Goal: Task Accomplishment & Management: Complete application form

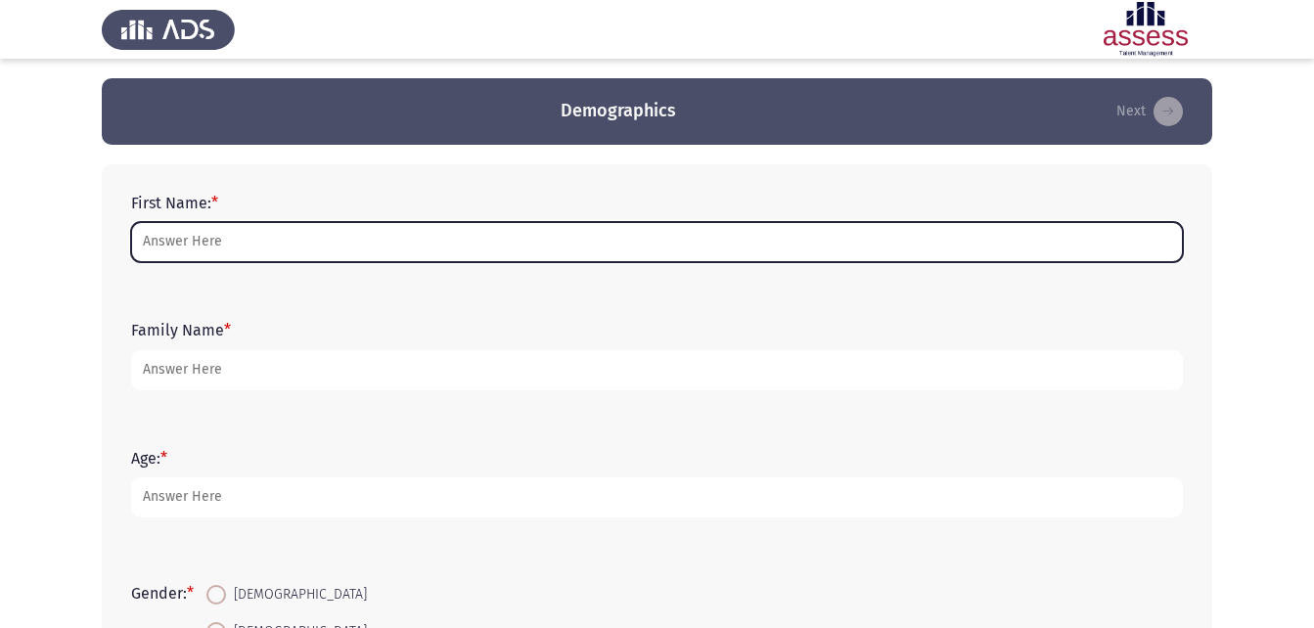
click at [470, 240] on input "First Name: *" at bounding box center [657, 242] width 1052 height 40
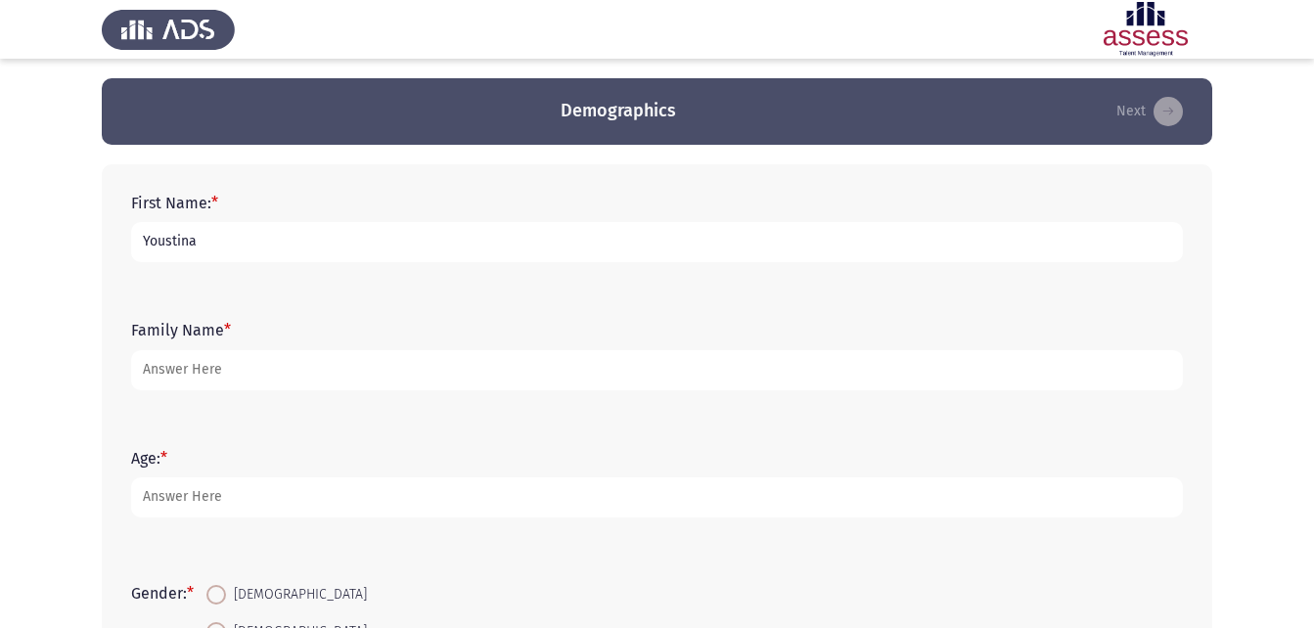
type input "Youstina"
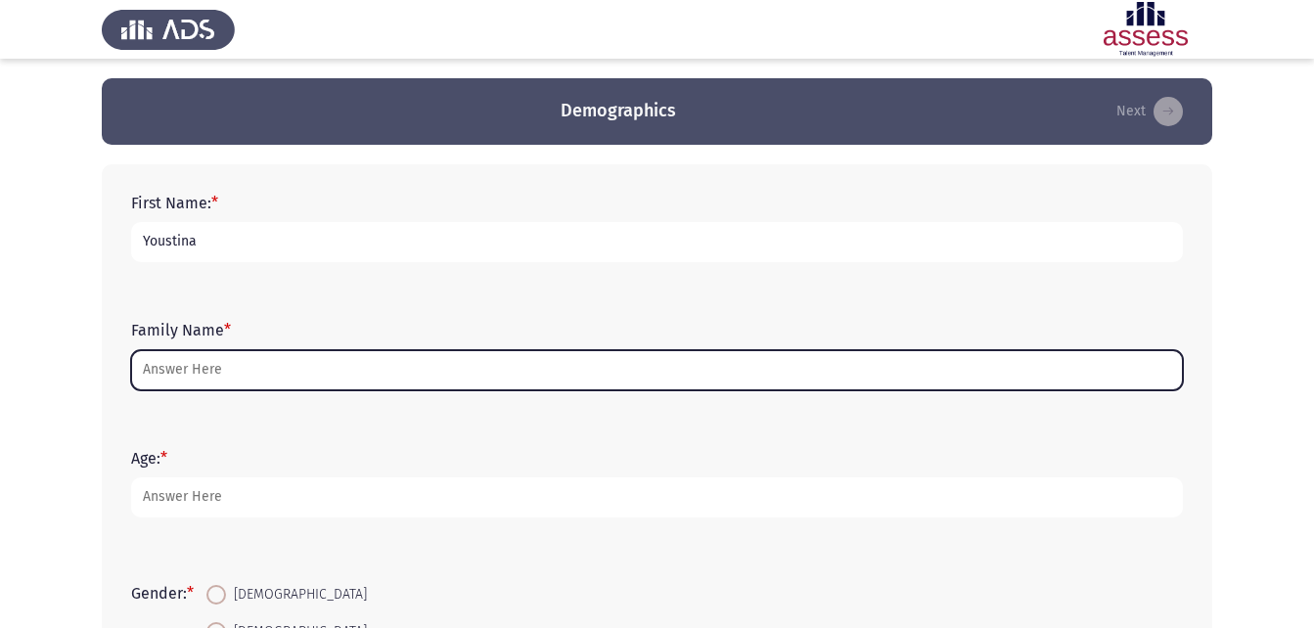
click at [160, 369] on input "Family Name *" at bounding box center [657, 370] width 1052 height 40
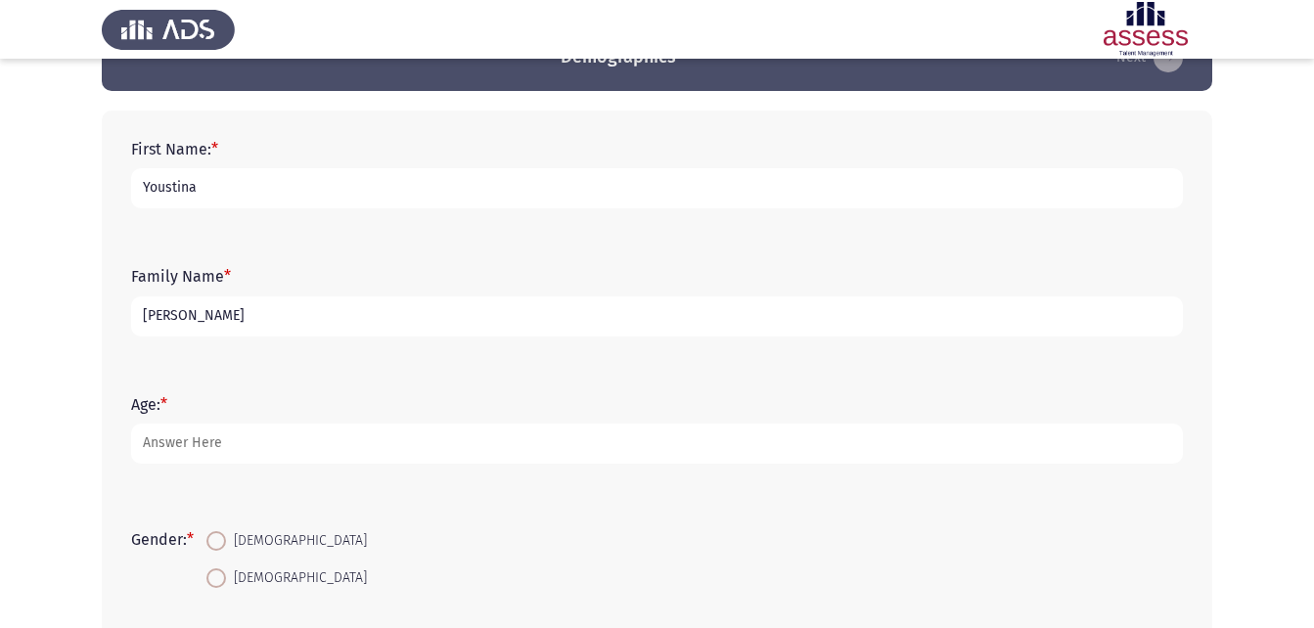
scroll to position [63, 0]
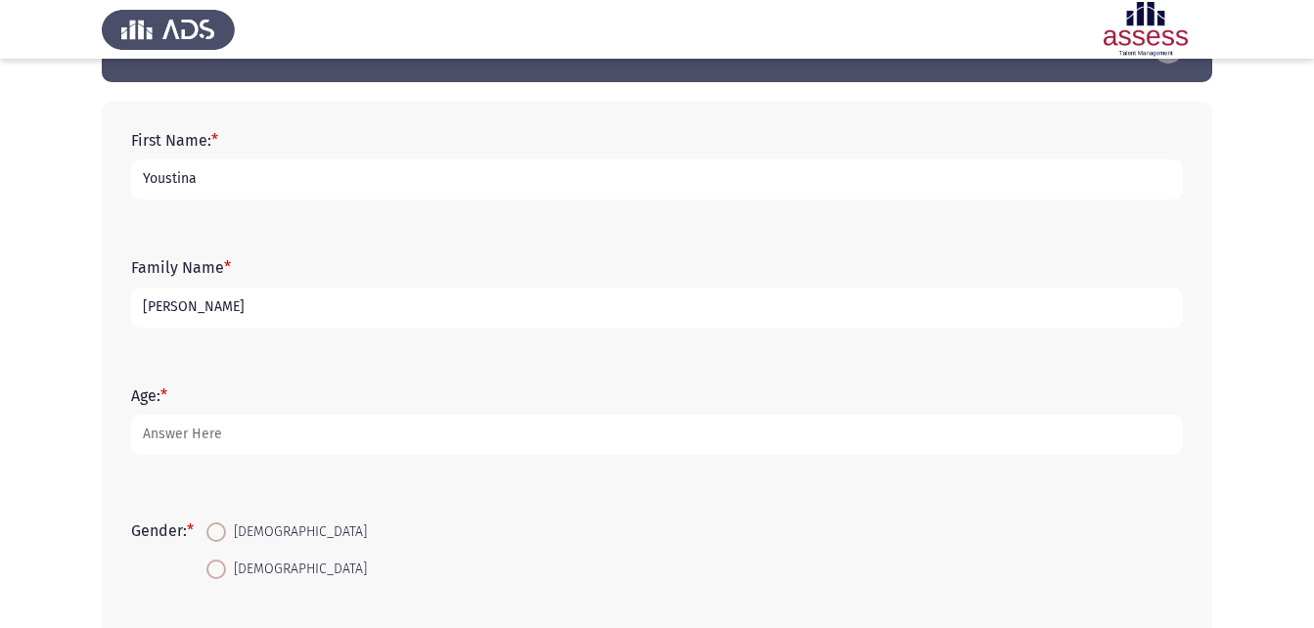
type input "[PERSON_NAME]"
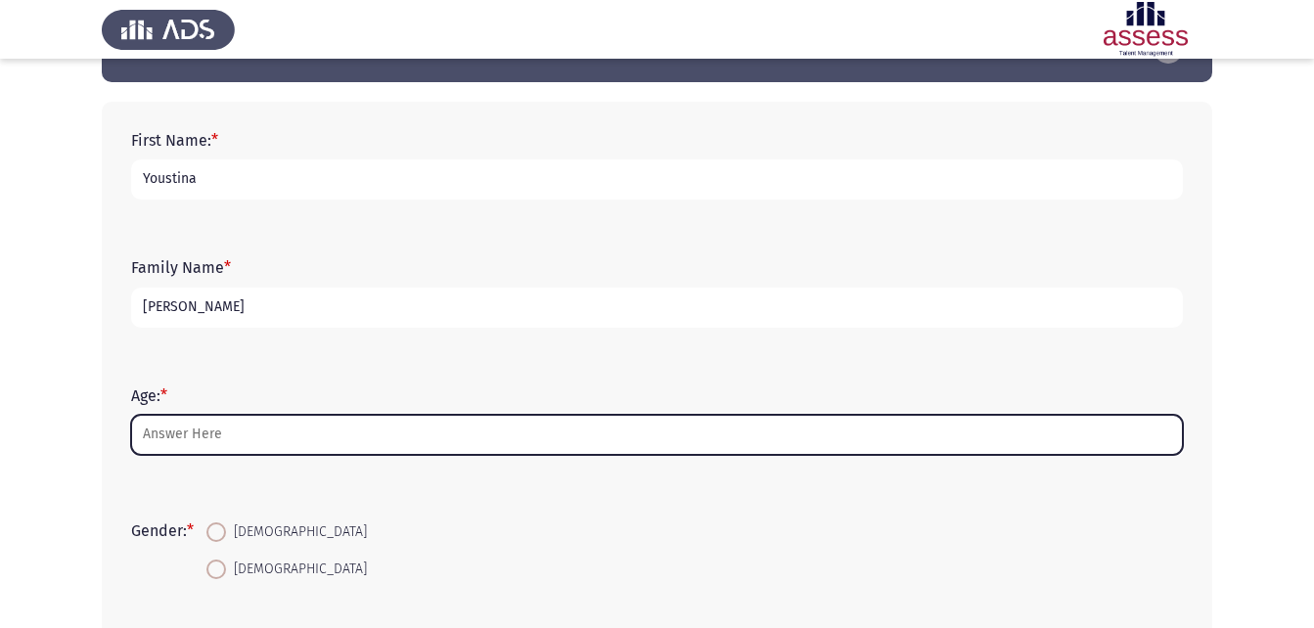
click at [300, 431] on input "Age: *" at bounding box center [657, 435] width 1052 height 40
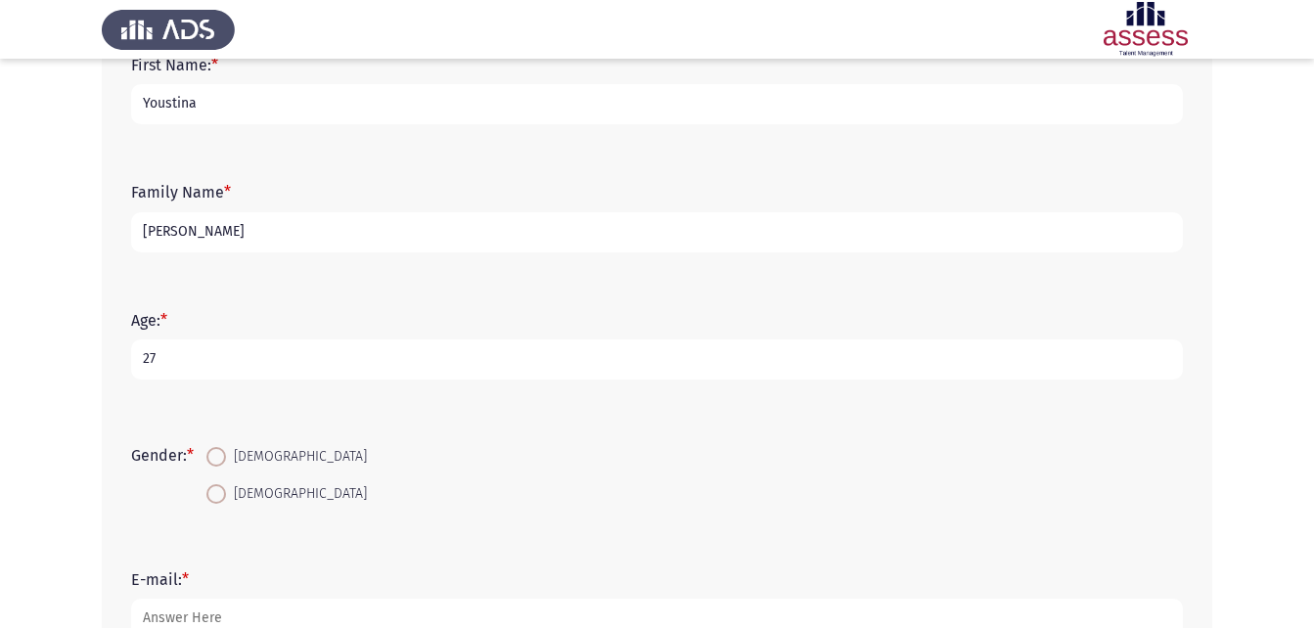
scroll to position [141, 0]
type input "27"
click at [253, 481] on span "[DEMOGRAPHIC_DATA]" at bounding box center [296, 490] width 141 height 23
click at [226, 481] on input "[DEMOGRAPHIC_DATA]" at bounding box center [216, 491] width 20 height 20
radio input "true"
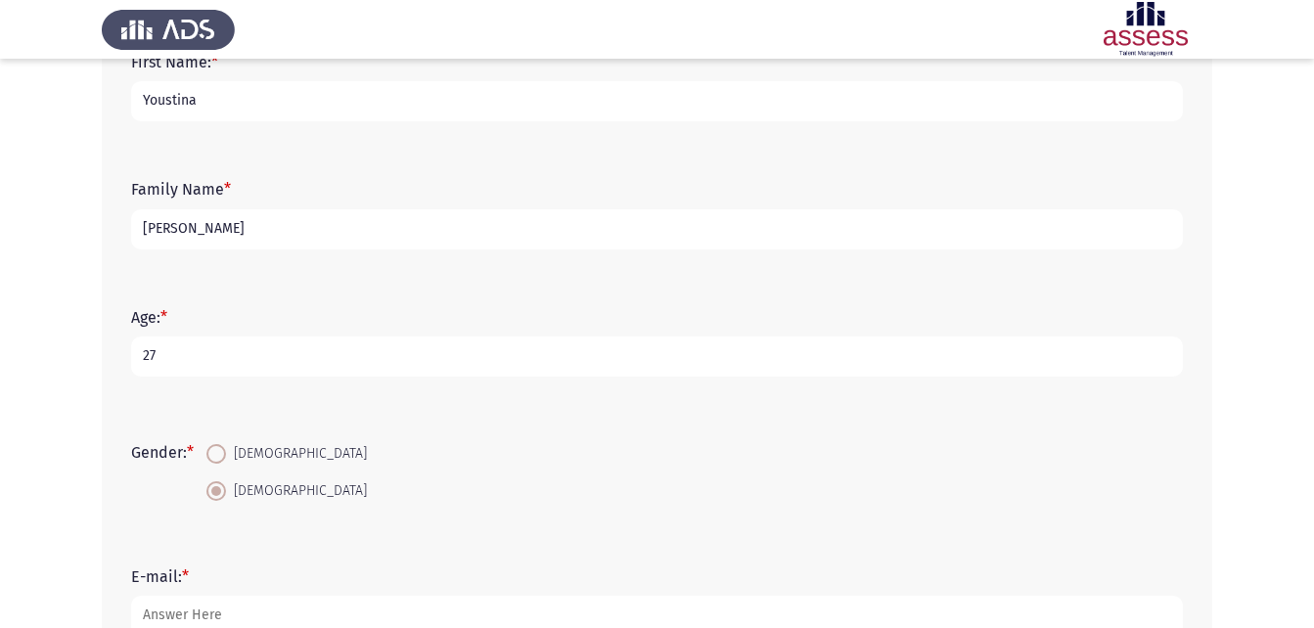
scroll to position [293, 0]
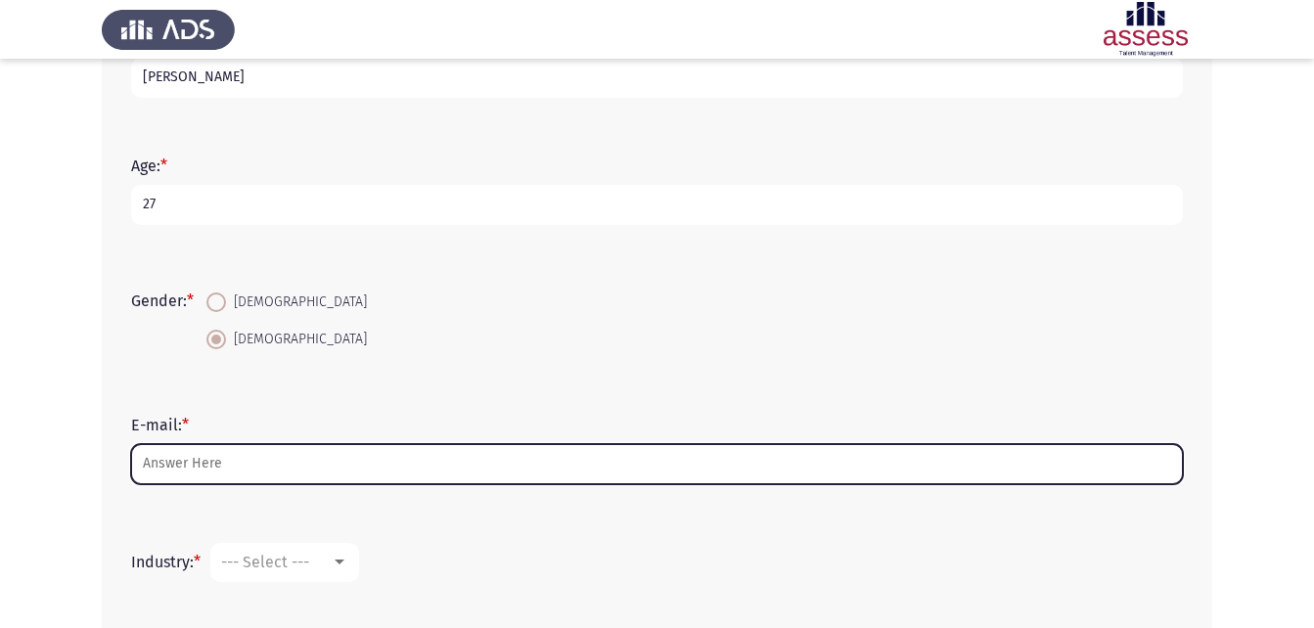
click at [245, 462] on input "E-mail: *" at bounding box center [657, 464] width 1052 height 40
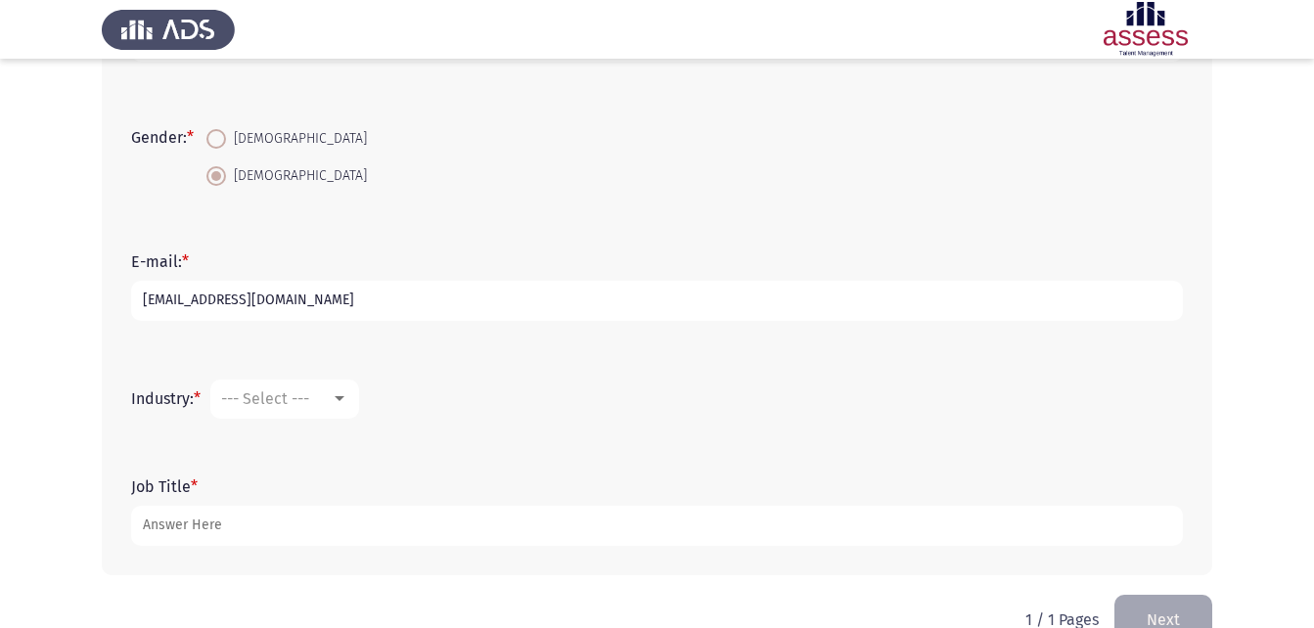
scroll to position [501, 0]
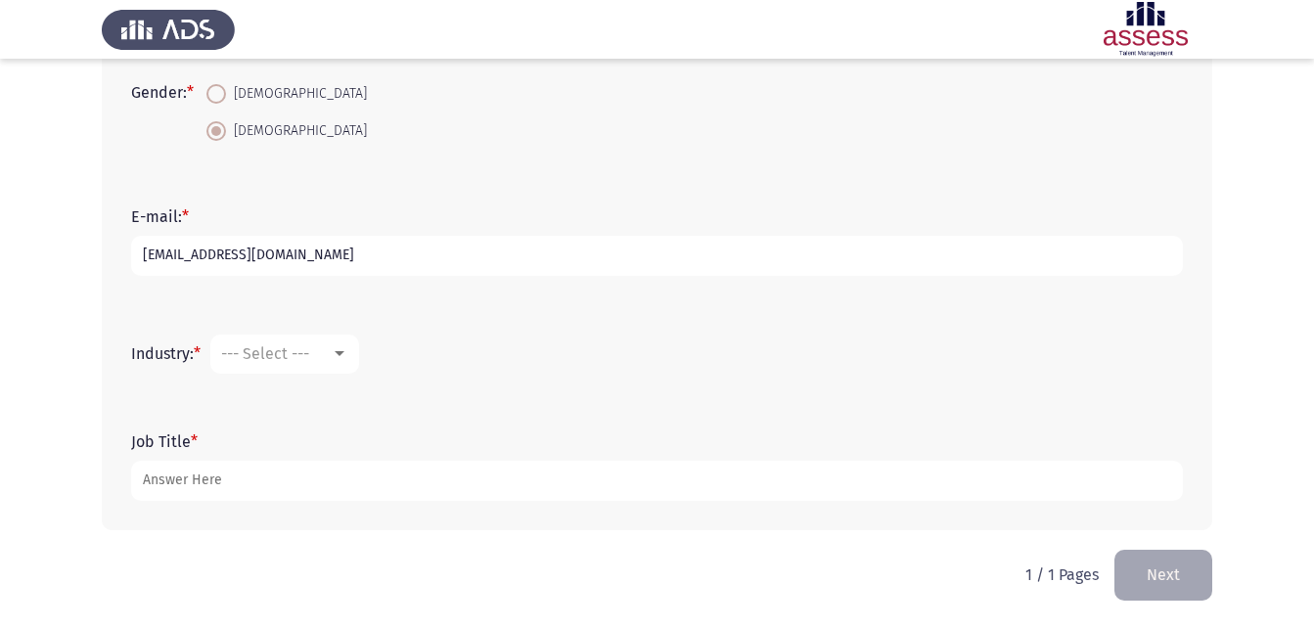
type input "[EMAIL_ADDRESS][DOMAIN_NAME]"
click at [328, 358] on div "--- Select ---" at bounding box center [276, 353] width 110 height 19
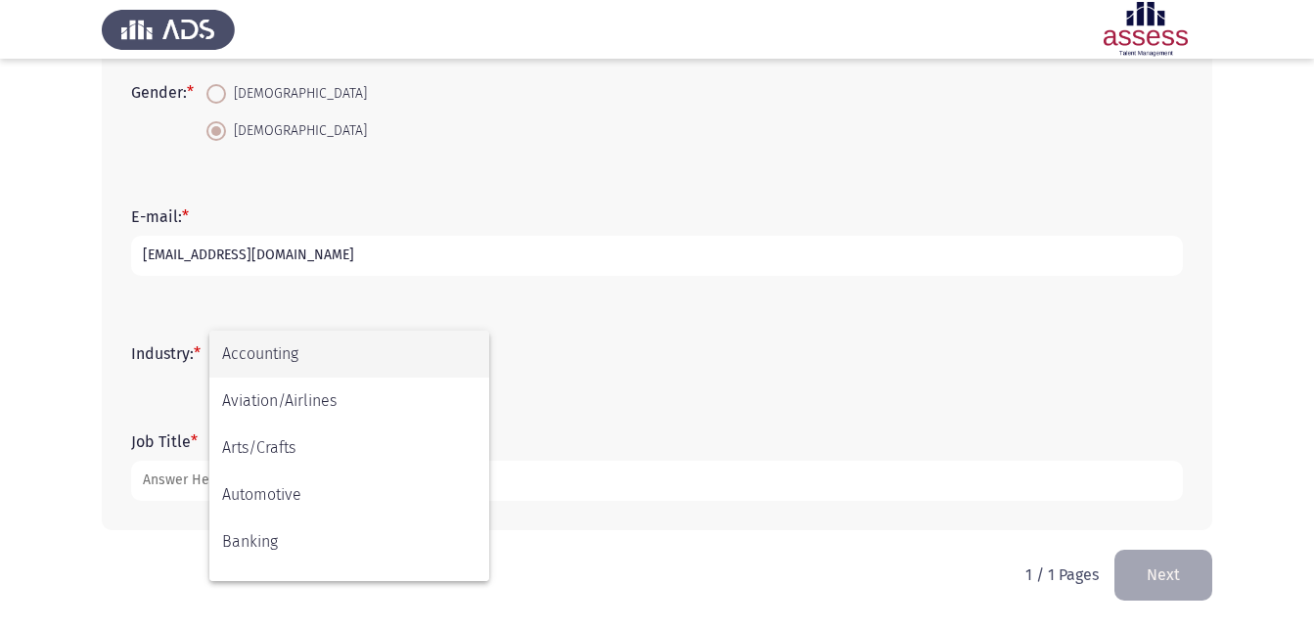
click at [327, 358] on span "Accounting" at bounding box center [349, 354] width 254 height 47
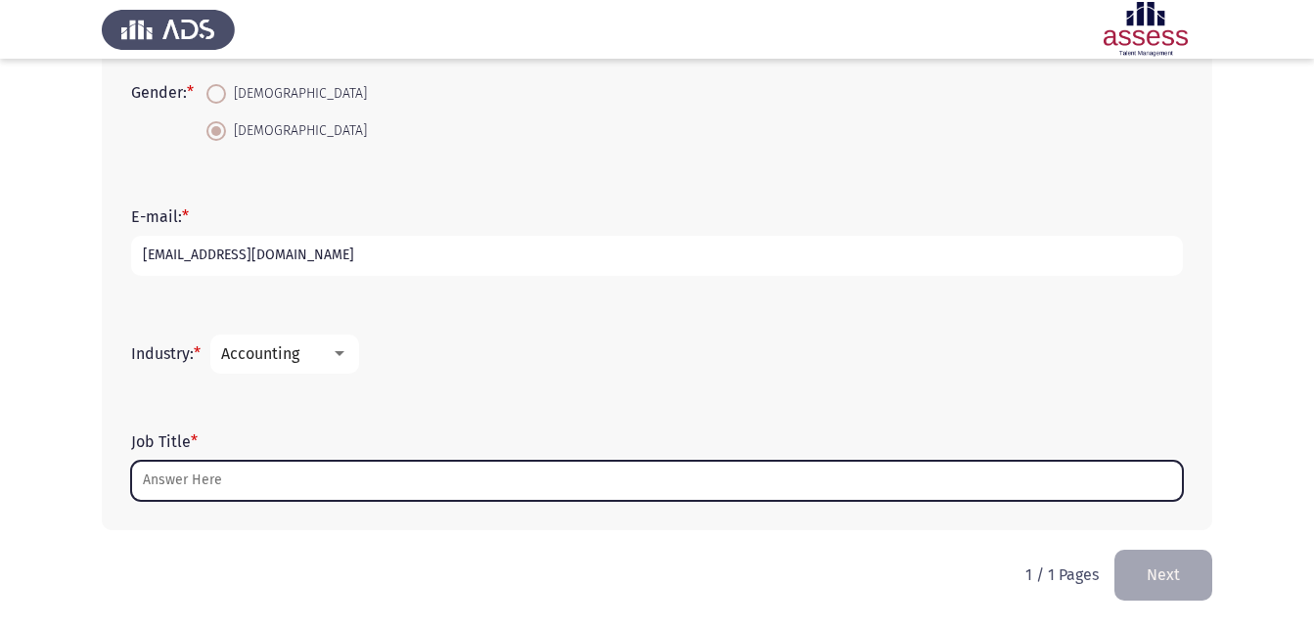
click at [266, 497] on input "Job Title *" at bounding box center [657, 481] width 1052 height 40
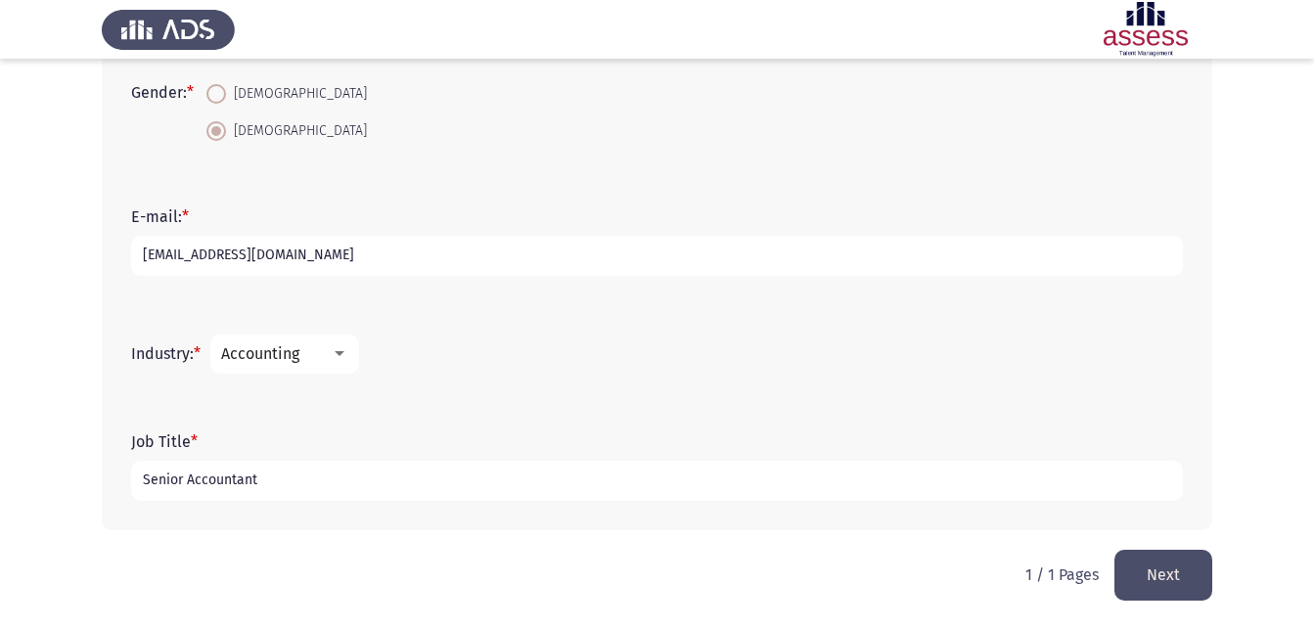
type input "Senior Accountant"
click at [1170, 560] on button "Next" at bounding box center [1164, 575] width 98 height 50
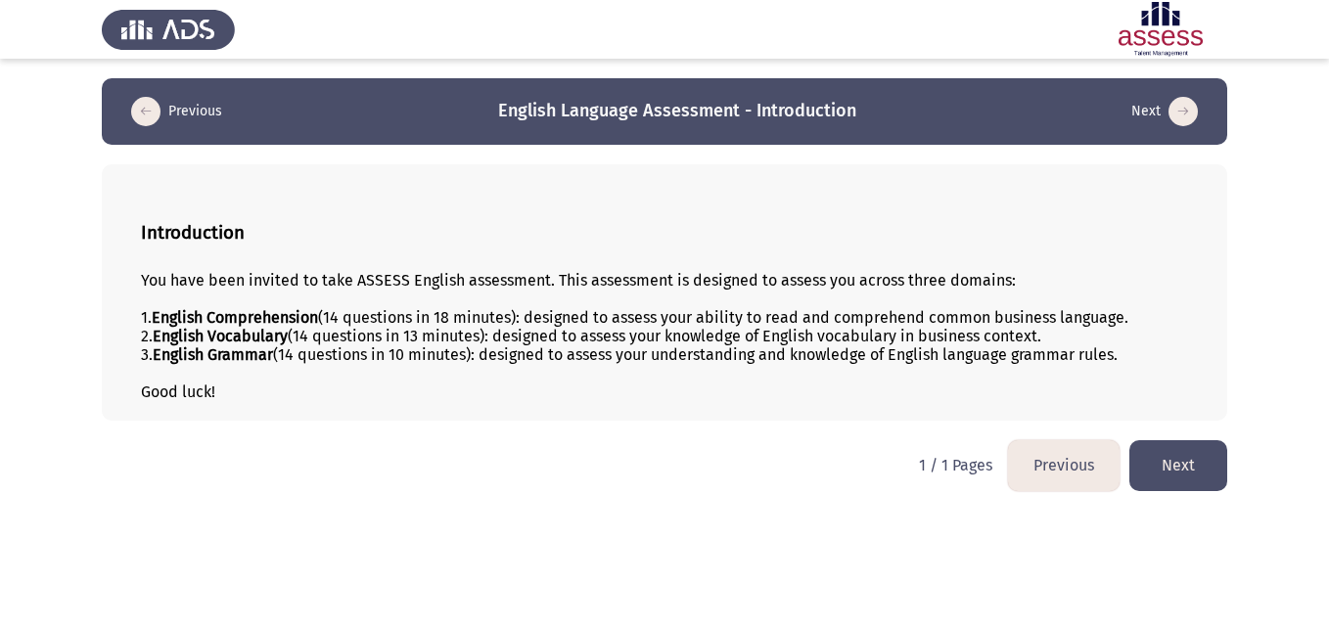
click at [1212, 462] on button "Next" at bounding box center [1178, 465] width 98 height 50
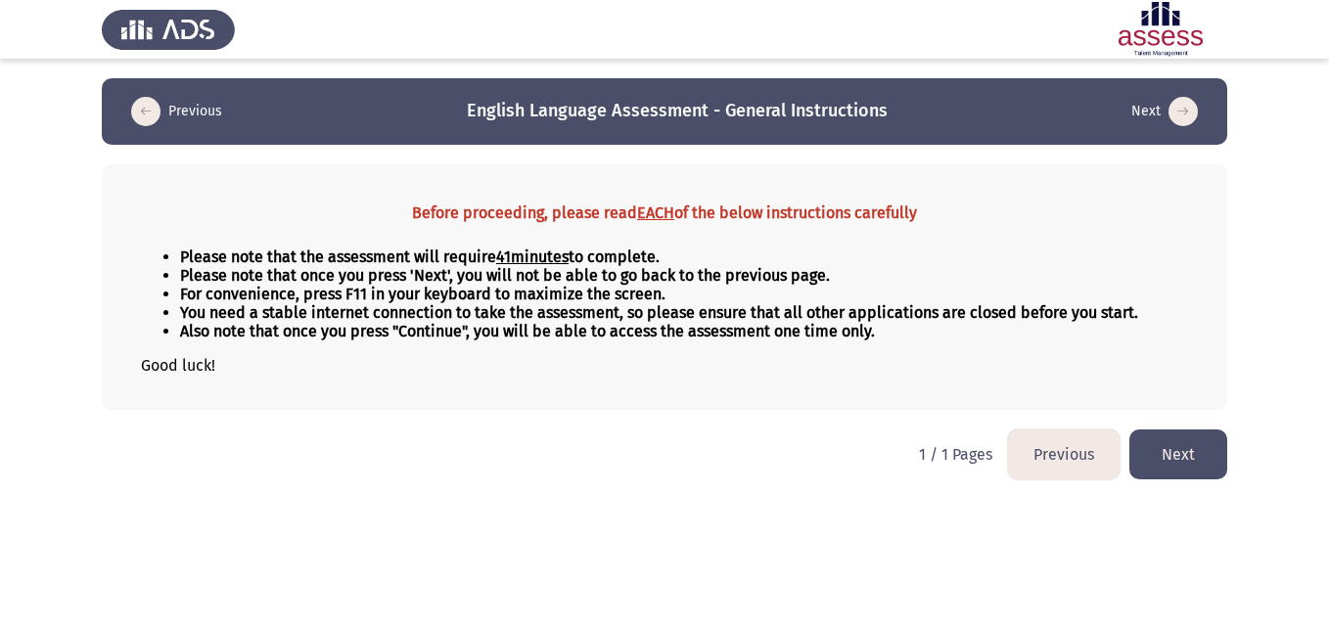
click at [1178, 472] on button "Next" at bounding box center [1178, 455] width 98 height 50
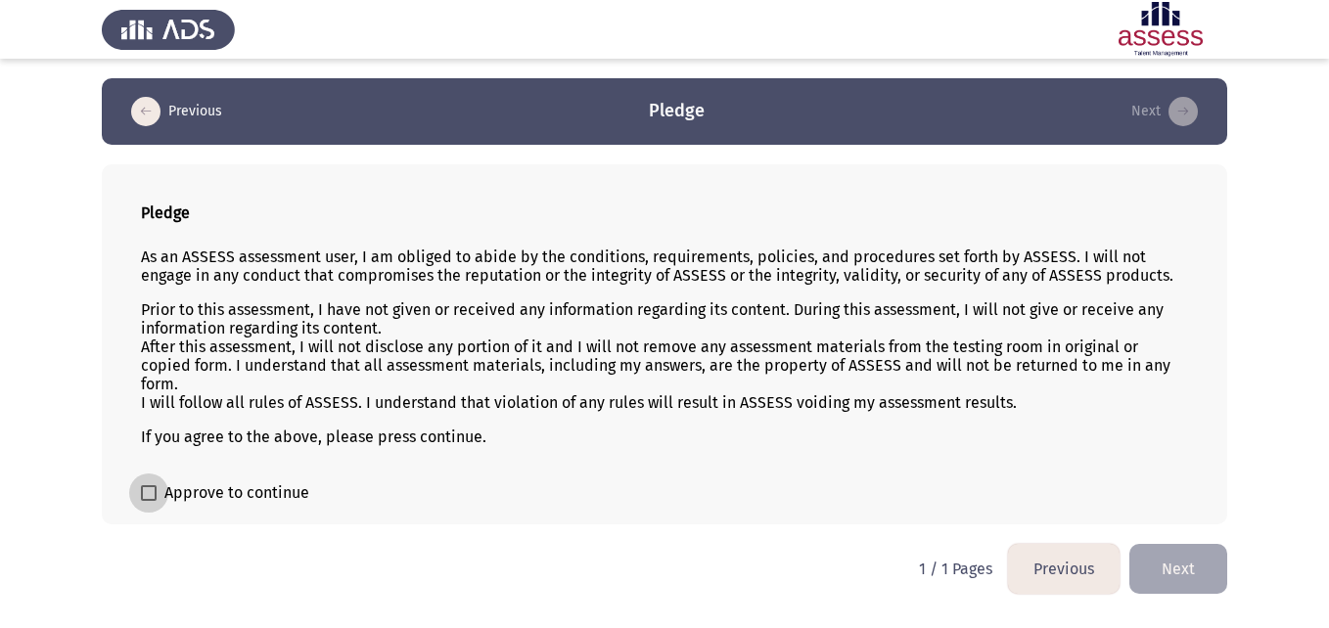
click at [249, 491] on span "Approve to continue" at bounding box center [236, 492] width 145 height 23
click at [149, 501] on input "Approve to continue" at bounding box center [148, 501] width 1 height 1
checkbox input "true"
click at [1198, 568] on button "Next" at bounding box center [1178, 569] width 98 height 50
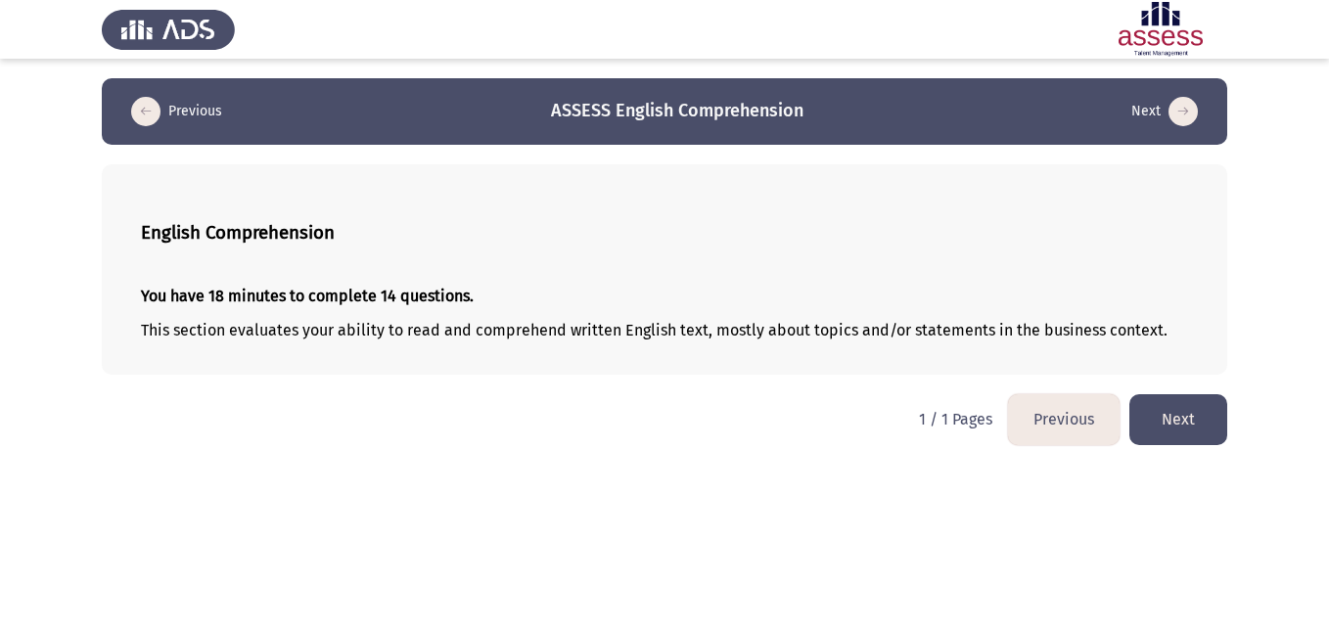
click at [1209, 421] on button "Next" at bounding box center [1178, 419] width 98 height 50
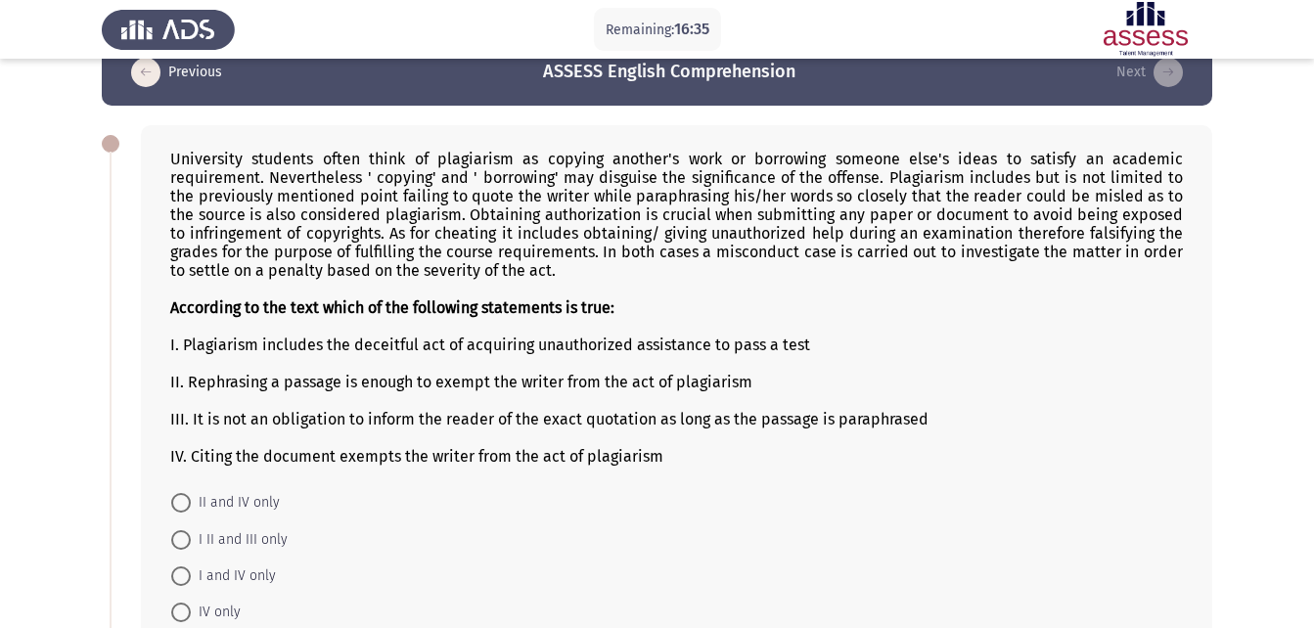
scroll to position [40, 0]
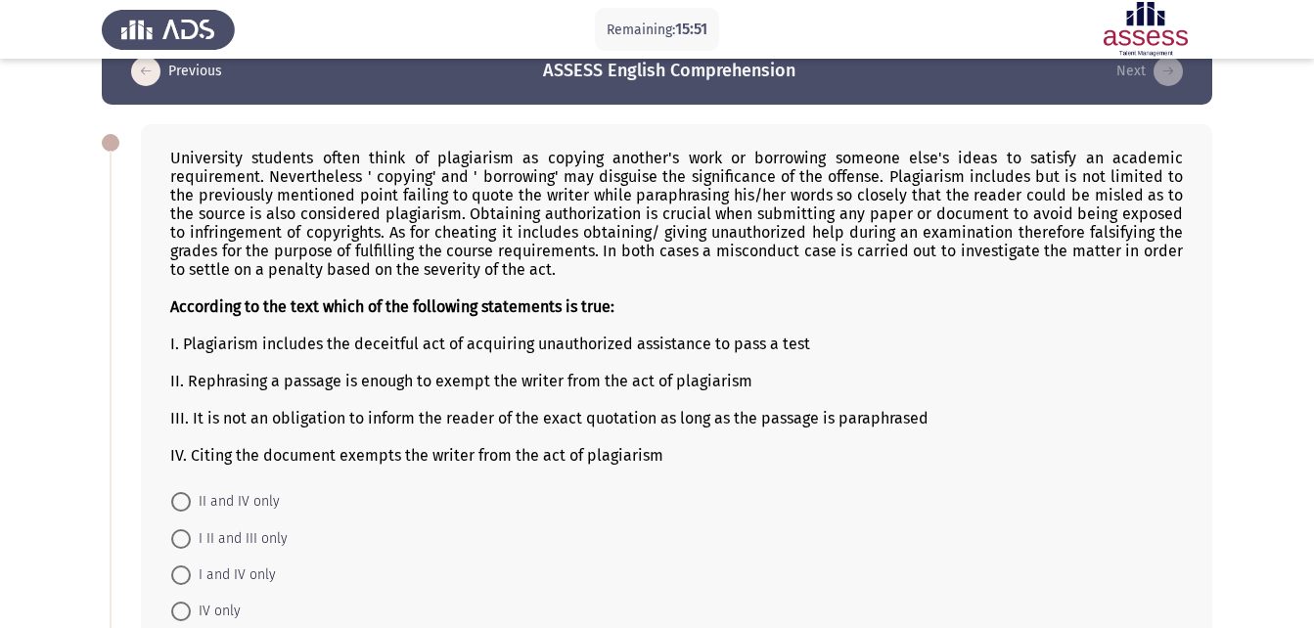
drag, startPoint x: 678, startPoint y: 462, endPoint x: 400, endPoint y: 409, distance: 282.9
click at [400, 409] on div "According to the text which of the following statements is true: I. Plagiarism …" at bounding box center [676, 372] width 1013 height 186
click at [409, 415] on div "III. It is not an obligation to inform the reader of the exact quotation as lon…" at bounding box center [676, 418] width 1013 height 19
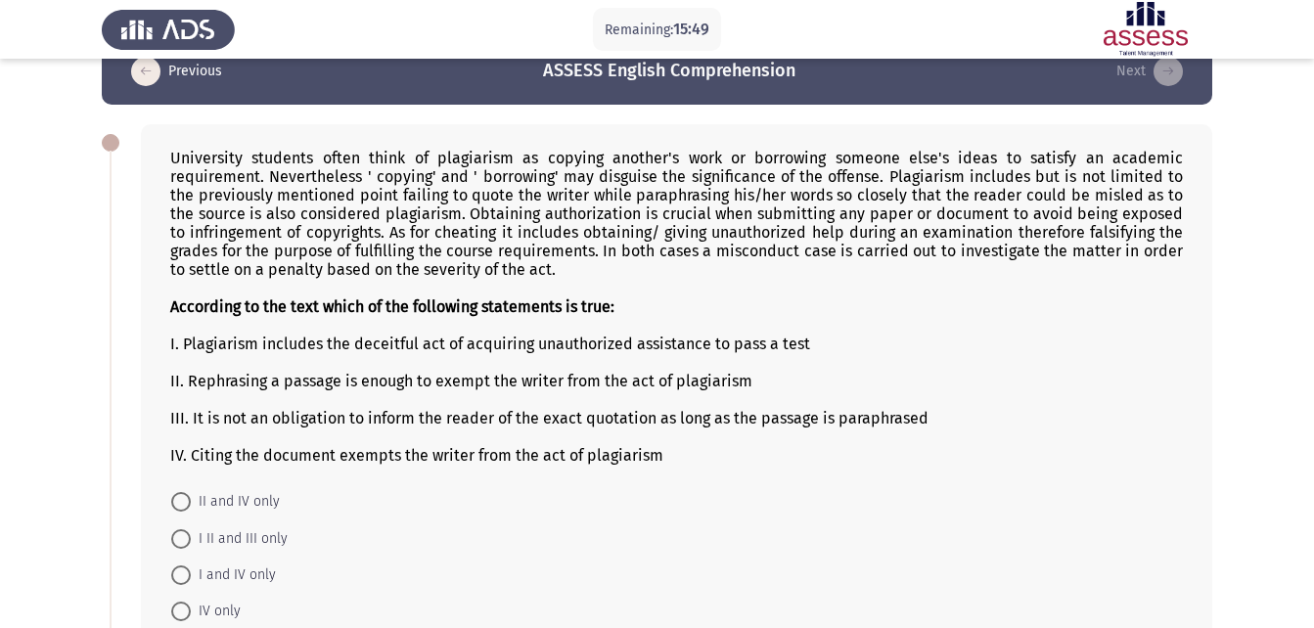
click at [457, 495] on form "II and IV only I II and III only I and IV only IV only II only" at bounding box center [676, 574] width 1013 height 183
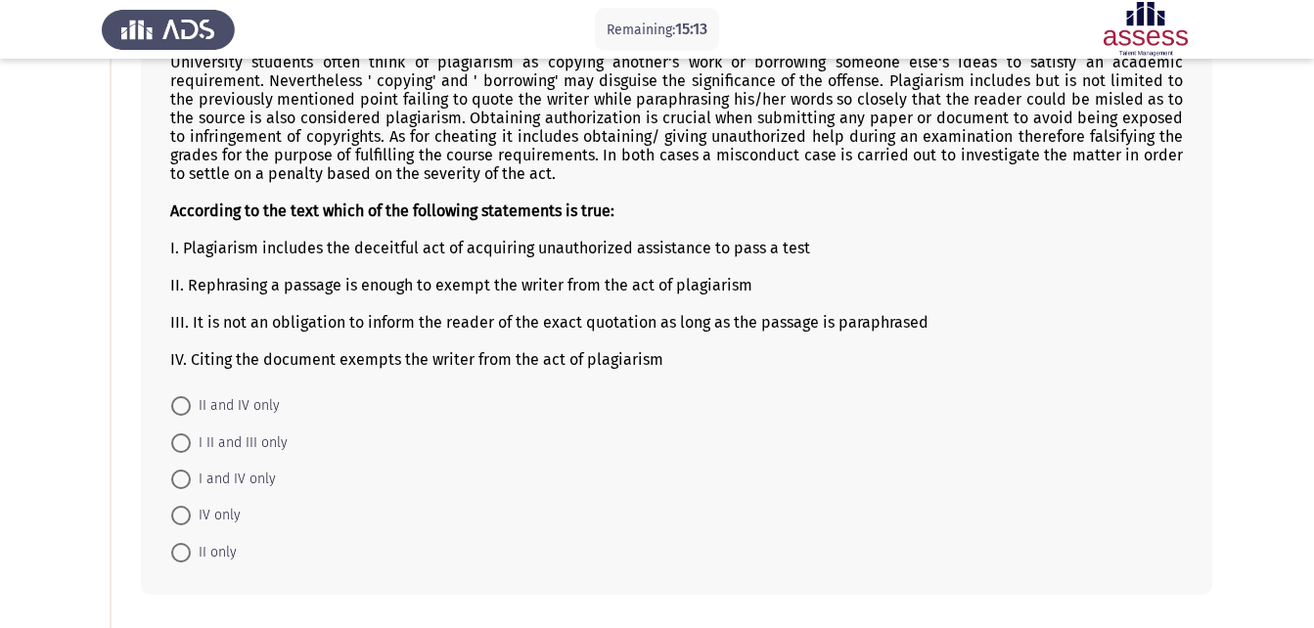
scroll to position [144, 0]
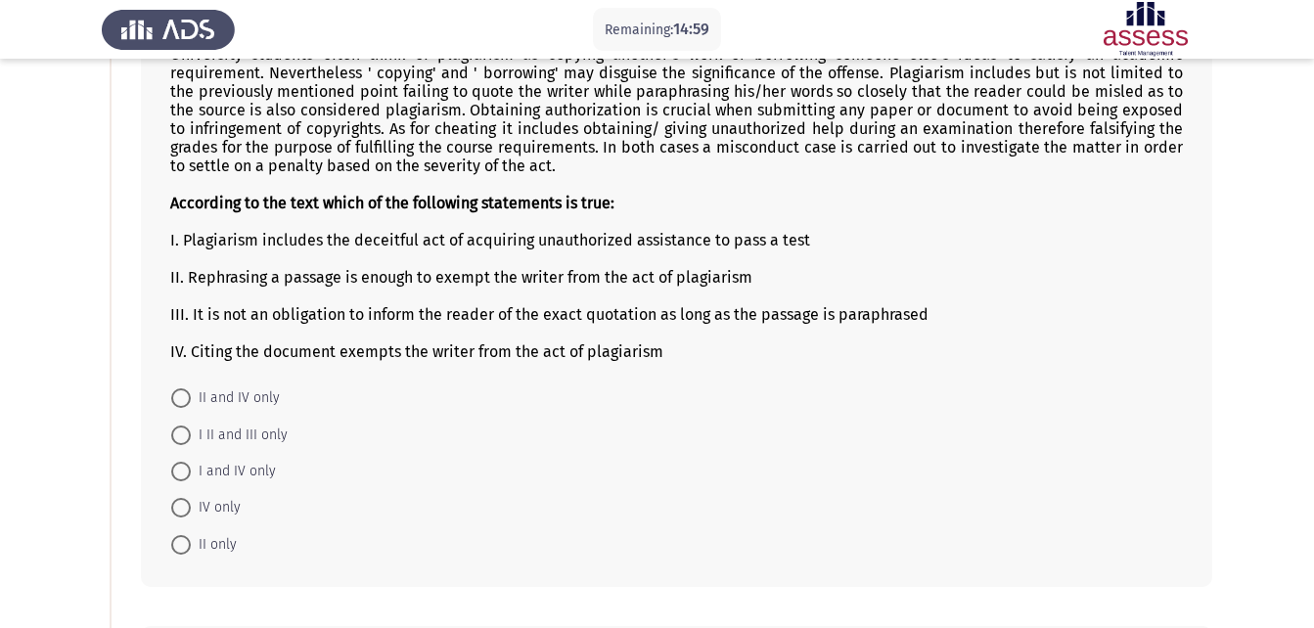
click at [184, 471] on span at bounding box center [181, 472] width 20 height 20
click at [184, 471] on input "I and IV only" at bounding box center [181, 472] width 20 height 20
radio input "true"
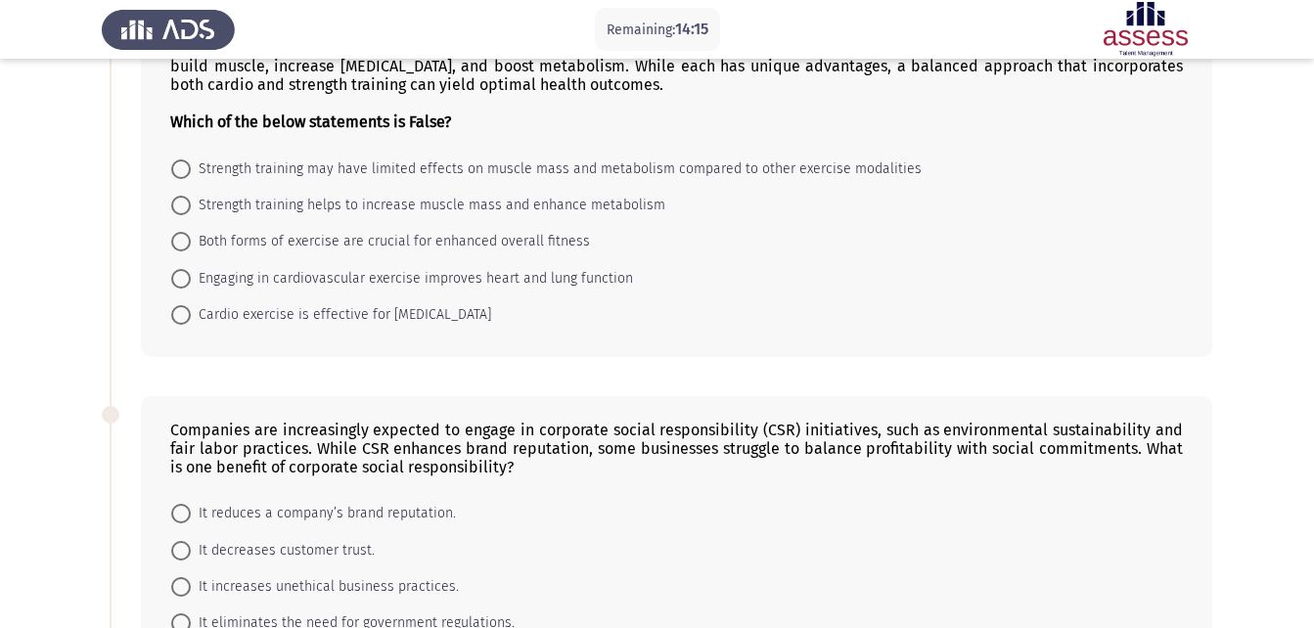
scroll to position [777, 0]
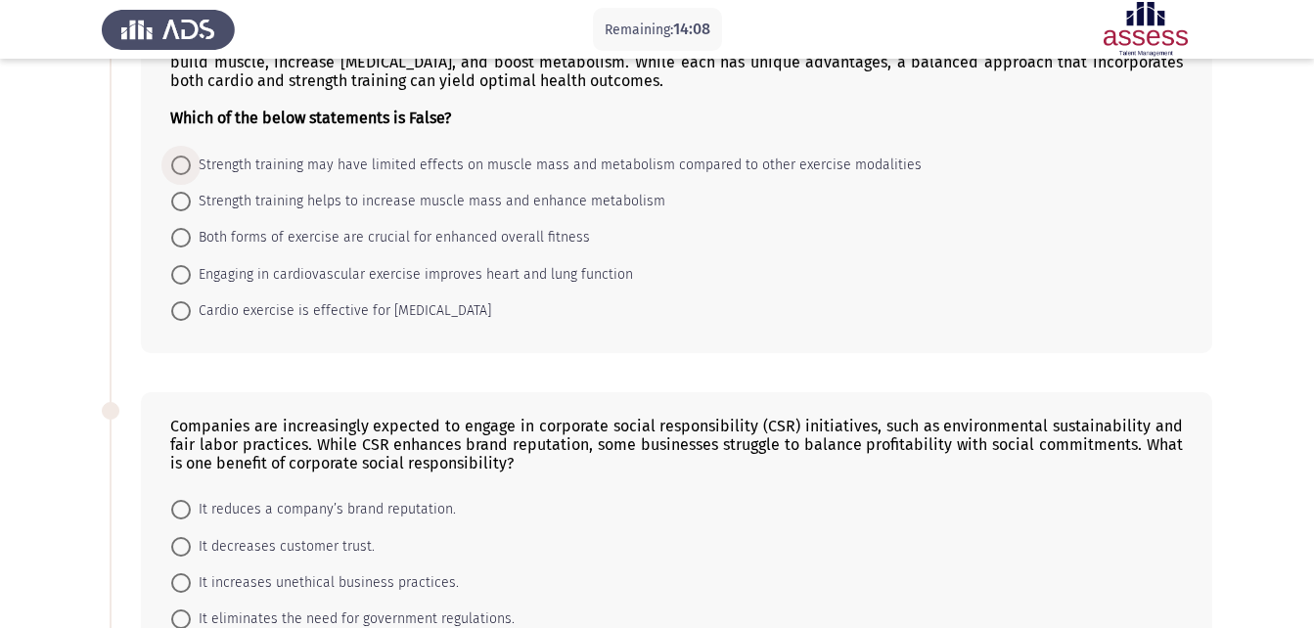
click at [300, 167] on span "Strength training may have limited effects on muscle mass and metabolism compar…" at bounding box center [556, 165] width 731 height 23
click at [191, 167] on input "Strength training may have limited effects on muscle mass and metabolism compar…" at bounding box center [181, 166] width 20 height 20
radio input "true"
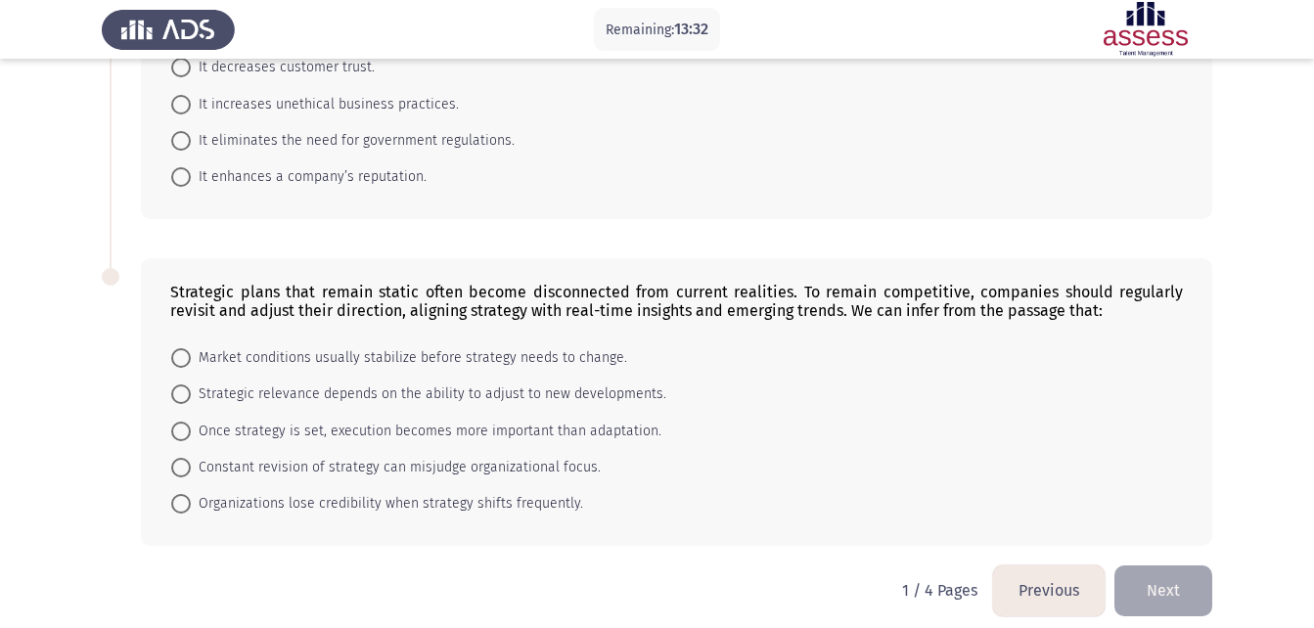
scroll to position [1270, 0]
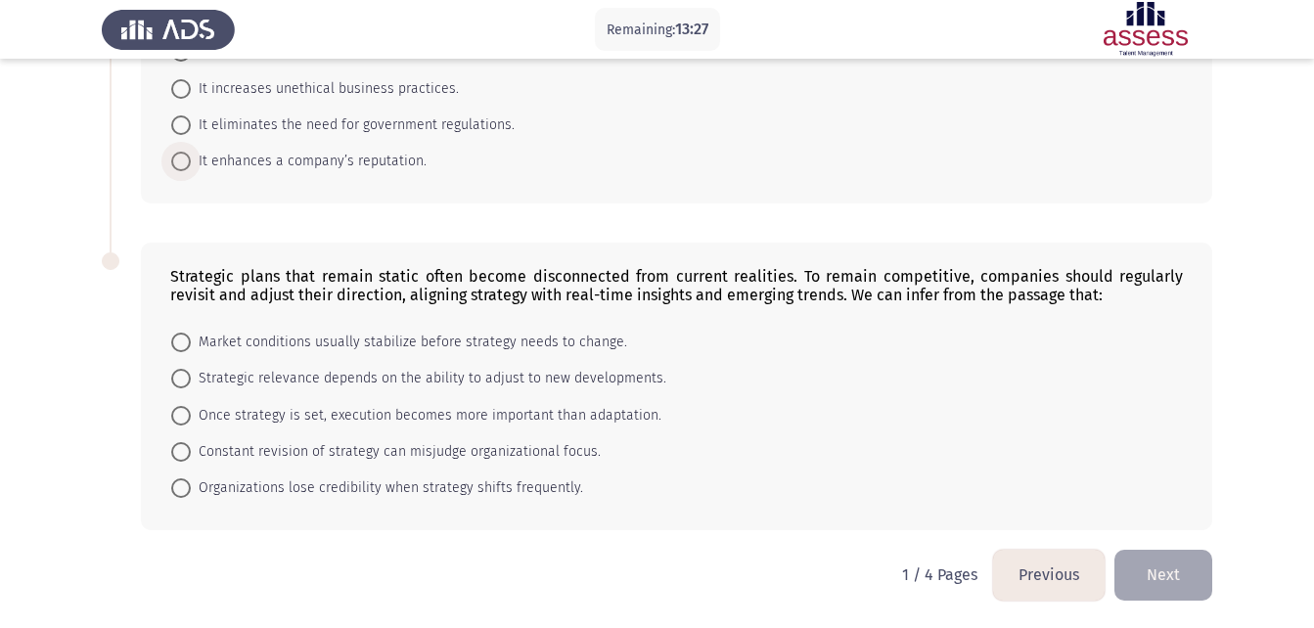
click at [347, 163] on span "It enhances a company’s reputation." at bounding box center [309, 161] width 236 height 23
click at [191, 163] on input "It enhances a company’s reputation." at bounding box center [181, 162] width 20 height 20
radio input "true"
click at [459, 374] on span "Strategic relevance depends on the ability to adjust to new developments." at bounding box center [429, 378] width 476 height 23
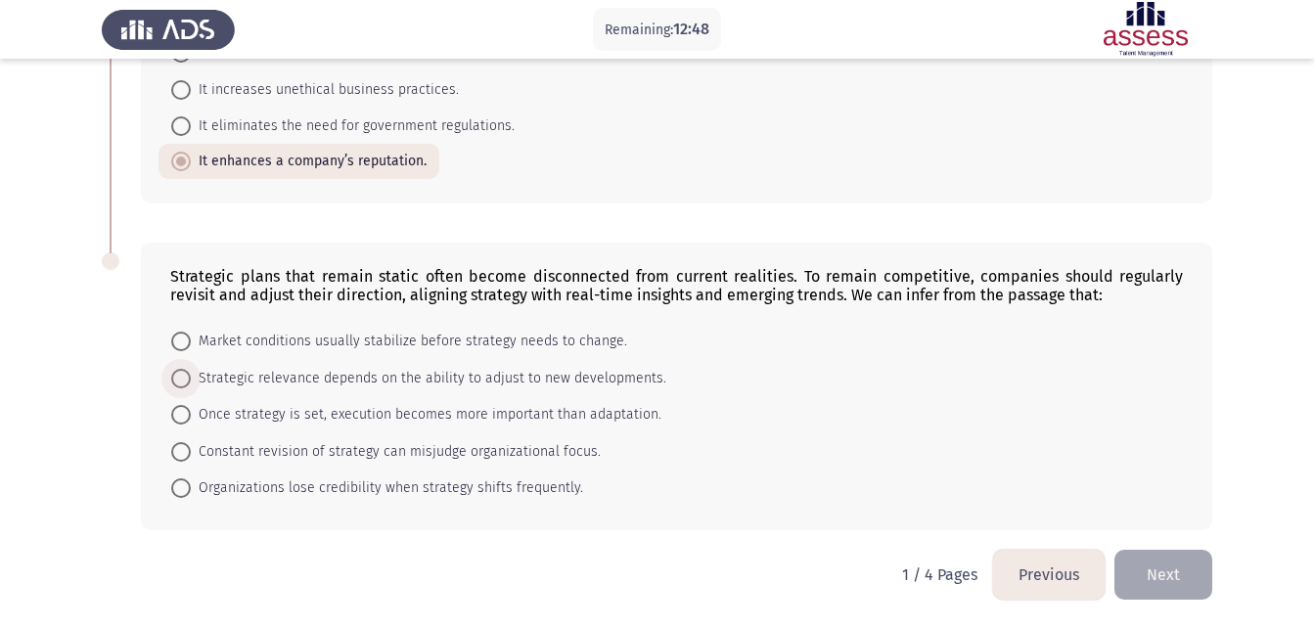
click at [191, 374] on input "Strategic relevance depends on the ability to adjust to new developments." at bounding box center [181, 379] width 20 height 20
radio input "true"
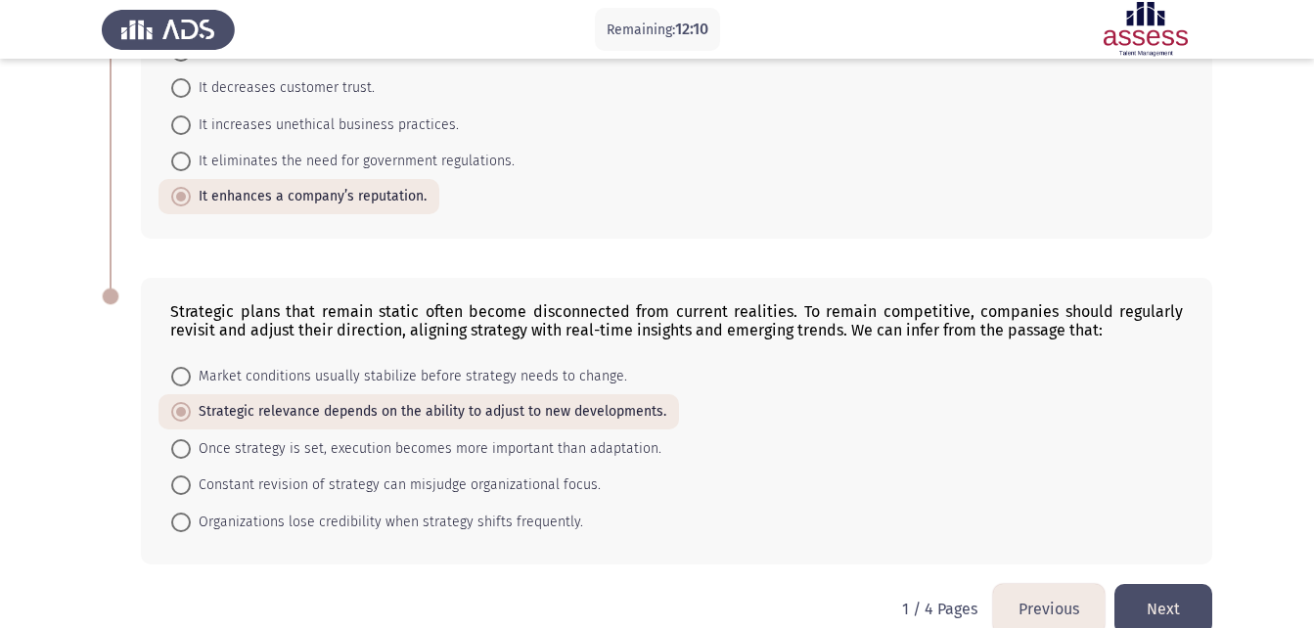
scroll to position [1268, 0]
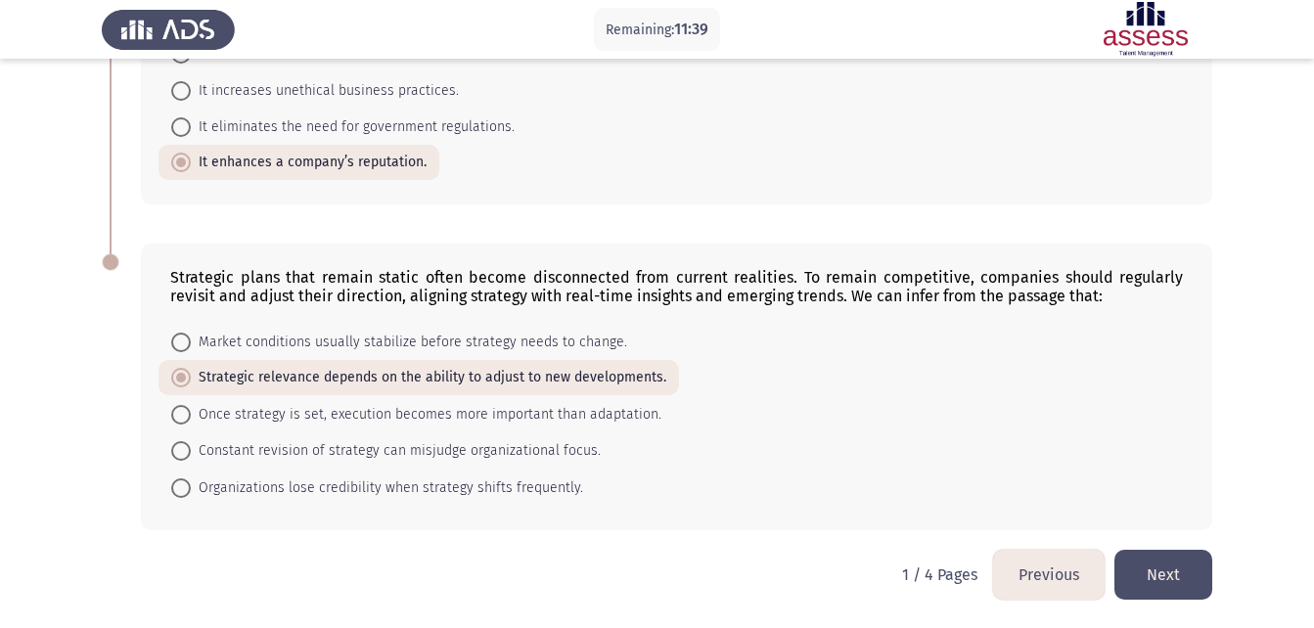
click at [1159, 566] on button "Next" at bounding box center [1164, 575] width 98 height 50
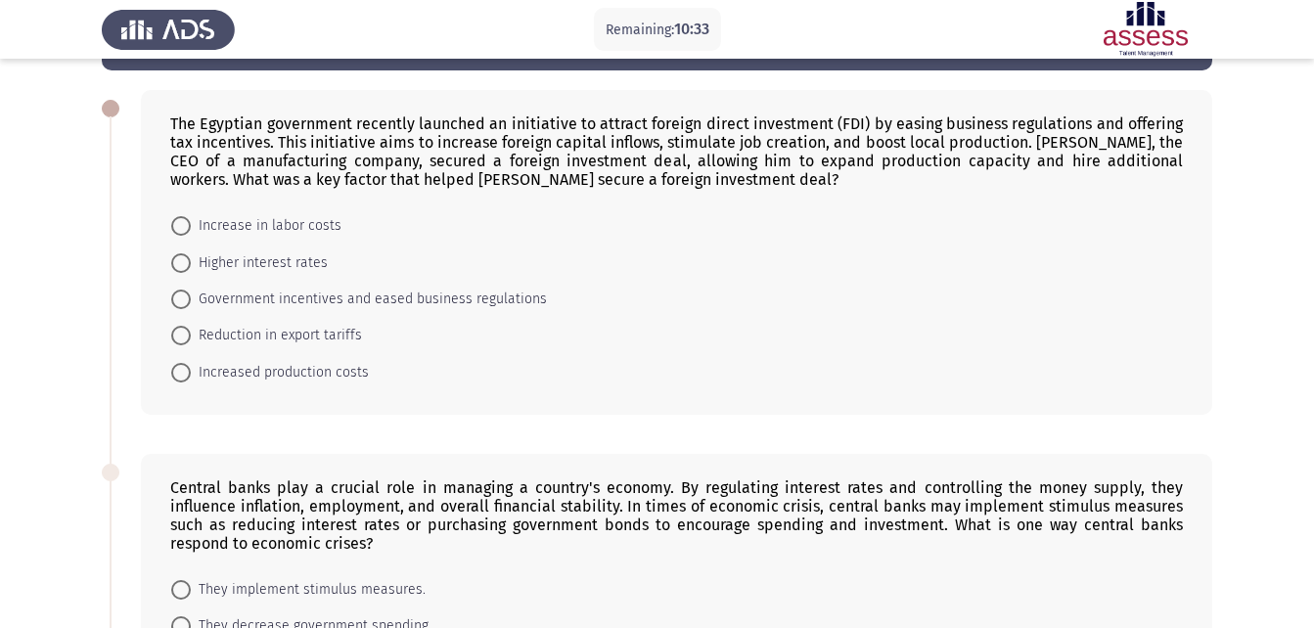
scroll to position [75, 0]
click at [187, 302] on span at bounding box center [181, 299] width 20 height 20
click at [187, 302] on input "Government incentives and eased business regulations" at bounding box center [181, 299] width 20 height 20
radio input "true"
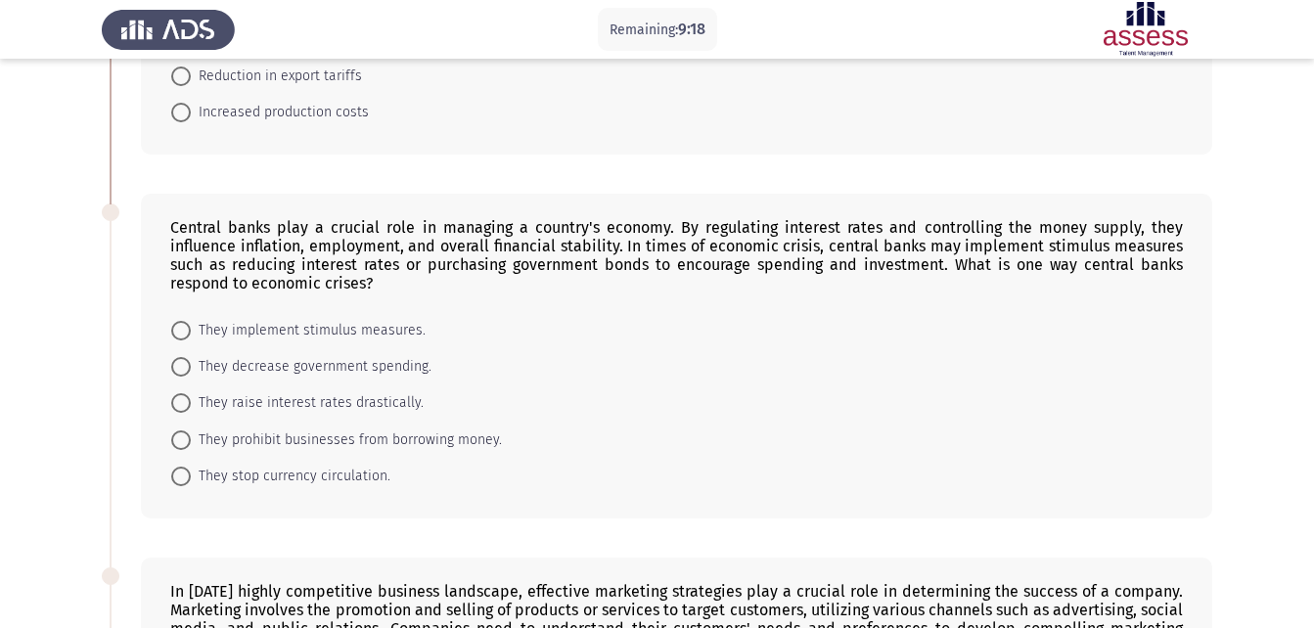
scroll to position [337, 0]
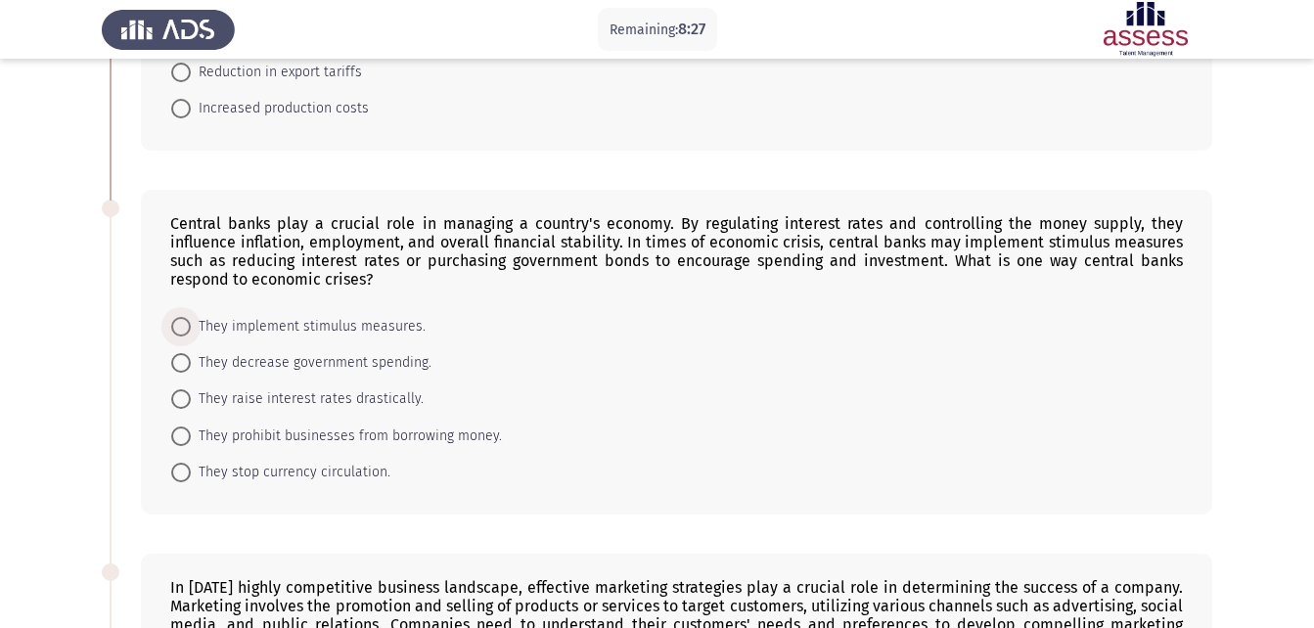
click at [279, 323] on span "They implement stimulus measures." at bounding box center [308, 326] width 235 height 23
click at [191, 323] on input "They implement stimulus measures." at bounding box center [181, 327] width 20 height 20
radio input "true"
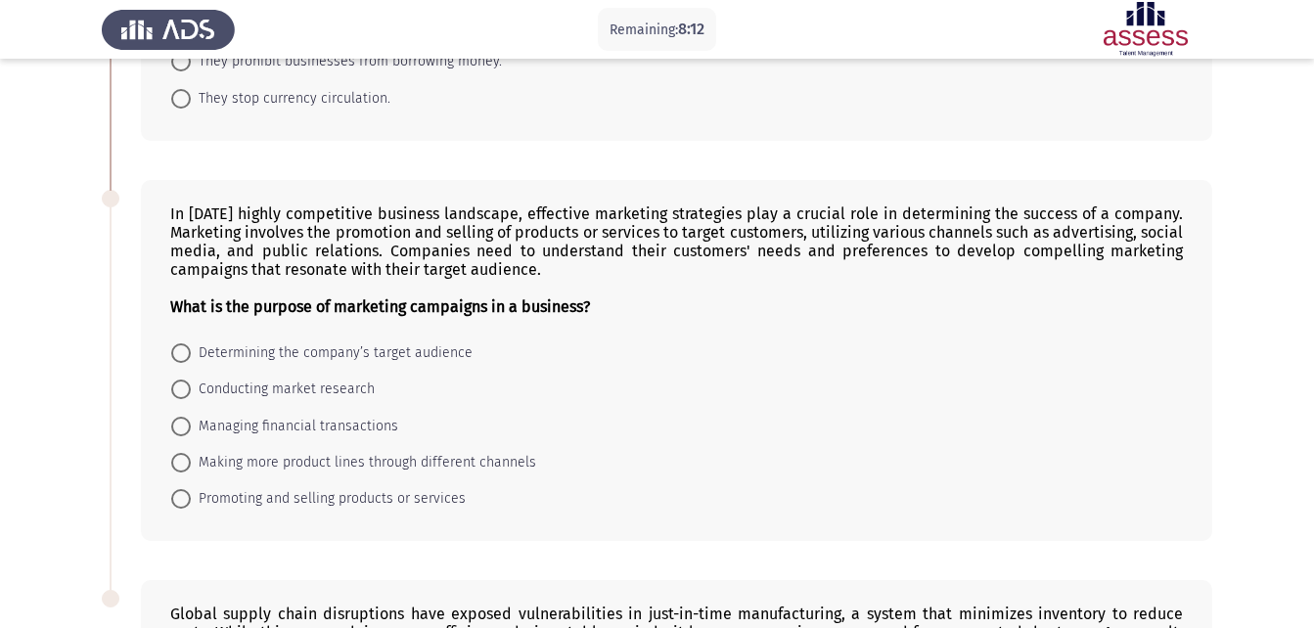
scroll to position [710, 0]
click at [311, 496] on span "Promoting and selling products or services" at bounding box center [328, 497] width 275 height 23
click at [191, 496] on input "Promoting and selling products or services" at bounding box center [181, 498] width 20 height 20
radio input "true"
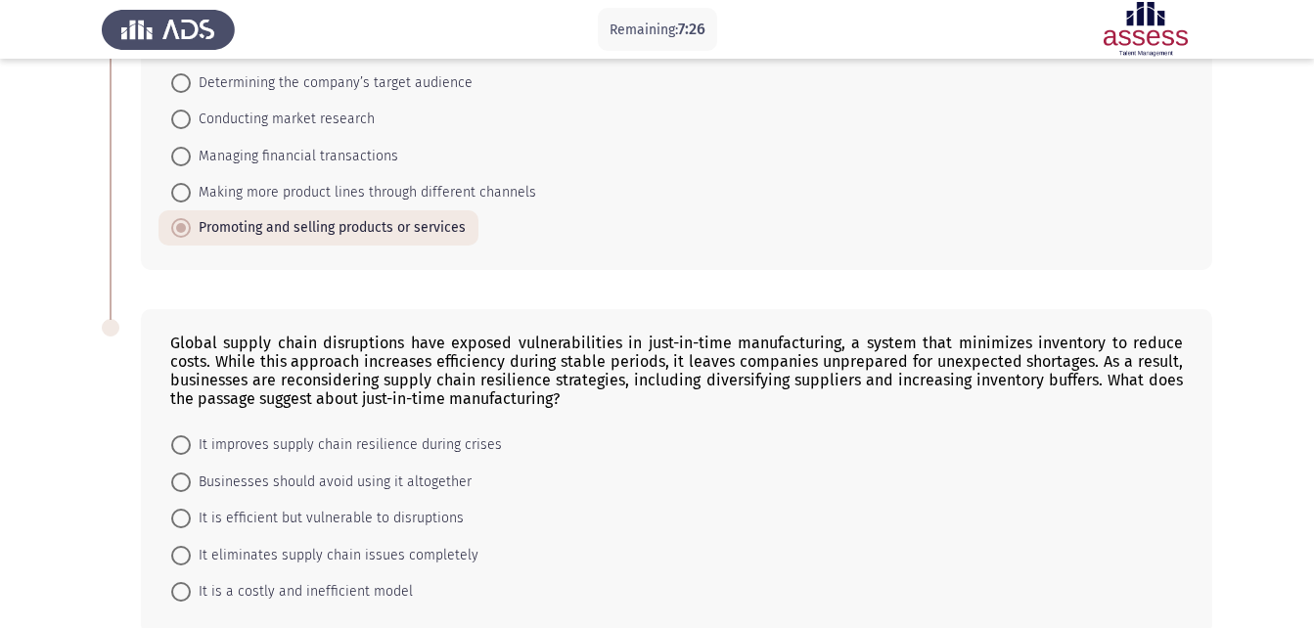
scroll to position [1083, 0]
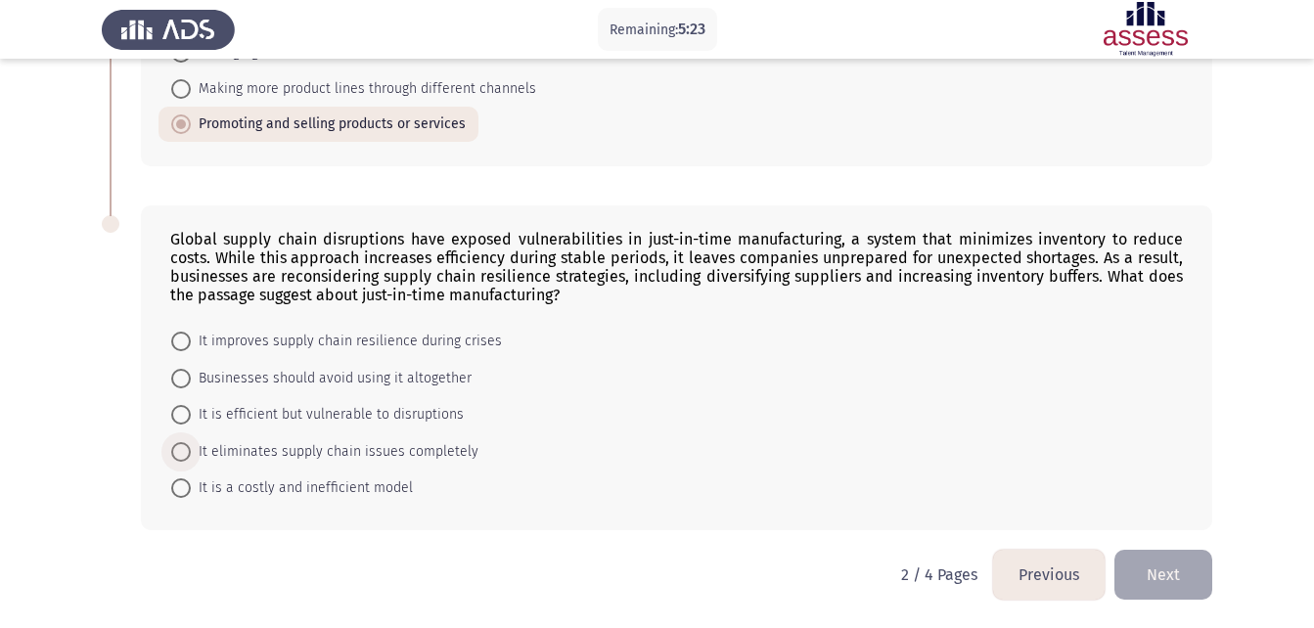
click at [343, 458] on span "It eliminates supply chain issues completely" at bounding box center [335, 451] width 288 height 23
click at [191, 458] on input "It eliminates supply chain issues completely" at bounding box center [181, 452] width 20 height 20
radio input "true"
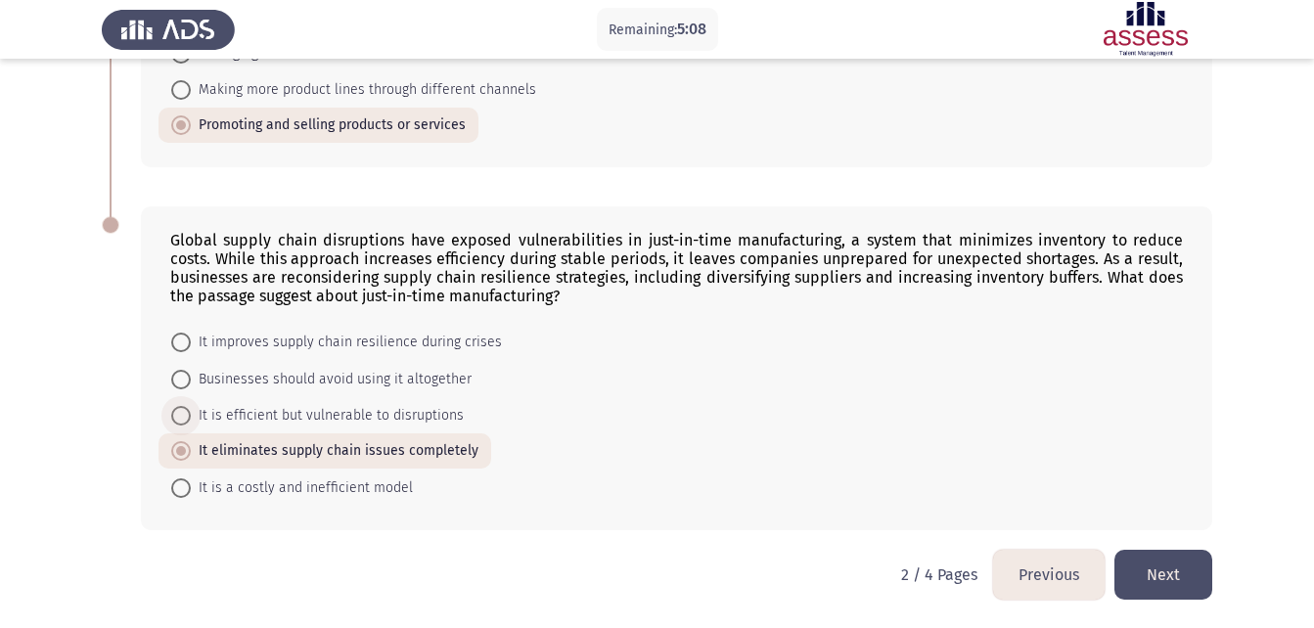
click at [193, 417] on span "It is efficient but vulnerable to disruptions" at bounding box center [327, 415] width 273 height 23
click at [191, 417] on input "It is efficient but vulnerable to disruptions" at bounding box center [181, 416] width 20 height 20
radio input "true"
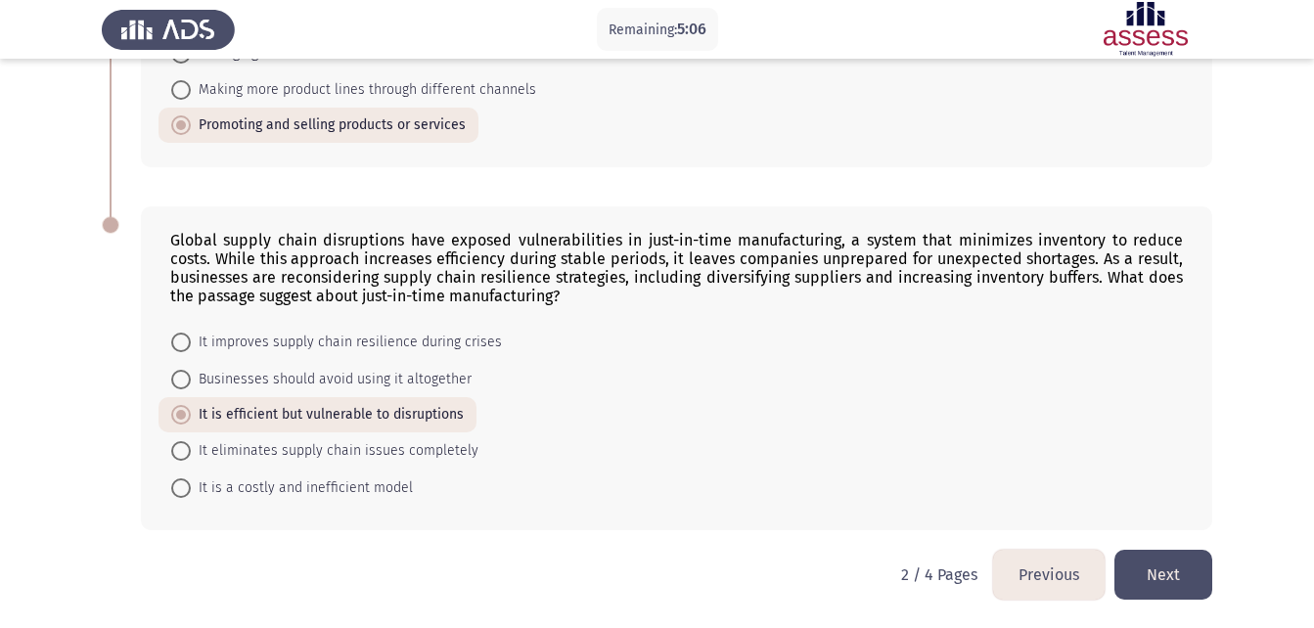
click at [1157, 578] on button "Next" at bounding box center [1164, 575] width 98 height 50
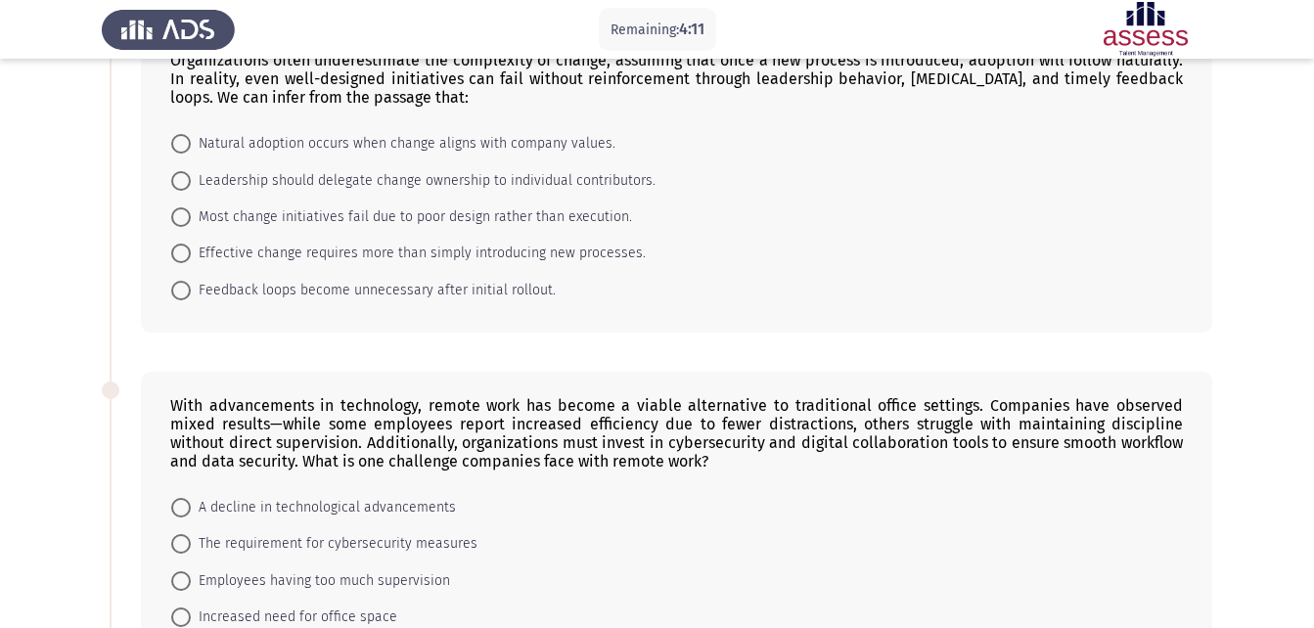
scroll to position [120, 0]
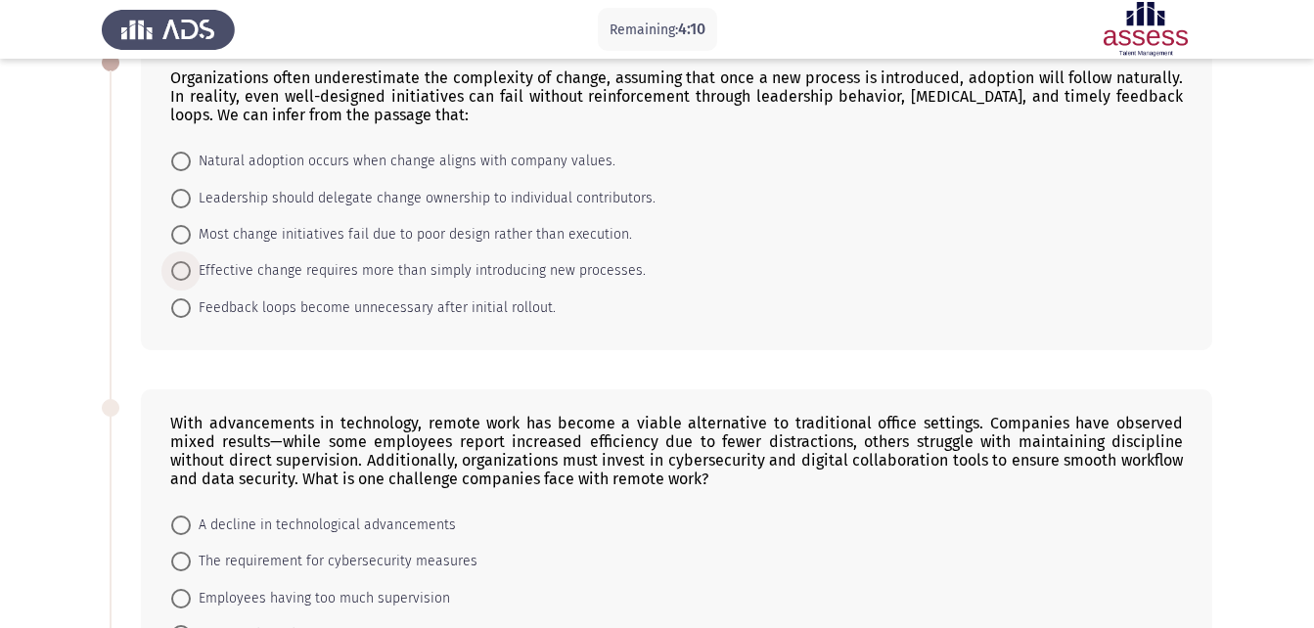
click at [298, 268] on span "Effective change requires more than simply introducing new processes." at bounding box center [418, 270] width 455 height 23
click at [191, 268] on input "Effective change requires more than simply introducing new processes." at bounding box center [181, 271] width 20 height 20
radio input "true"
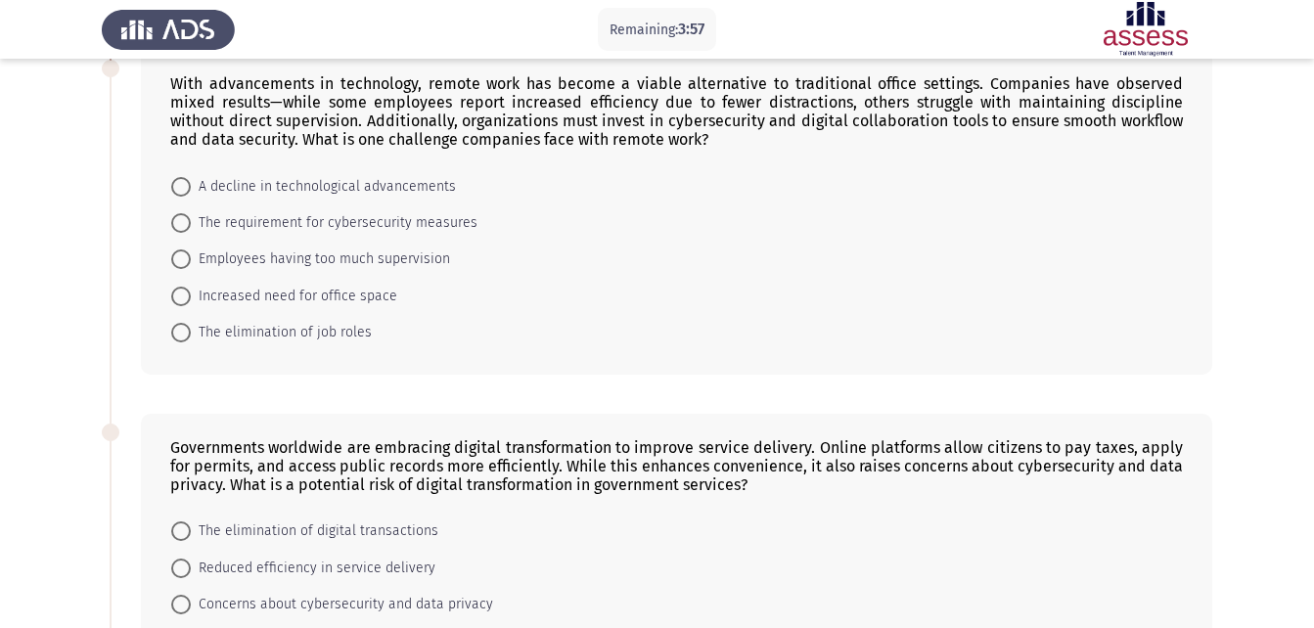
scroll to position [447, 0]
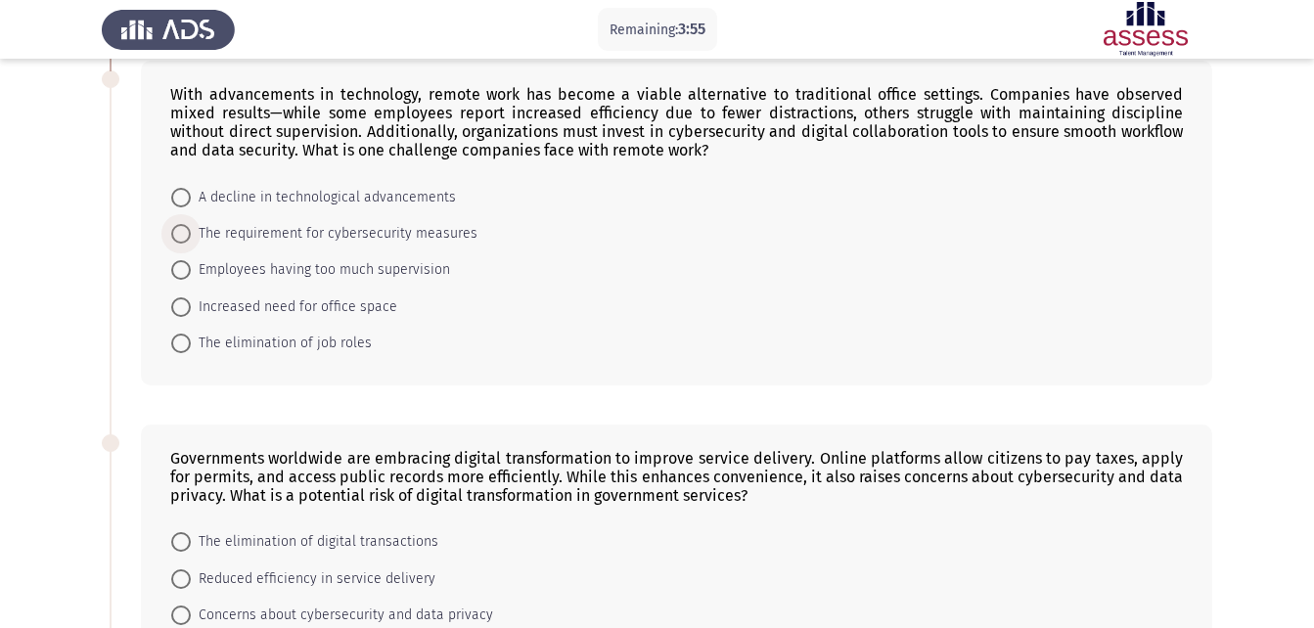
click at [411, 222] on span "The requirement for cybersecurity measures" at bounding box center [334, 233] width 287 height 23
click at [191, 224] on input "The requirement for cybersecurity measures" at bounding box center [181, 234] width 20 height 20
radio input "true"
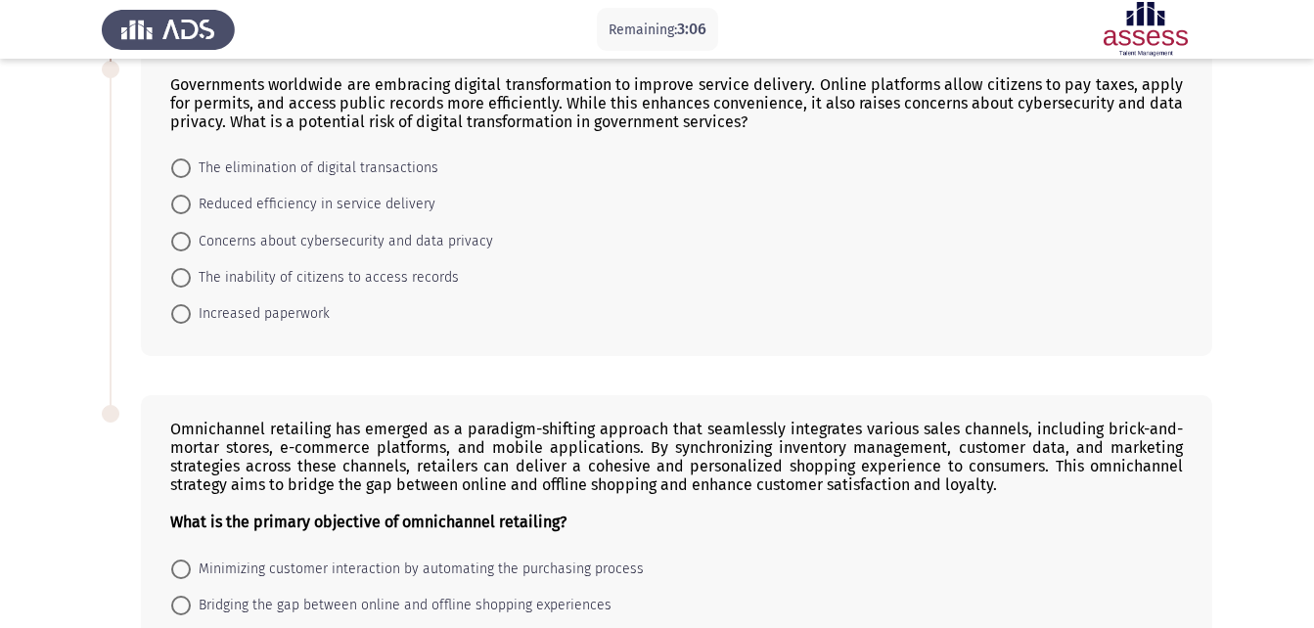
scroll to position [819, 0]
click at [390, 253] on span "Concerns about cybersecurity and data privacy" at bounding box center [342, 242] width 302 height 23
click at [191, 252] on input "Concerns about cybersecurity and data privacy" at bounding box center [181, 243] width 20 height 20
radio input "true"
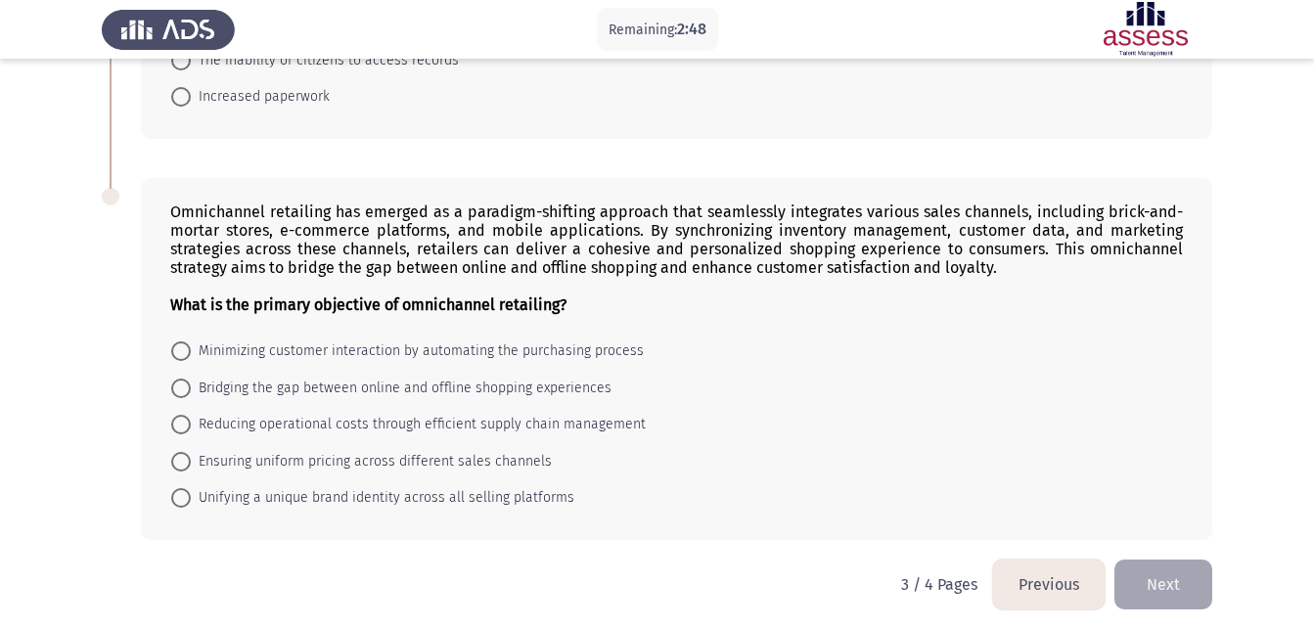
scroll to position [1046, 0]
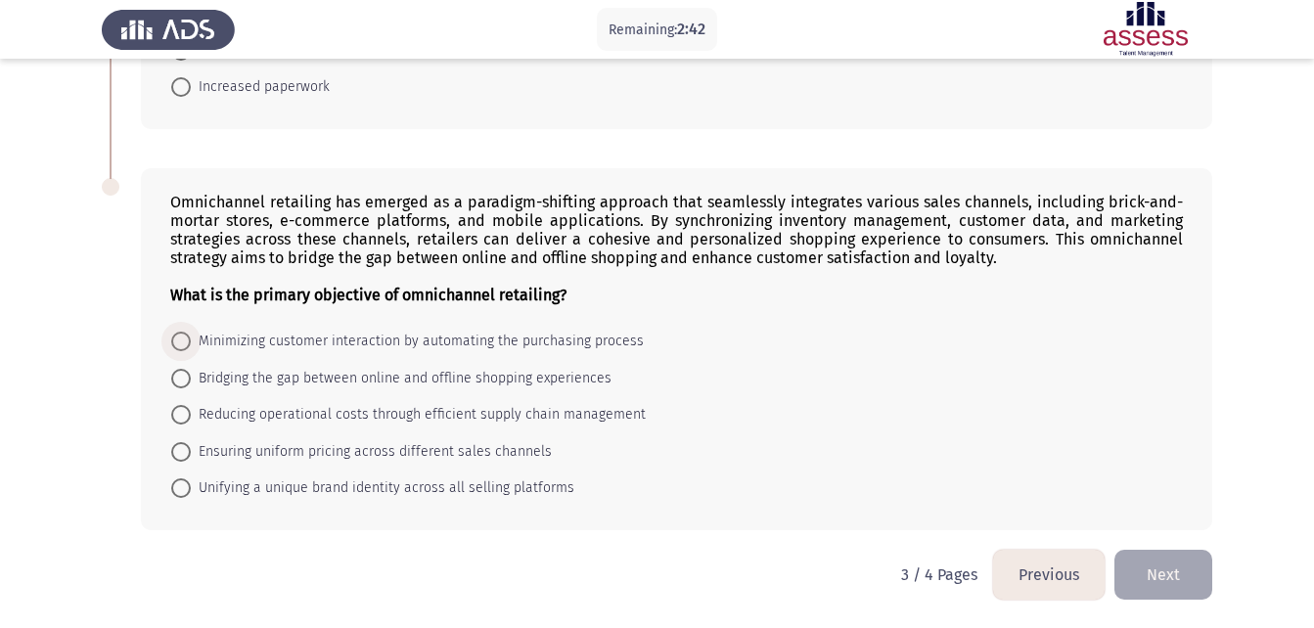
click at [415, 338] on span "Minimizing customer interaction by automating the purchasing process" at bounding box center [417, 341] width 453 height 23
click at [191, 338] on input "Minimizing customer interaction by automating the purchasing process" at bounding box center [181, 342] width 20 height 20
radio input "true"
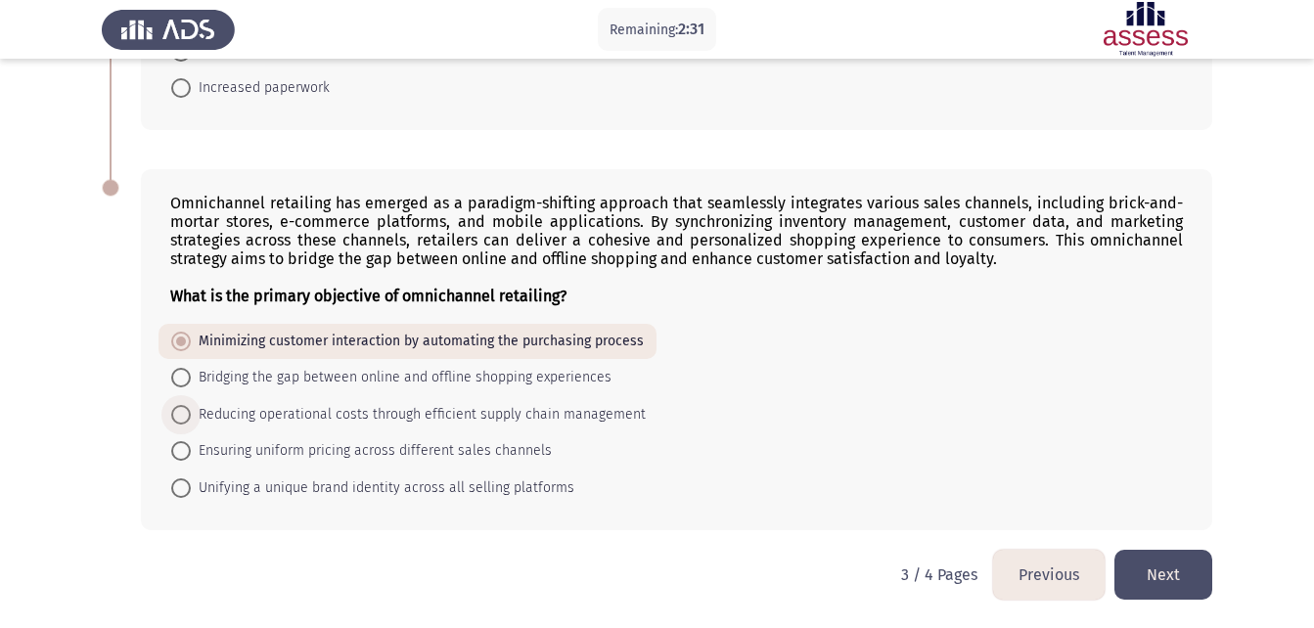
click at [263, 424] on span "Reducing operational costs through efficient supply chain management" at bounding box center [418, 414] width 455 height 23
click at [191, 424] on input "Reducing operational costs through efficient supply chain management" at bounding box center [181, 415] width 20 height 20
radio input "true"
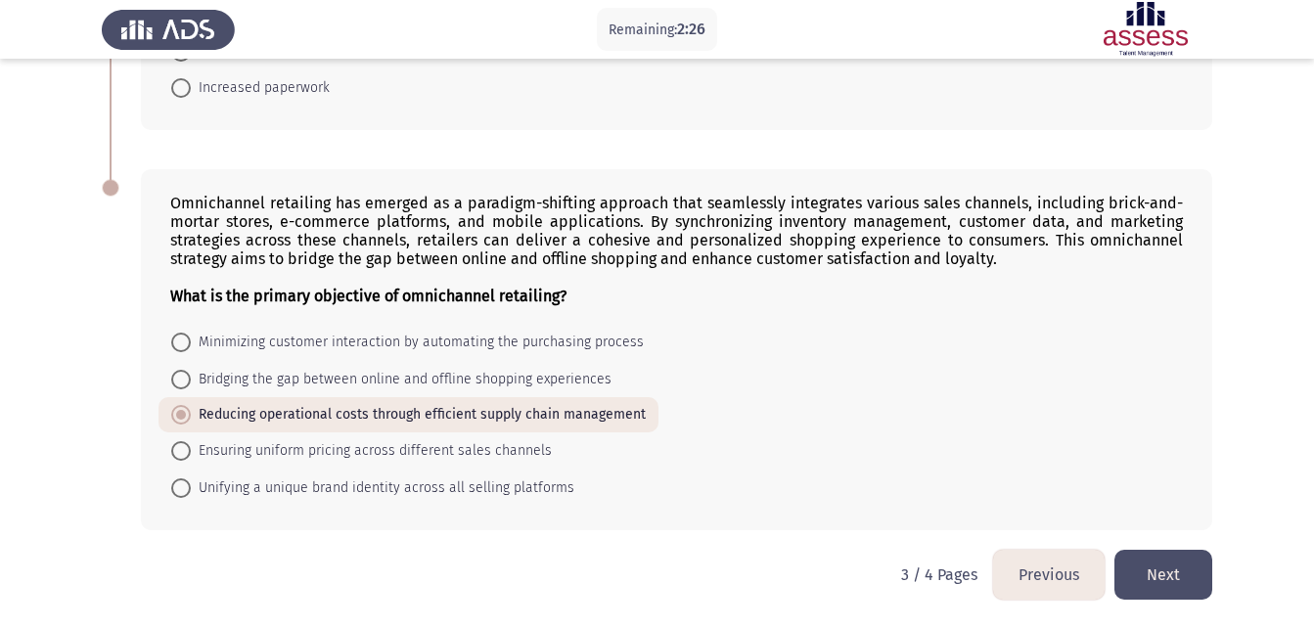
click at [1135, 573] on button "Next" at bounding box center [1164, 575] width 98 height 50
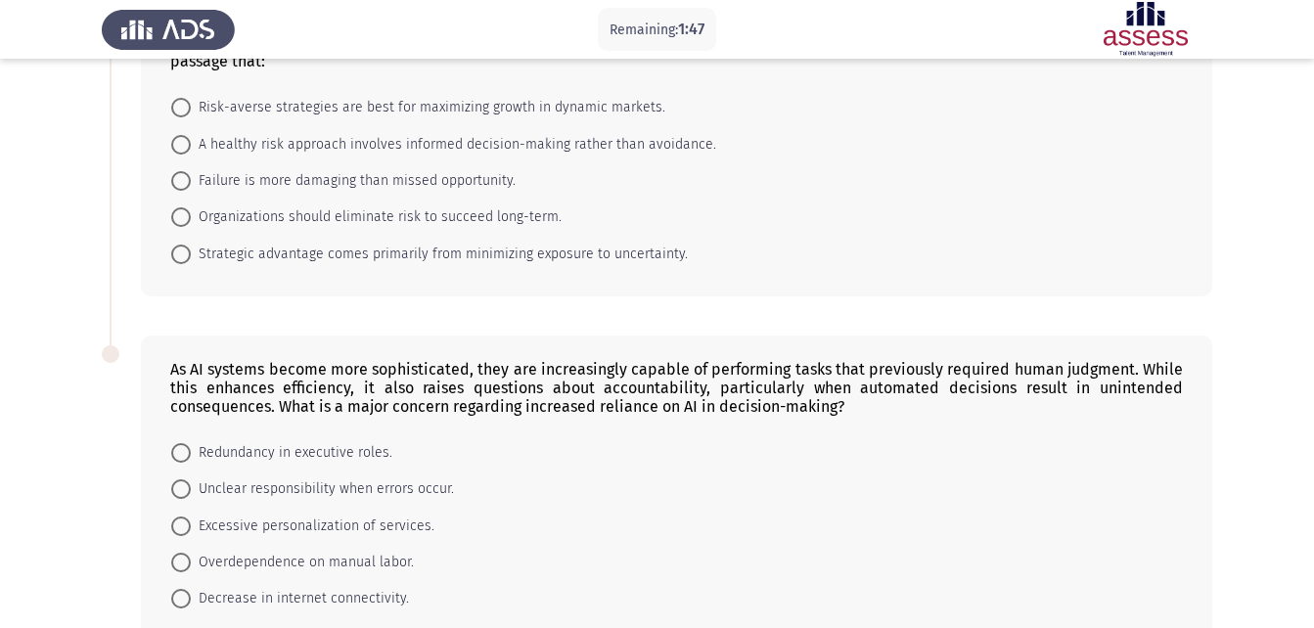
scroll to position [165, 0]
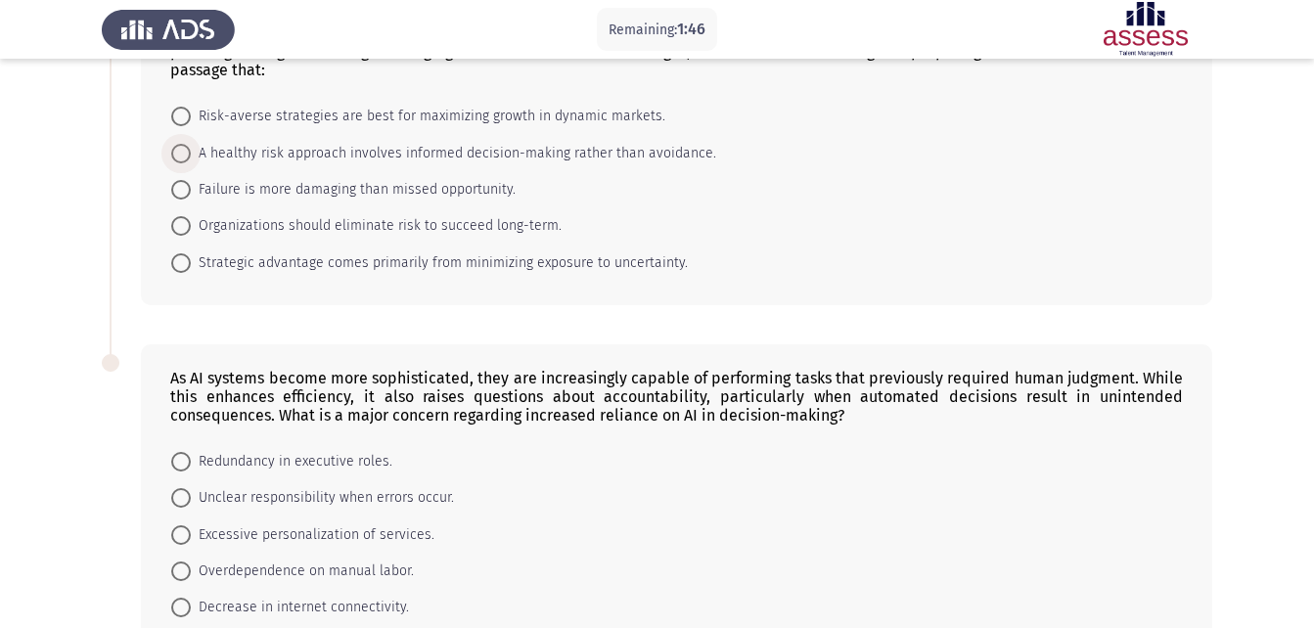
click at [258, 156] on span "A healthy risk approach involves informed decision-making rather than avoidance." at bounding box center [453, 153] width 525 height 23
click at [191, 156] on input "A healthy risk approach involves informed decision-making rather than avoidance." at bounding box center [181, 154] width 20 height 20
radio input "true"
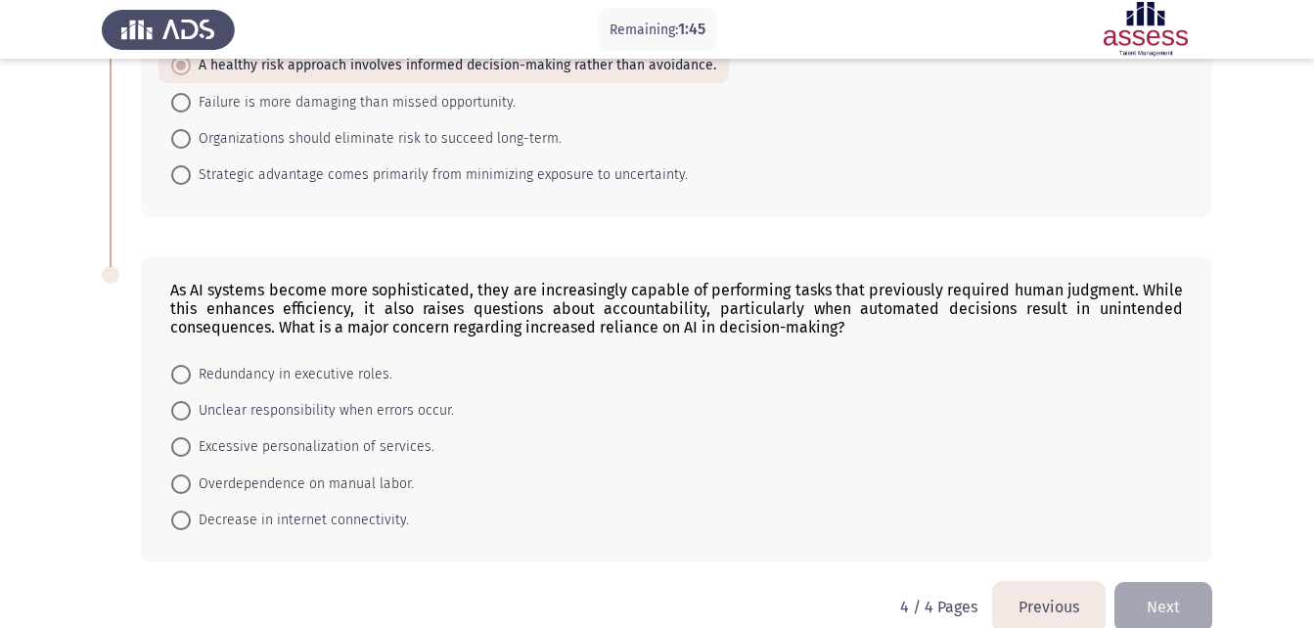
scroll to position [255, 0]
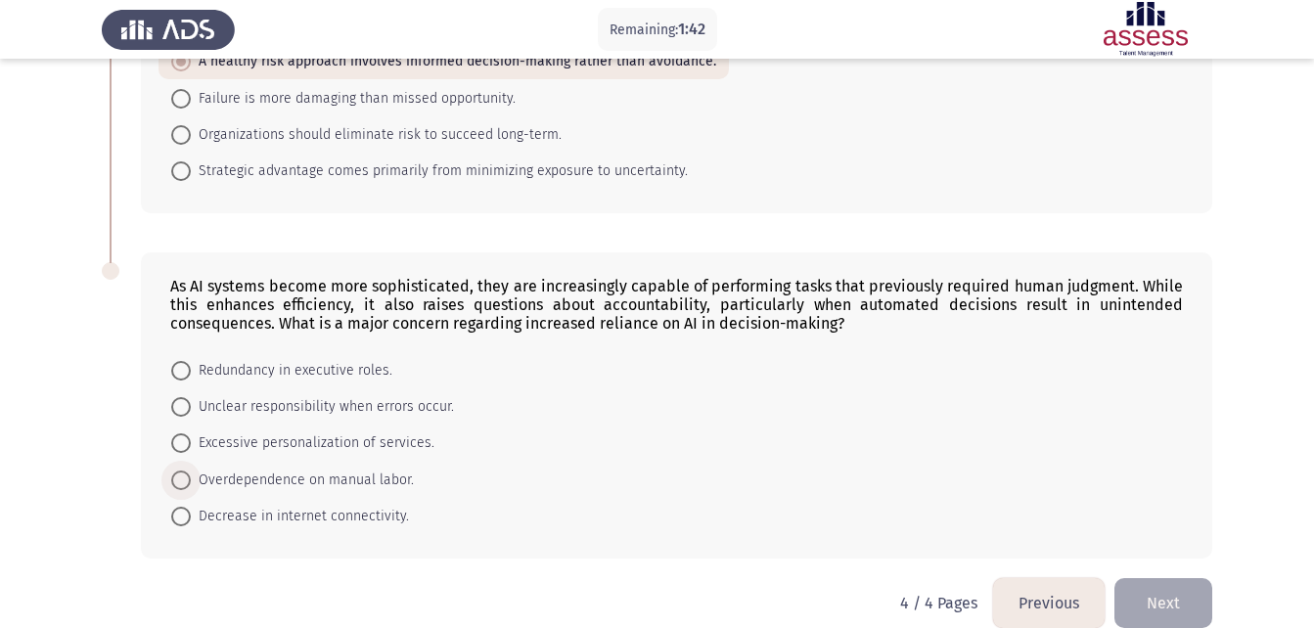
click at [318, 477] on span "Overdependence on manual labor." at bounding box center [302, 480] width 223 height 23
click at [191, 477] on input "Overdependence on manual labor." at bounding box center [181, 481] width 20 height 20
radio input "true"
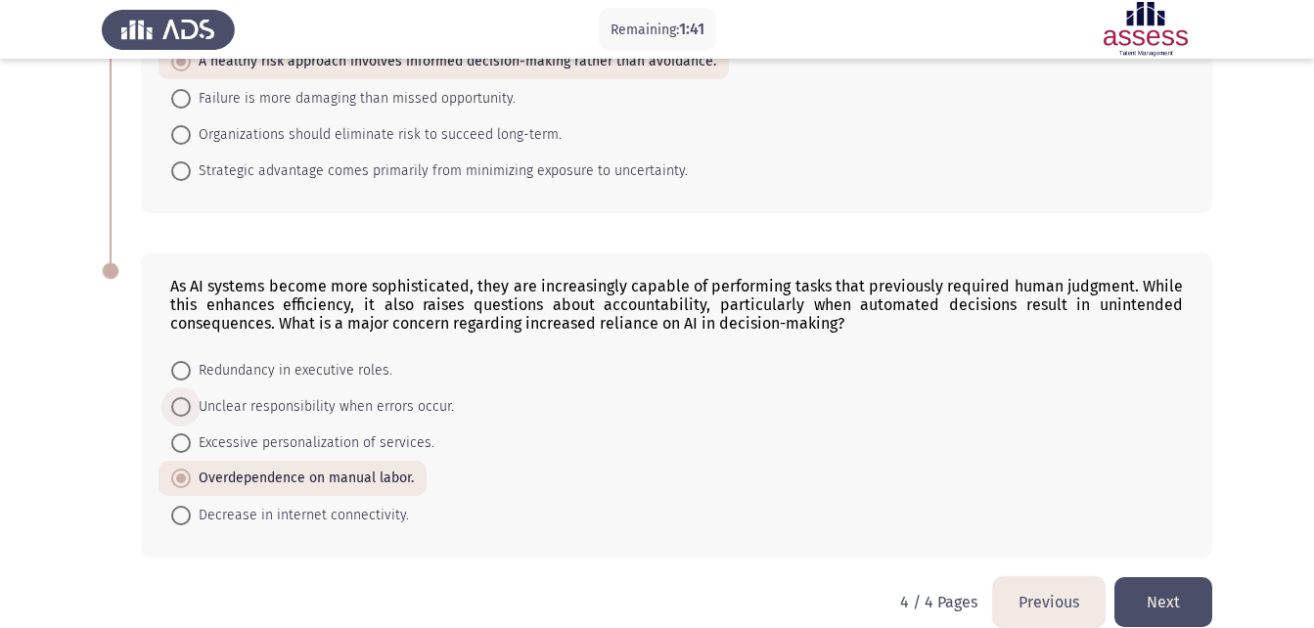
click at [257, 415] on span "Unclear responsibility when errors occur." at bounding box center [322, 406] width 263 height 23
click at [191, 415] on input "Unclear responsibility when errors occur." at bounding box center [181, 407] width 20 height 20
radio input "true"
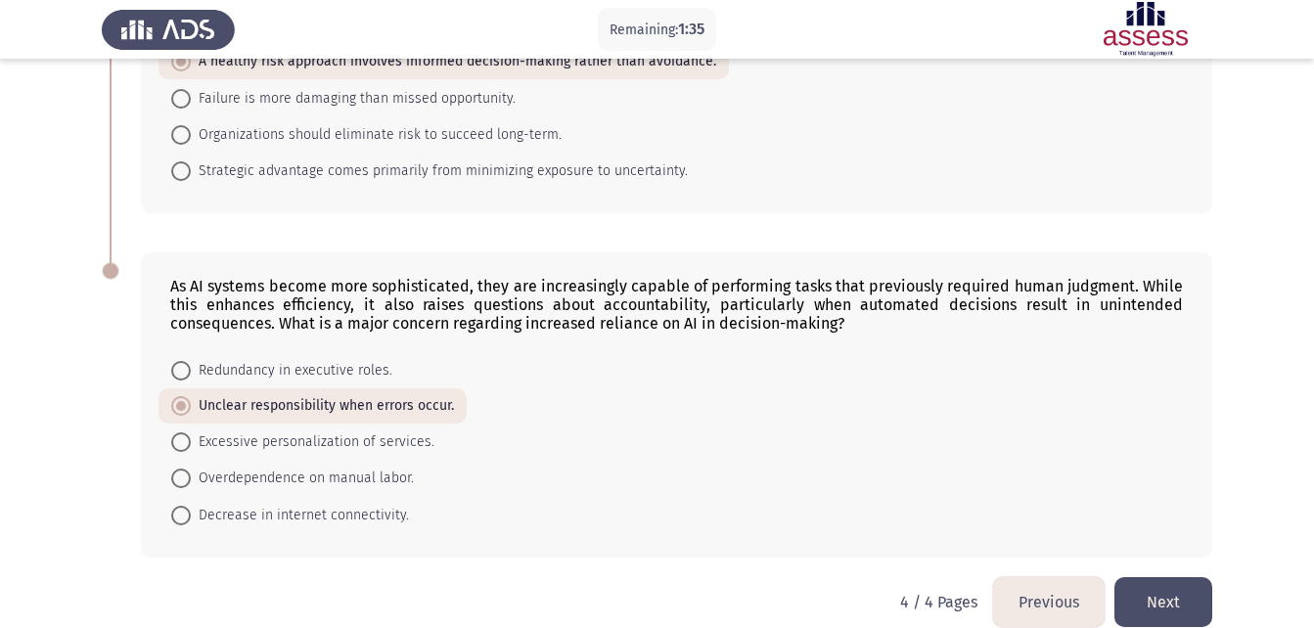
click at [1153, 597] on button "Next" at bounding box center [1164, 602] width 98 height 50
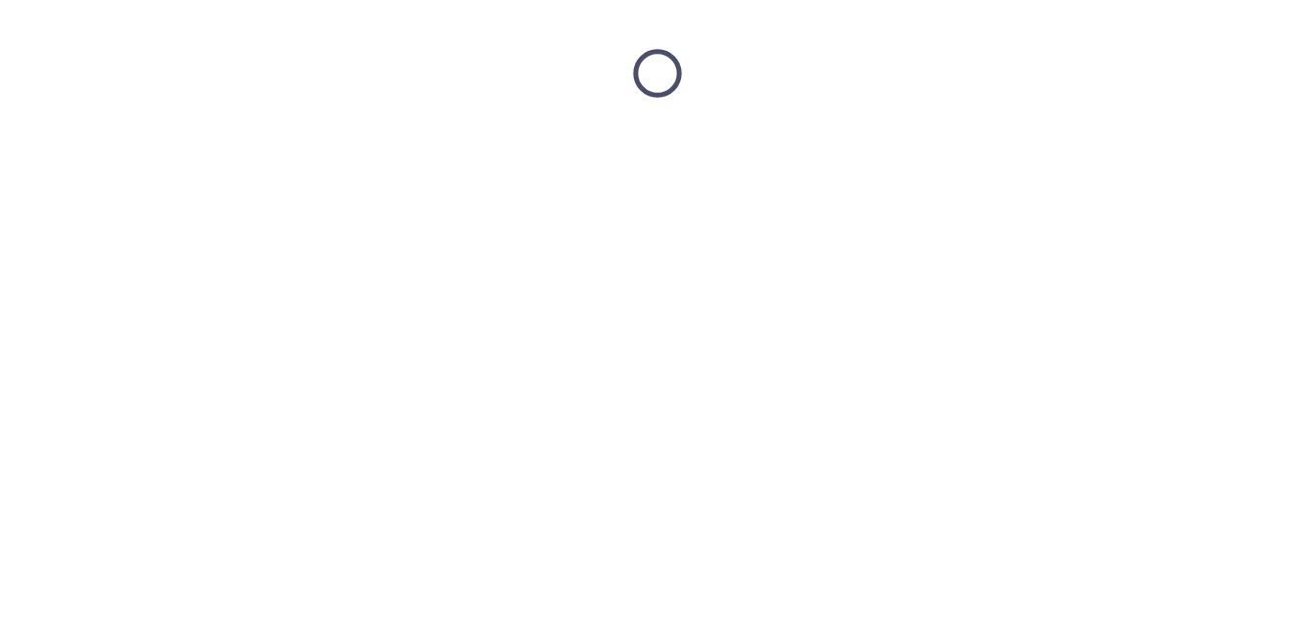
scroll to position [0, 0]
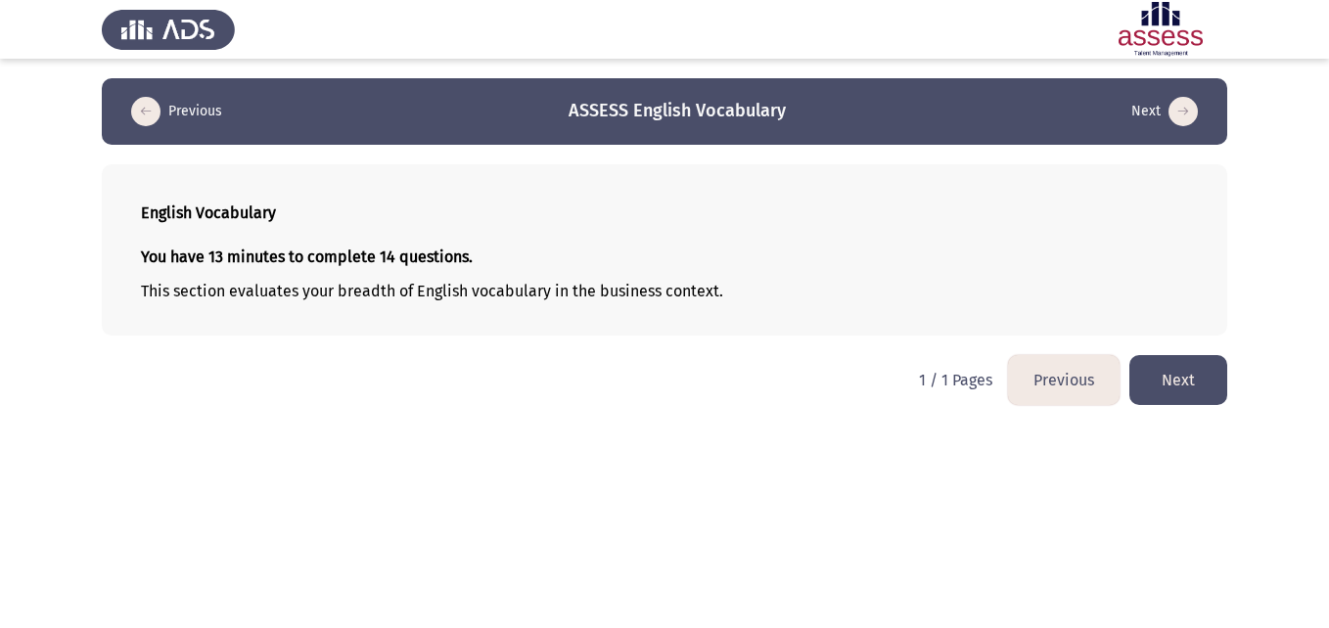
click at [1192, 381] on button "Next" at bounding box center [1178, 380] width 98 height 50
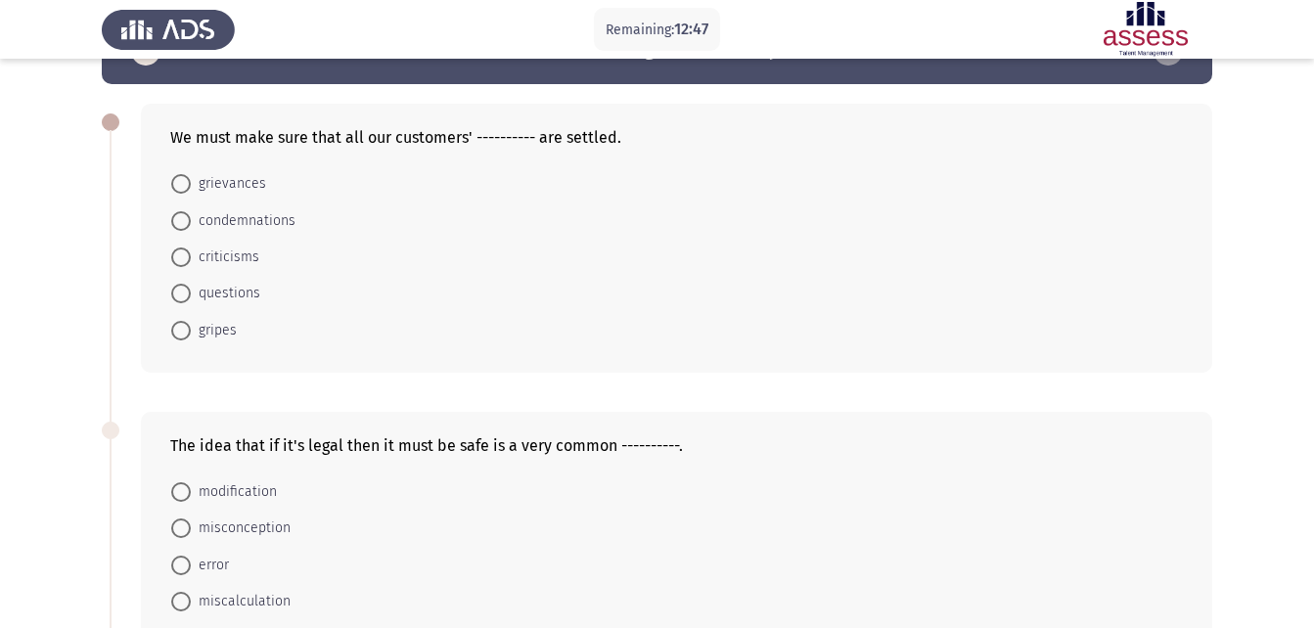
scroll to position [62, 0]
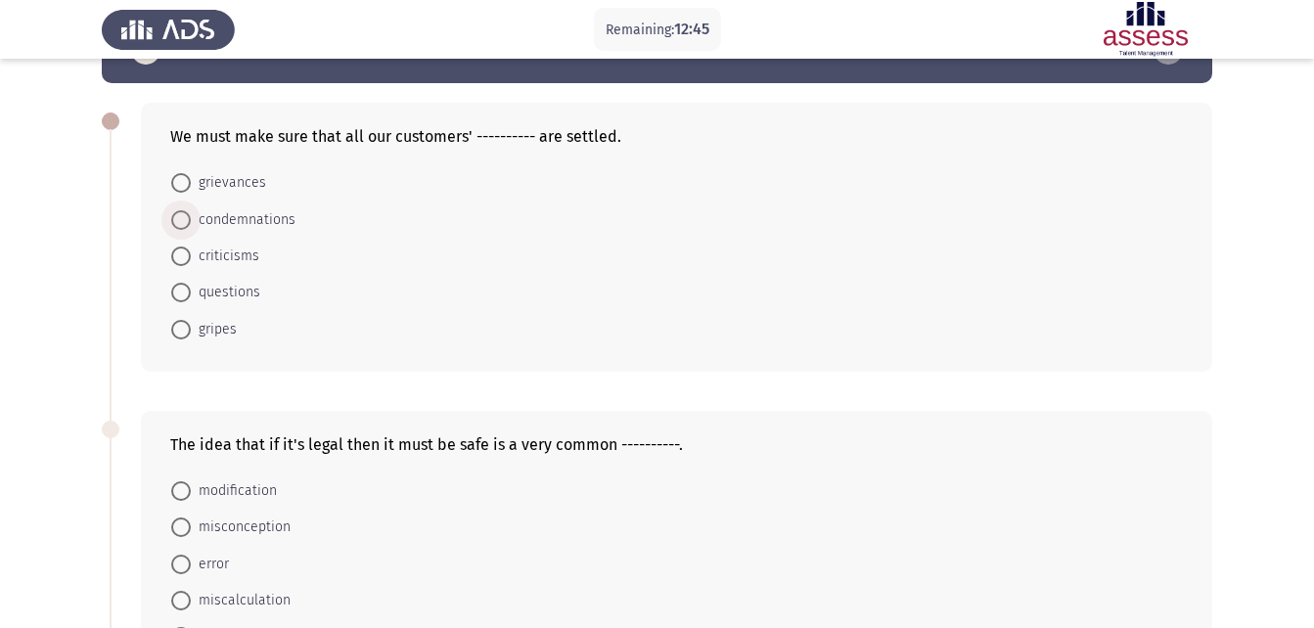
click at [256, 208] on span "condemnations" at bounding box center [243, 219] width 105 height 23
click at [191, 210] on input "condemnations" at bounding box center [181, 220] width 20 height 20
radio input "true"
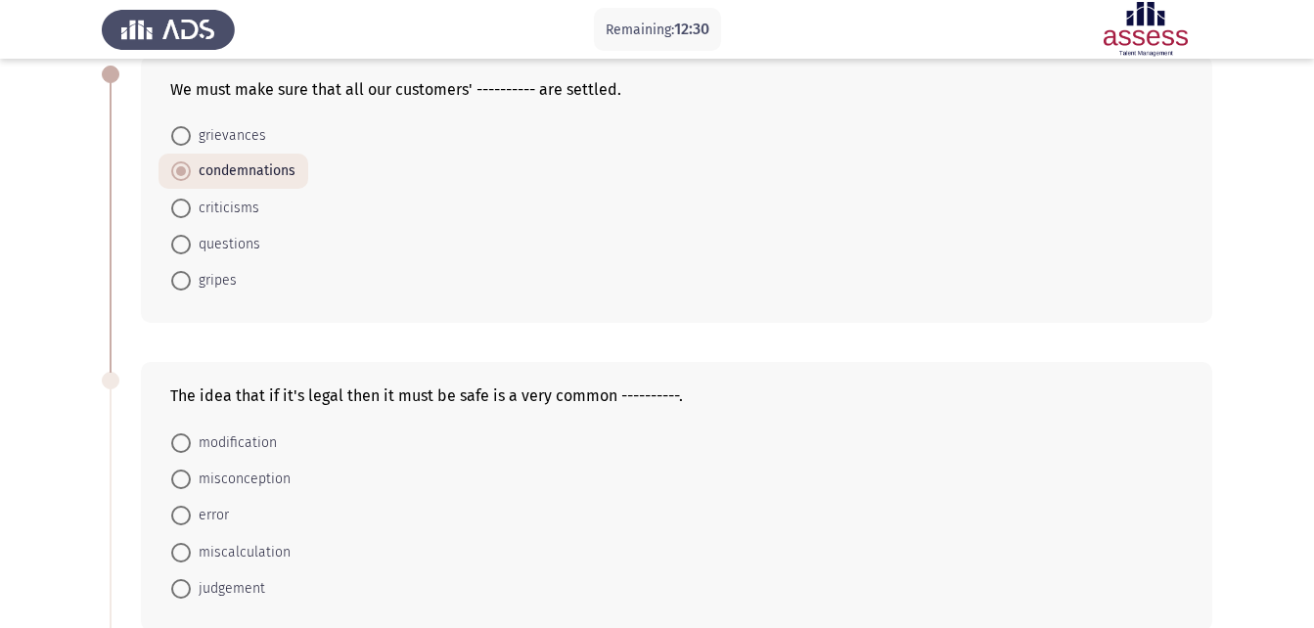
scroll to position [110, 0]
click at [243, 443] on span "modification" at bounding box center [234, 442] width 86 height 23
click at [191, 443] on input "modification" at bounding box center [181, 443] width 20 height 20
radio input "true"
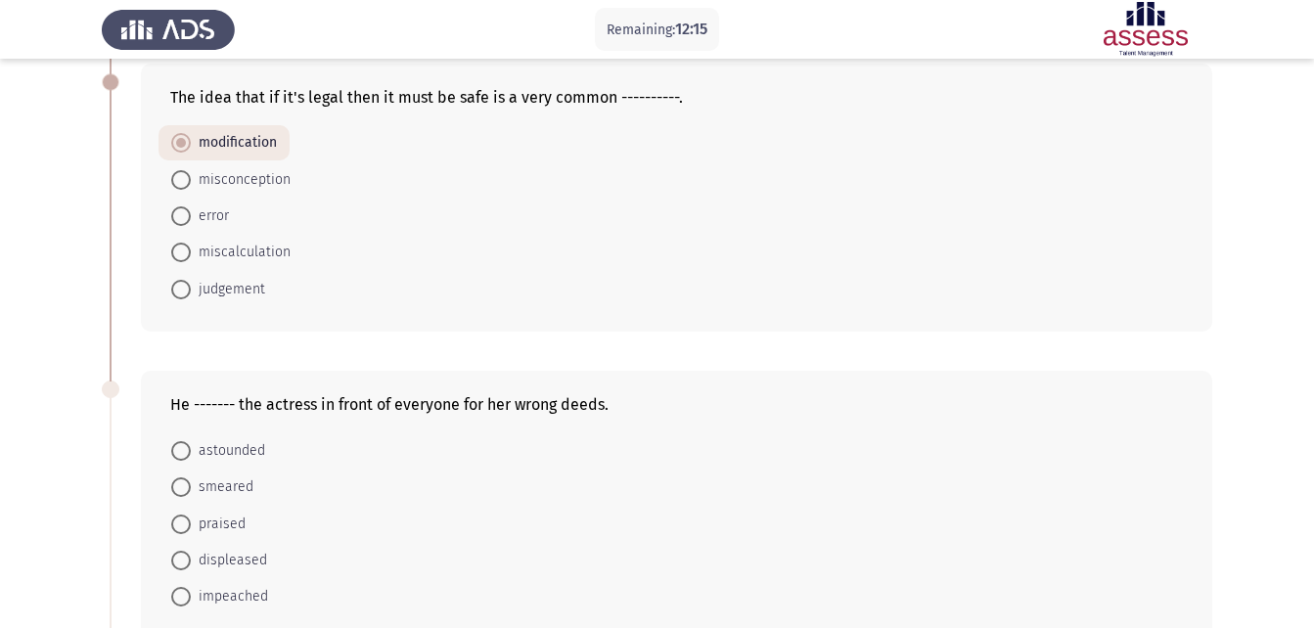
scroll to position [479, 0]
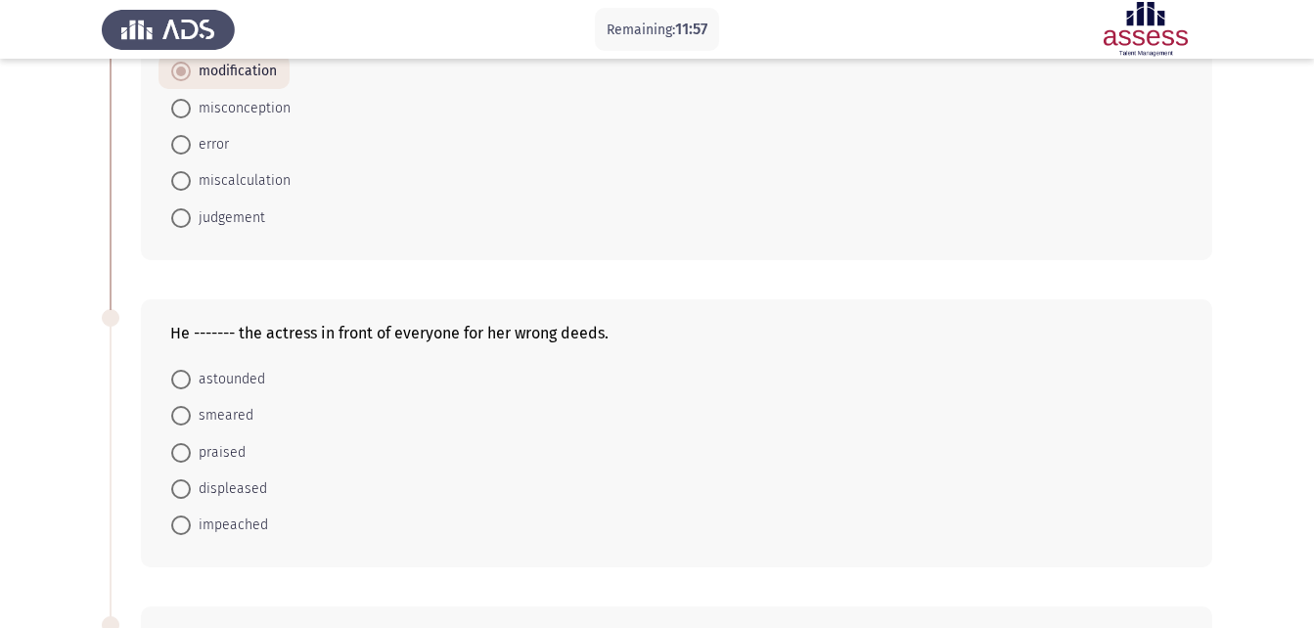
click at [212, 496] on span "displeased" at bounding box center [229, 489] width 76 height 23
click at [191, 496] on input "displeased" at bounding box center [181, 489] width 20 height 20
radio input "true"
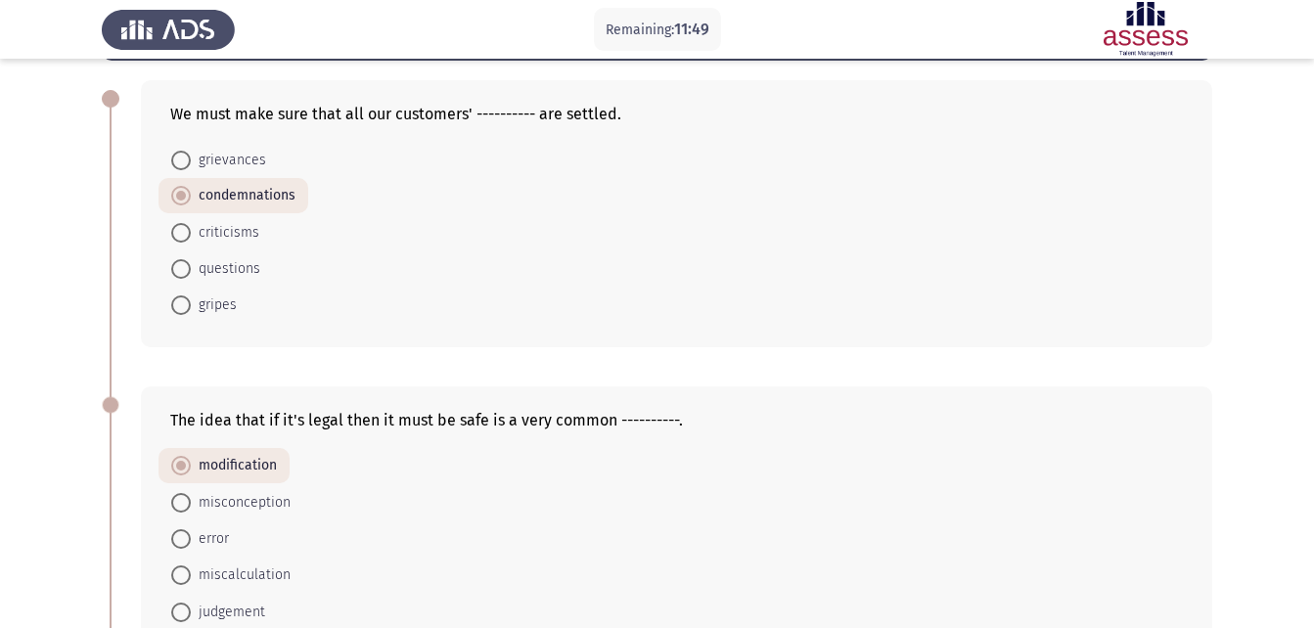
scroll to position [83, 0]
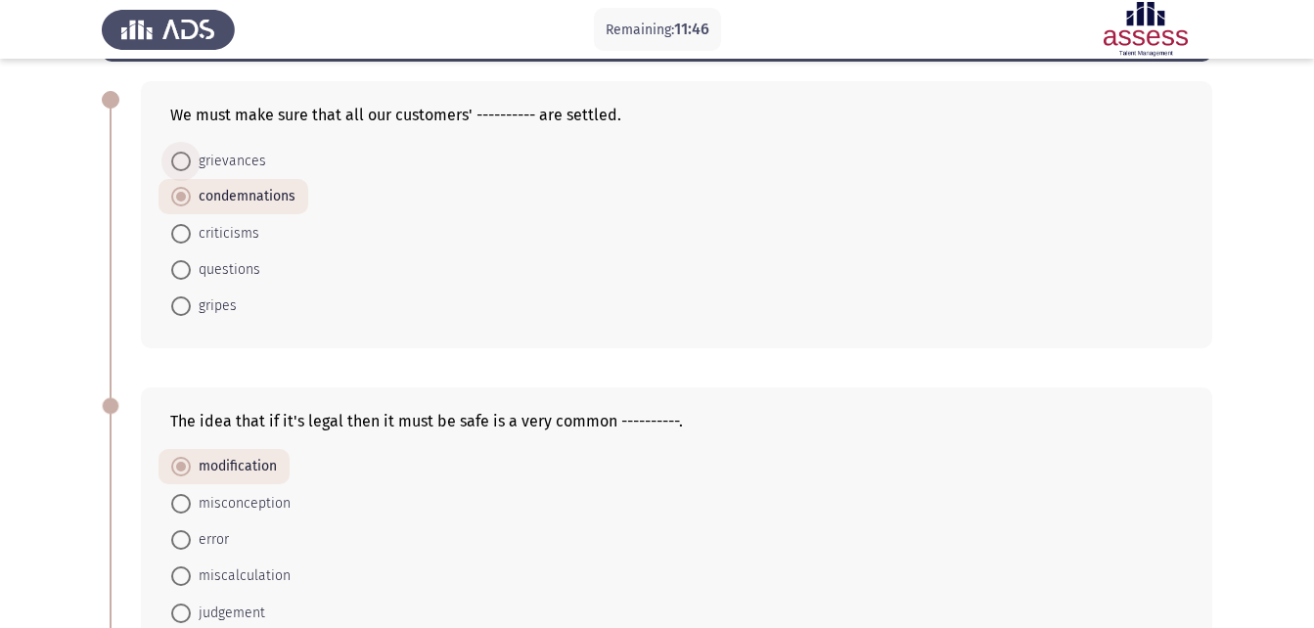
click at [222, 165] on span "grievances" at bounding box center [228, 161] width 75 height 23
click at [191, 165] on input "grievances" at bounding box center [181, 162] width 20 height 20
radio input "true"
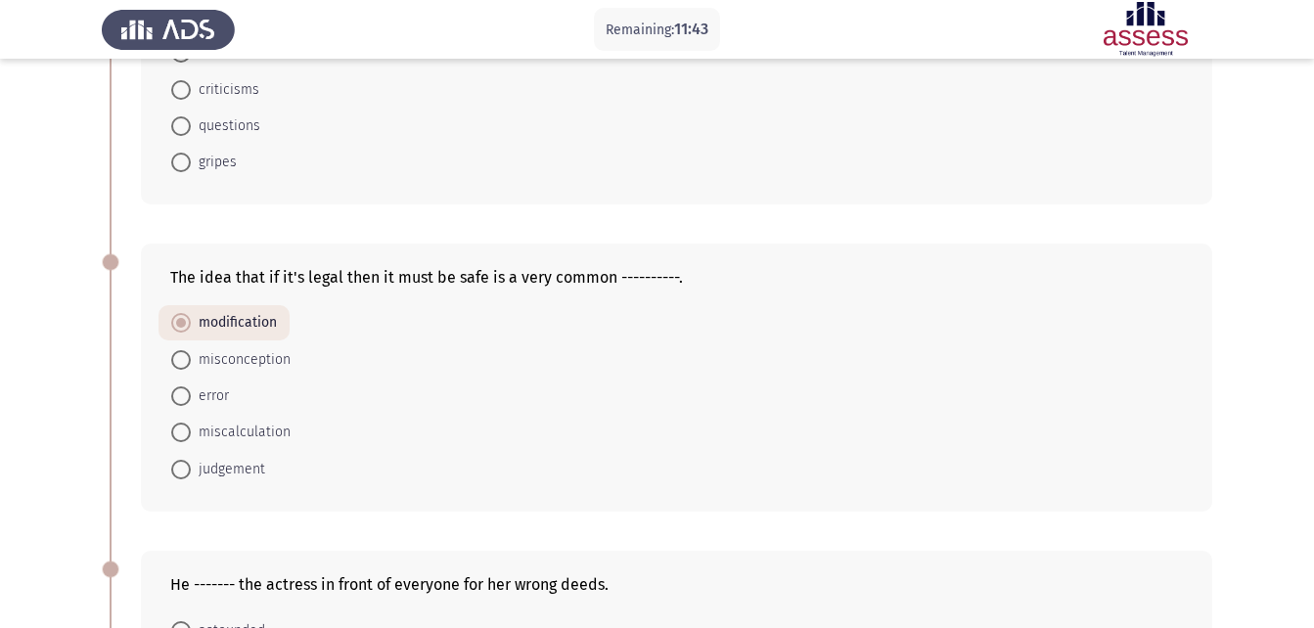
scroll to position [242, 0]
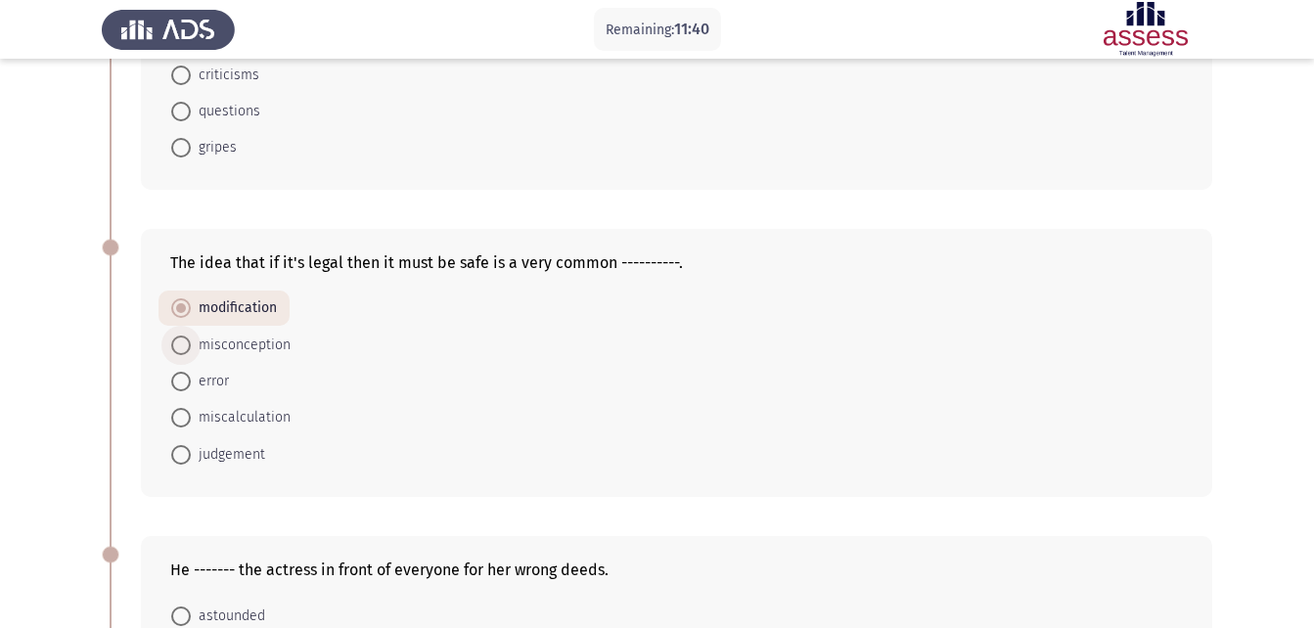
click at [236, 341] on span "misconception" at bounding box center [241, 345] width 100 height 23
click at [191, 341] on input "misconception" at bounding box center [181, 346] width 20 height 20
radio input "true"
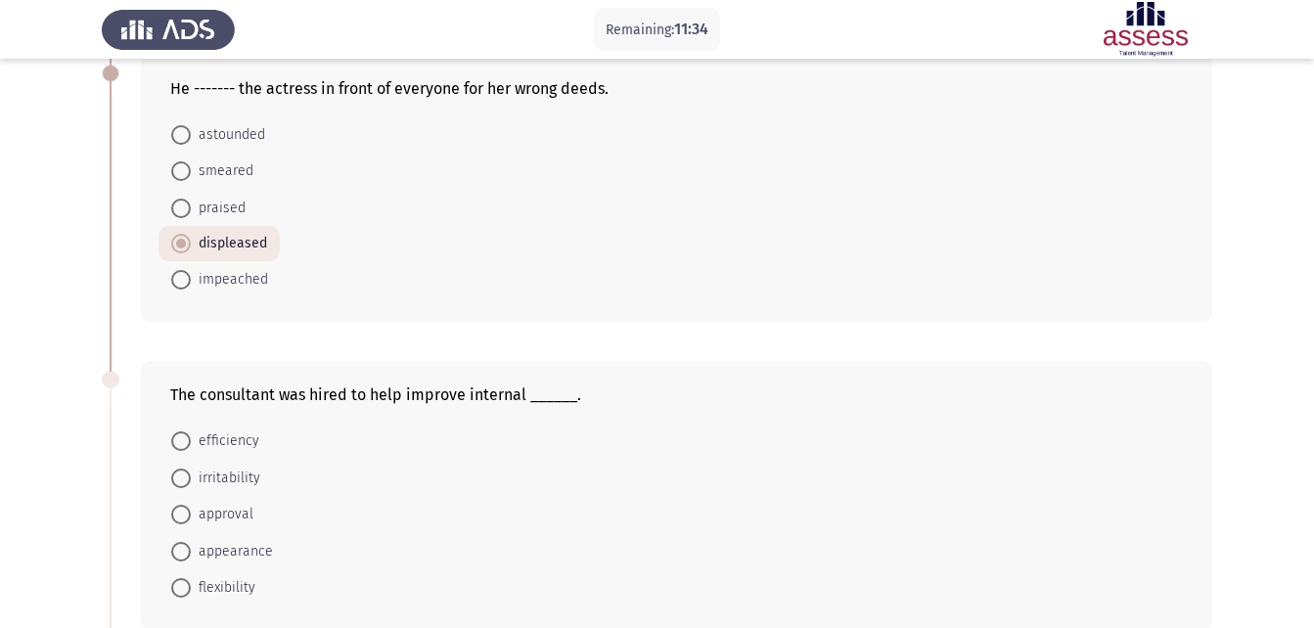
scroll to position [724, 0]
click at [214, 434] on span "efficiency" at bounding box center [225, 440] width 68 height 23
click at [191, 434] on input "efficiency" at bounding box center [181, 441] width 20 height 20
radio input "true"
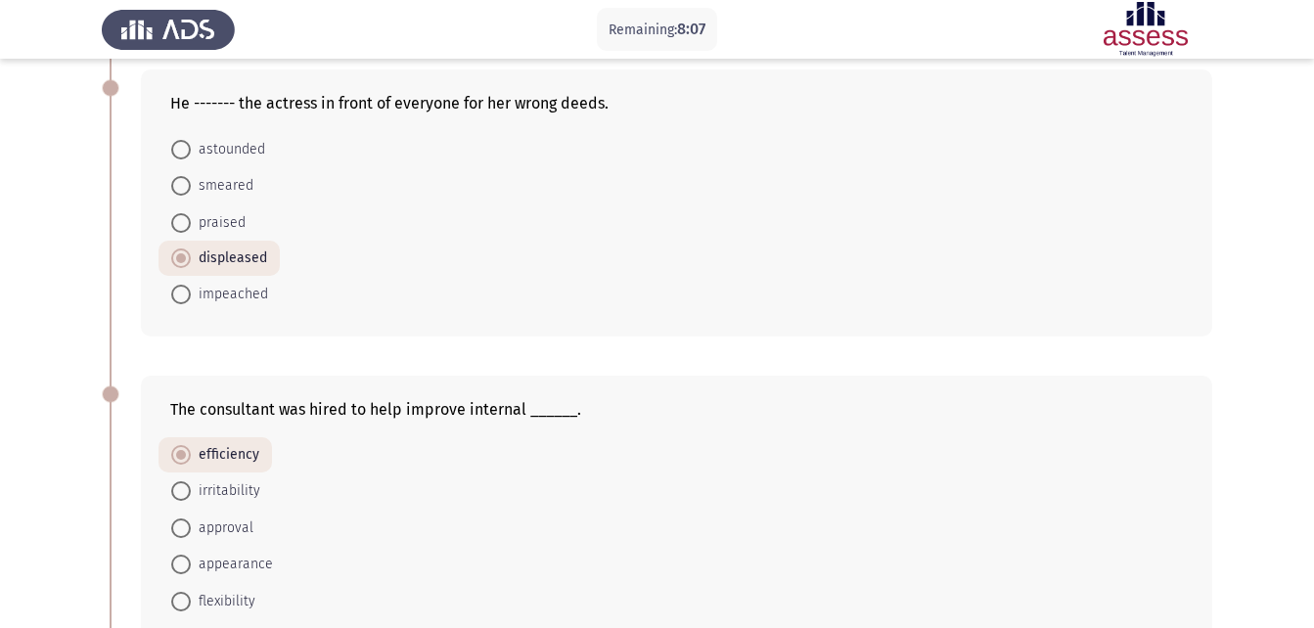
scroll to position [708, 0]
click at [205, 181] on span "smeared" at bounding box center [222, 186] width 63 height 23
click at [191, 181] on input "smeared" at bounding box center [181, 187] width 20 height 20
radio input "true"
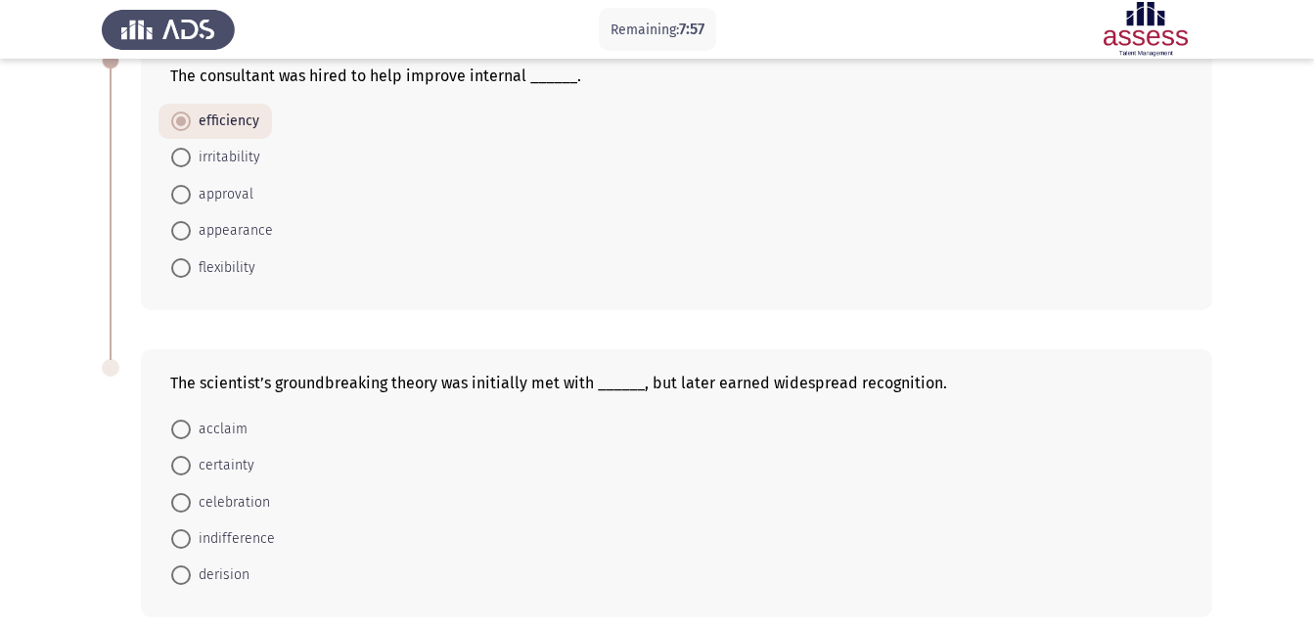
scroll to position [1129, 0]
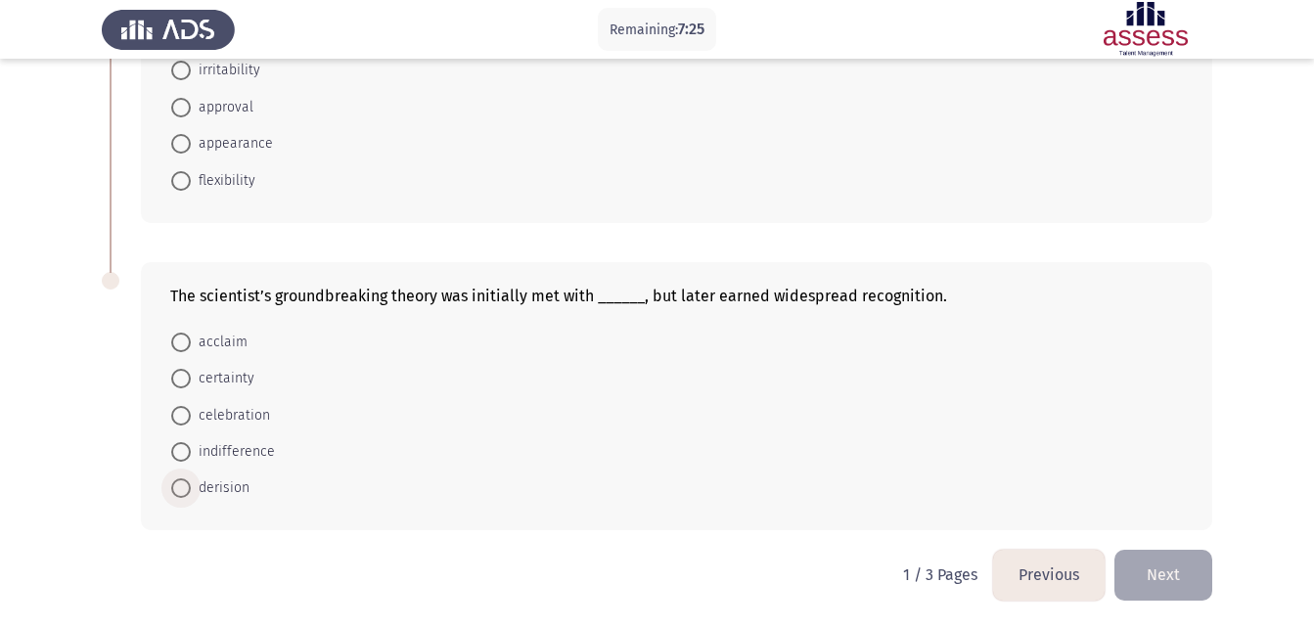
click at [233, 493] on span "derision" at bounding box center [220, 488] width 59 height 23
click at [191, 493] on input "derision" at bounding box center [181, 489] width 20 height 20
radio input "true"
click at [1161, 572] on button "Next" at bounding box center [1164, 575] width 98 height 50
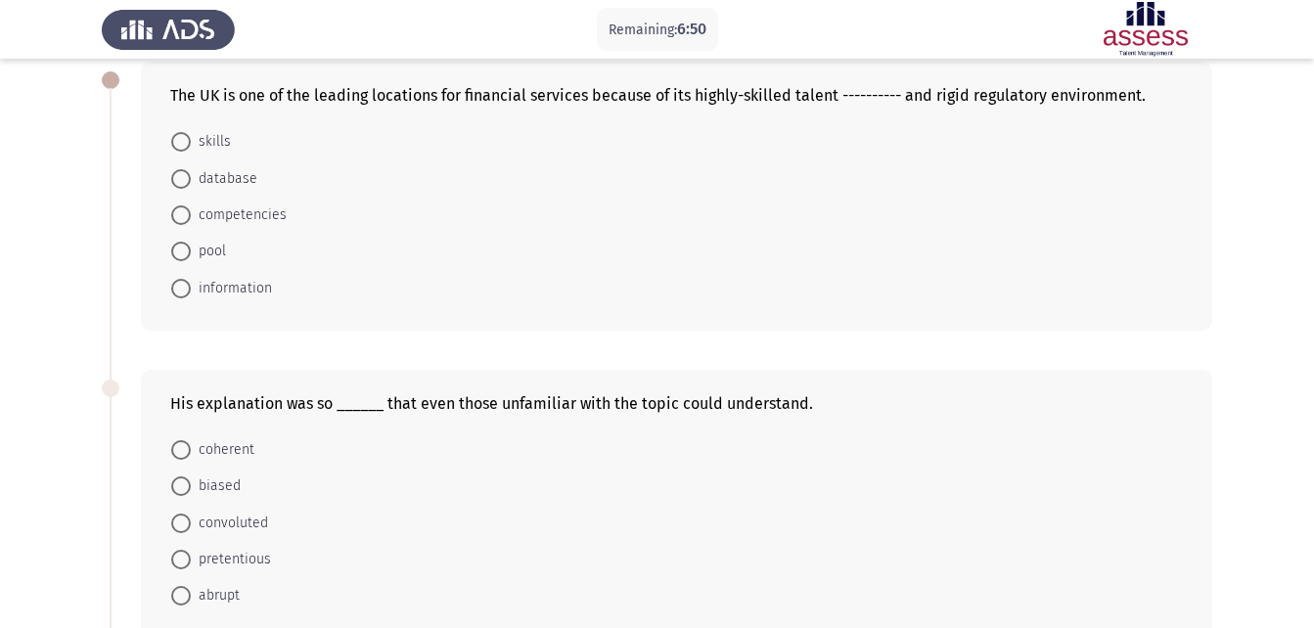
scroll to position [104, 0]
click at [220, 438] on span "coherent" at bounding box center [223, 448] width 64 height 23
click at [191, 439] on input "coherent" at bounding box center [181, 449] width 20 height 20
radio input "true"
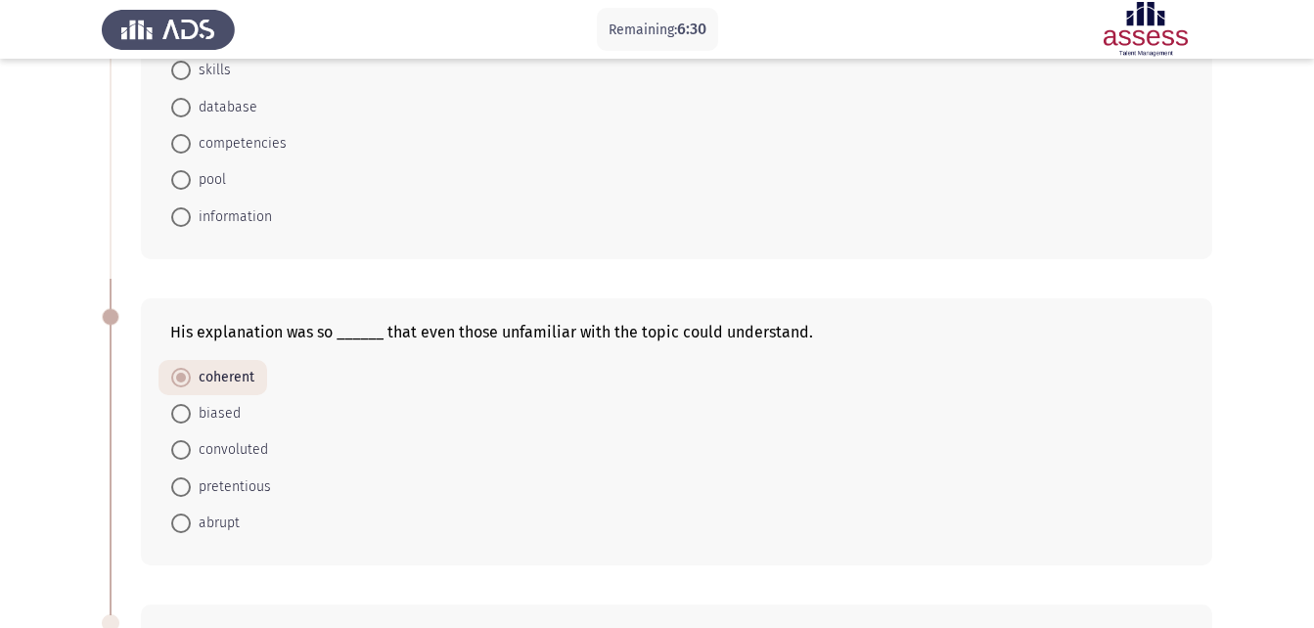
scroll to position [173, 0]
click at [225, 176] on span "pool" at bounding box center [208, 180] width 35 height 23
click at [191, 176] on input "pool" at bounding box center [181, 181] width 20 height 20
radio input "true"
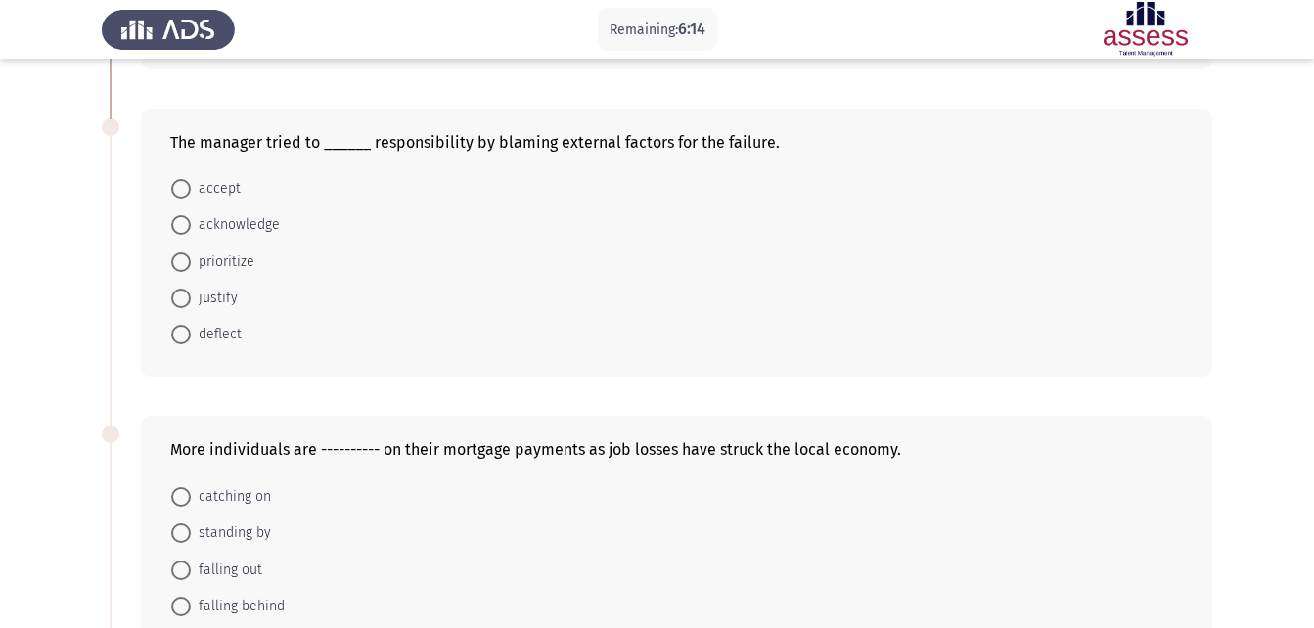
scroll to position [670, 0]
click at [205, 336] on span "deflect" at bounding box center [216, 333] width 51 height 23
click at [191, 336] on input "deflect" at bounding box center [181, 334] width 20 height 20
radio input "true"
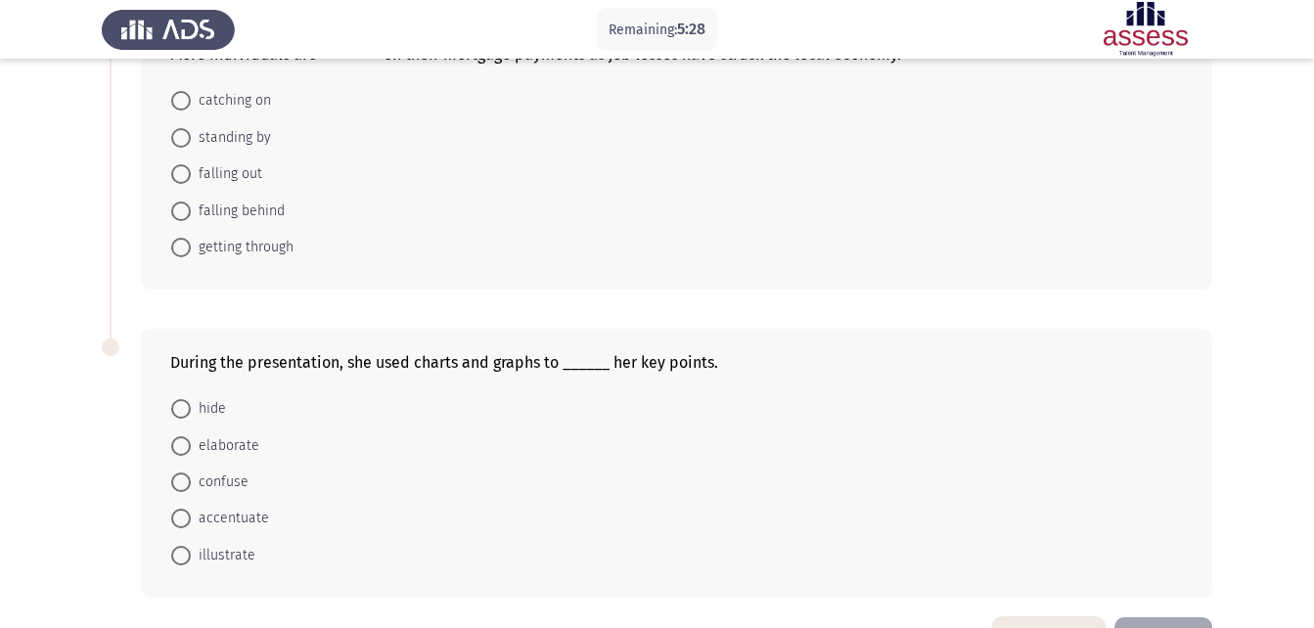
scroll to position [1065, 0]
click at [235, 447] on span "elaborate" at bounding box center [225, 445] width 68 height 23
click at [191, 447] on input "elaborate" at bounding box center [181, 445] width 20 height 20
radio input "true"
click at [203, 553] on span "illustrate" at bounding box center [223, 552] width 65 height 23
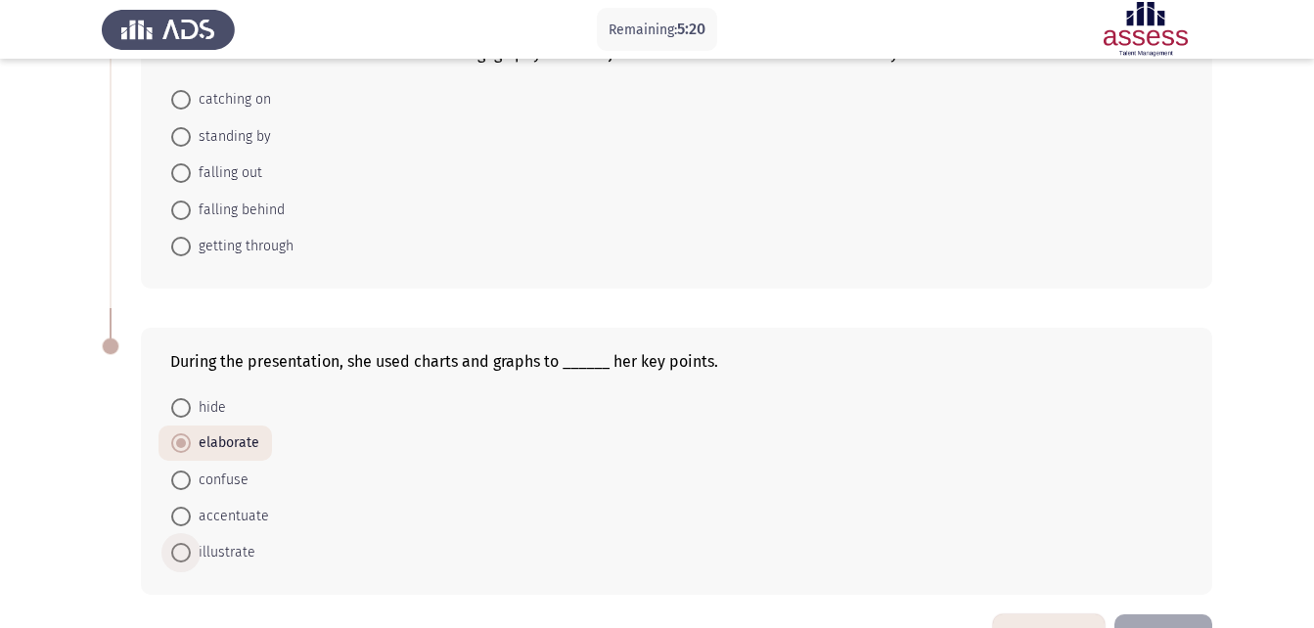
click at [191, 553] on input "illustrate" at bounding box center [181, 553] width 20 height 20
radio input "true"
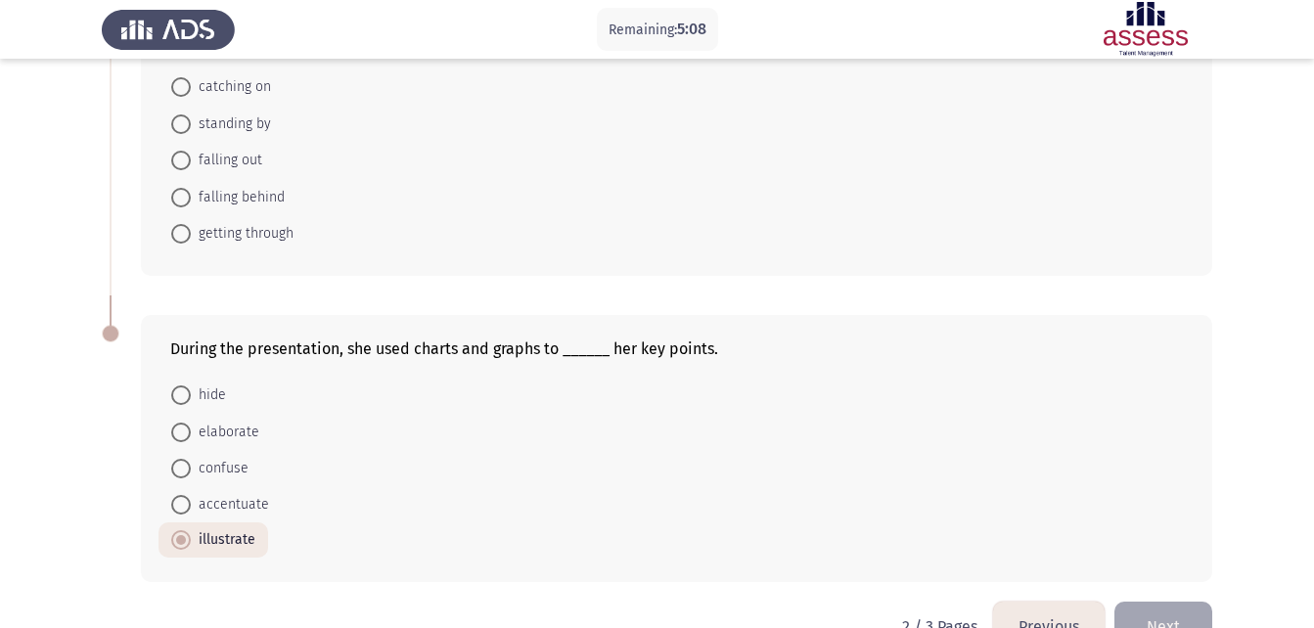
scroll to position [1076, 0]
click at [271, 197] on span "falling behind" at bounding box center [238, 198] width 94 height 23
click at [191, 197] on input "falling behind" at bounding box center [181, 199] width 20 height 20
radio input "true"
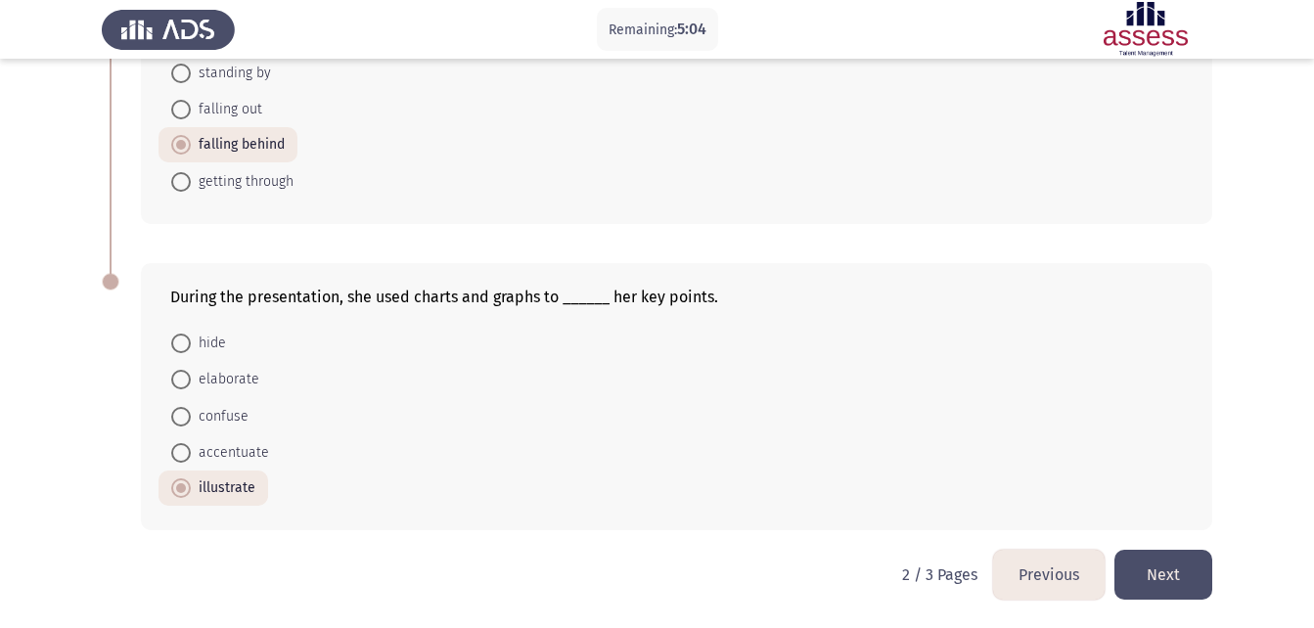
click at [1143, 565] on button "Next" at bounding box center [1164, 575] width 98 height 50
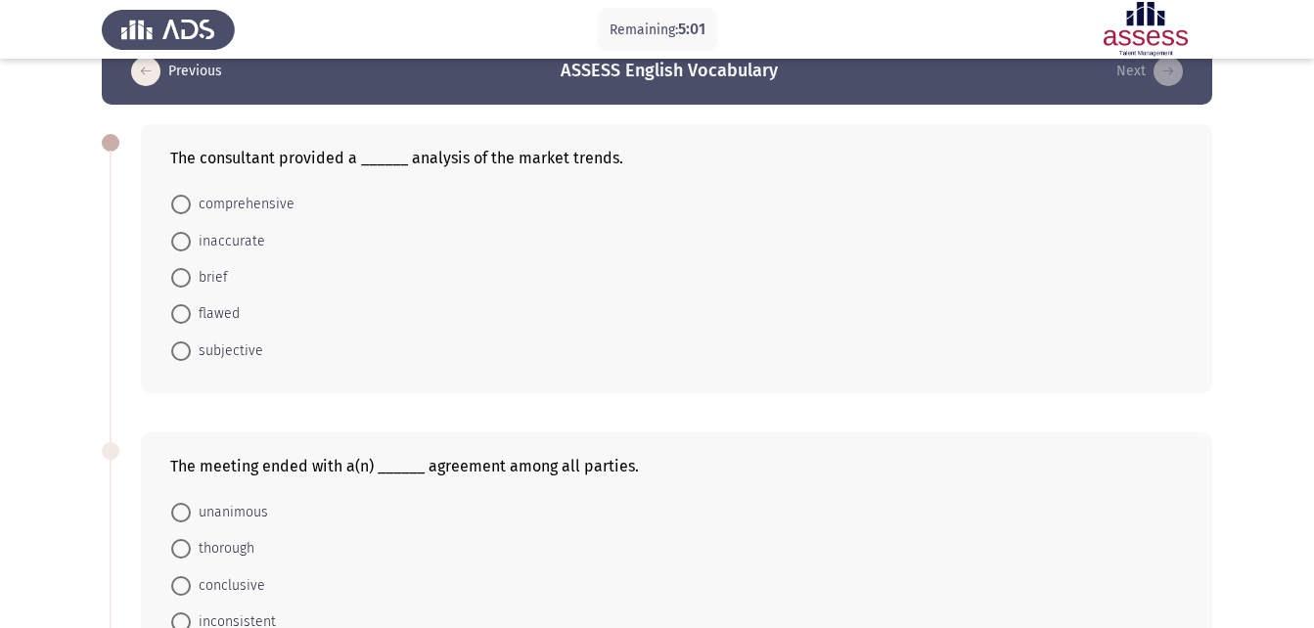
scroll to position [50, 0]
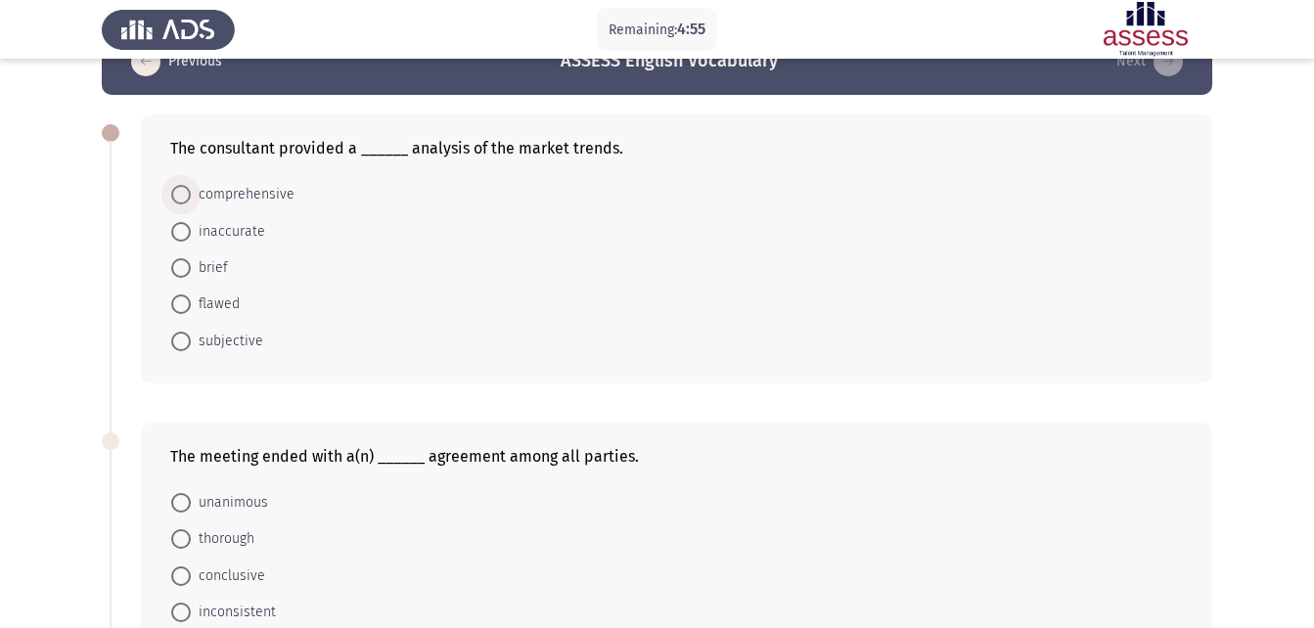
click at [228, 198] on span "comprehensive" at bounding box center [243, 194] width 104 height 23
click at [191, 198] on input "comprehensive" at bounding box center [181, 195] width 20 height 20
radio input "true"
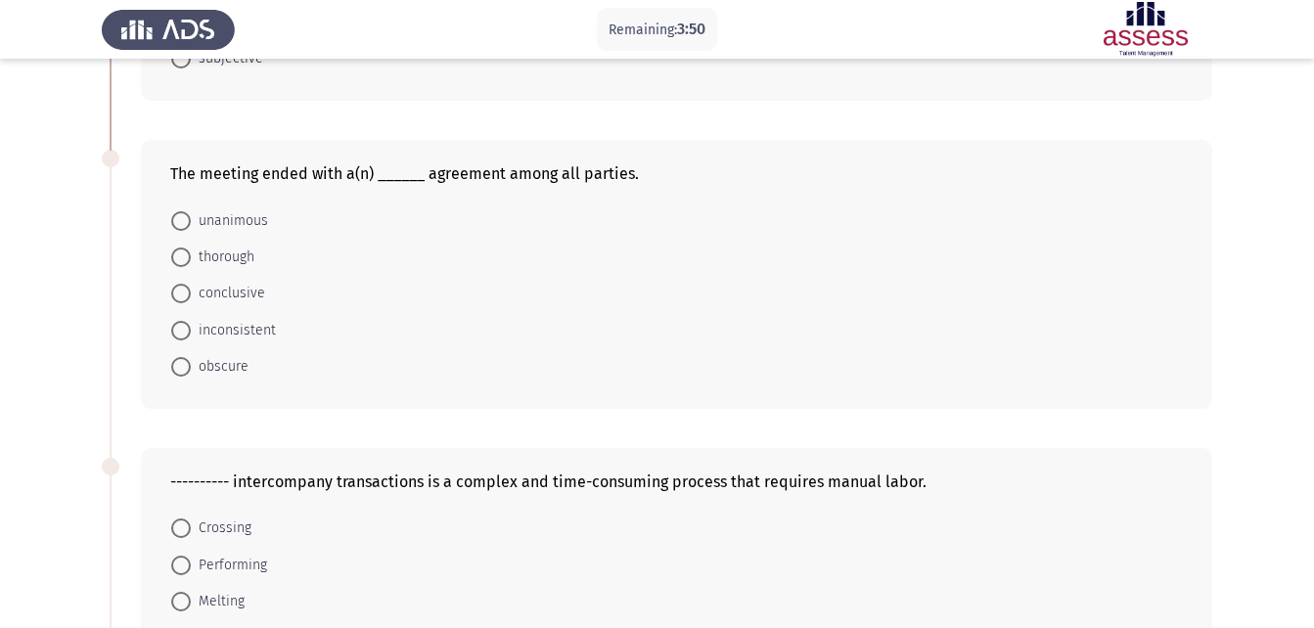
scroll to position [332, 0]
click at [238, 214] on span "unanimous" at bounding box center [229, 219] width 77 height 23
click at [191, 214] on input "unanimous" at bounding box center [181, 220] width 20 height 20
radio input "true"
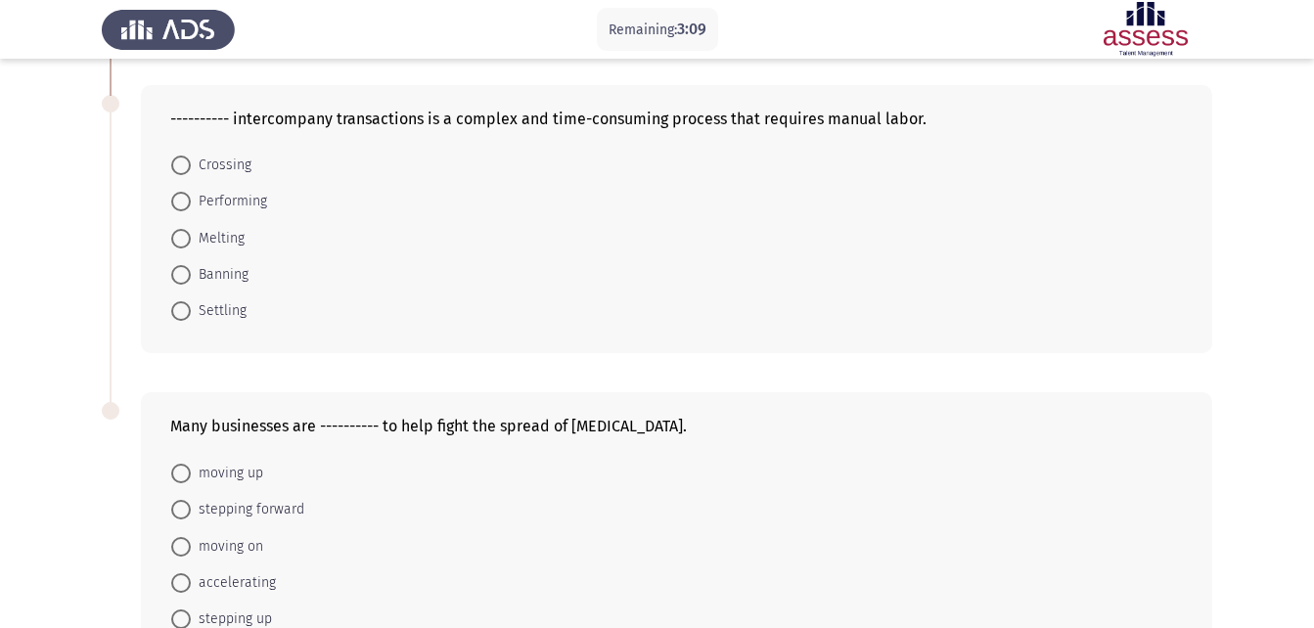
scroll to position [692, 0]
click at [205, 311] on span "Settling" at bounding box center [219, 311] width 56 height 23
click at [191, 311] on input "Settling" at bounding box center [181, 312] width 20 height 20
radio input "true"
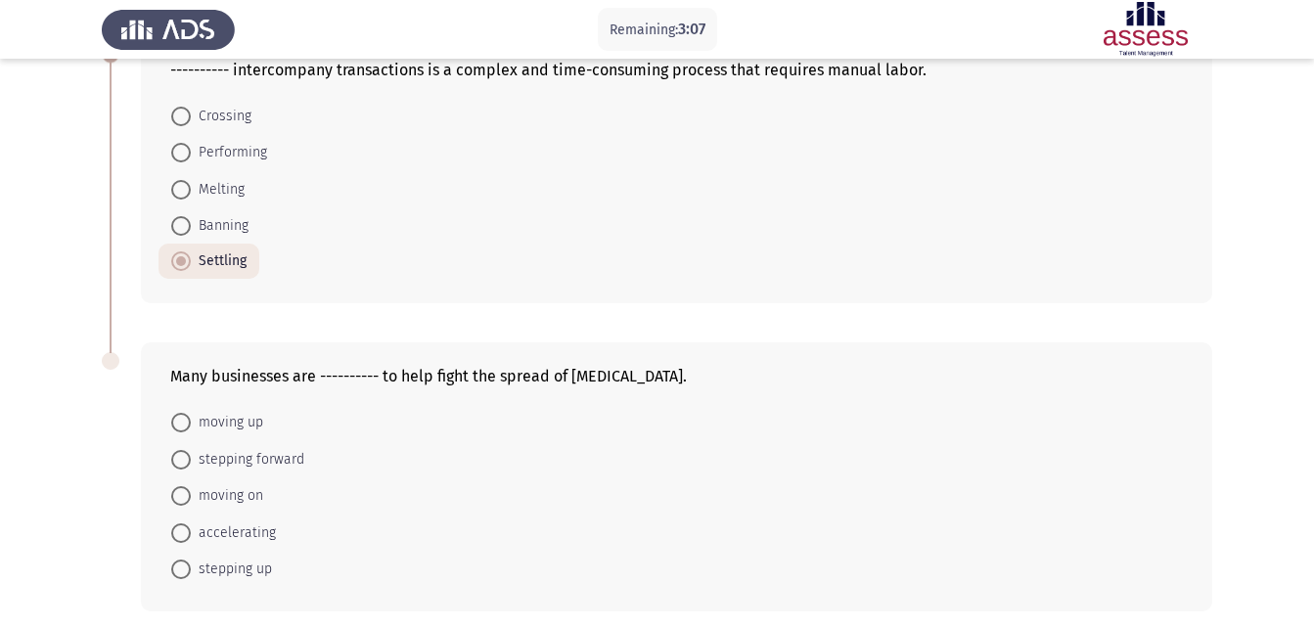
scroll to position [743, 0]
click at [221, 572] on span "stepping up" at bounding box center [231, 568] width 81 height 23
click at [191, 572] on input "stepping up" at bounding box center [181, 569] width 20 height 20
radio input "true"
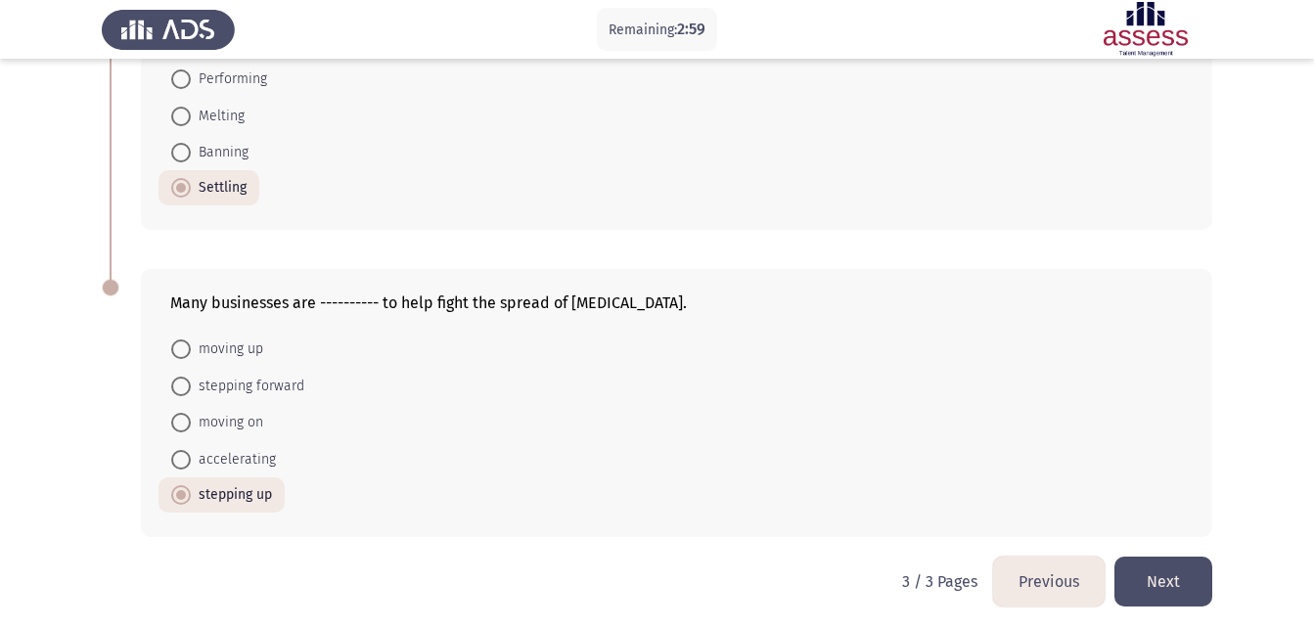
click at [1183, 586] on button "Next" at bounding box center [1164, 582] width 98 height 50
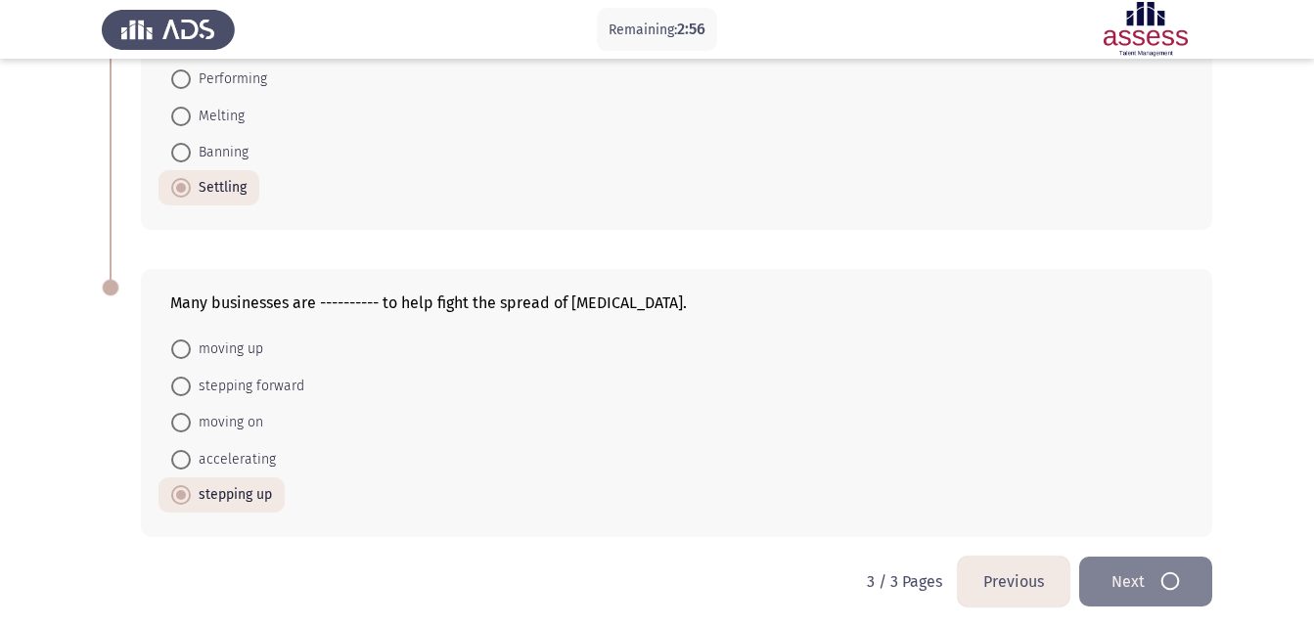
scroll to position [0, 0]
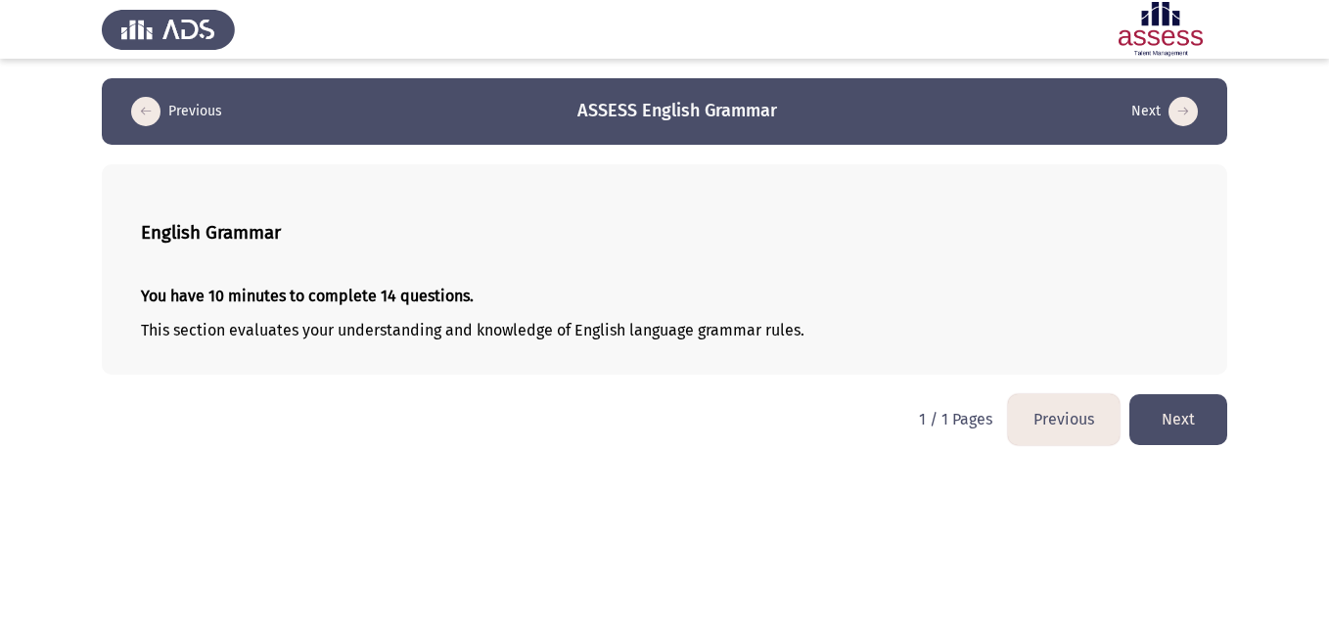
click at [1179, 420] on button "Next" at bounding box center [1178, 419] width 98 height 50
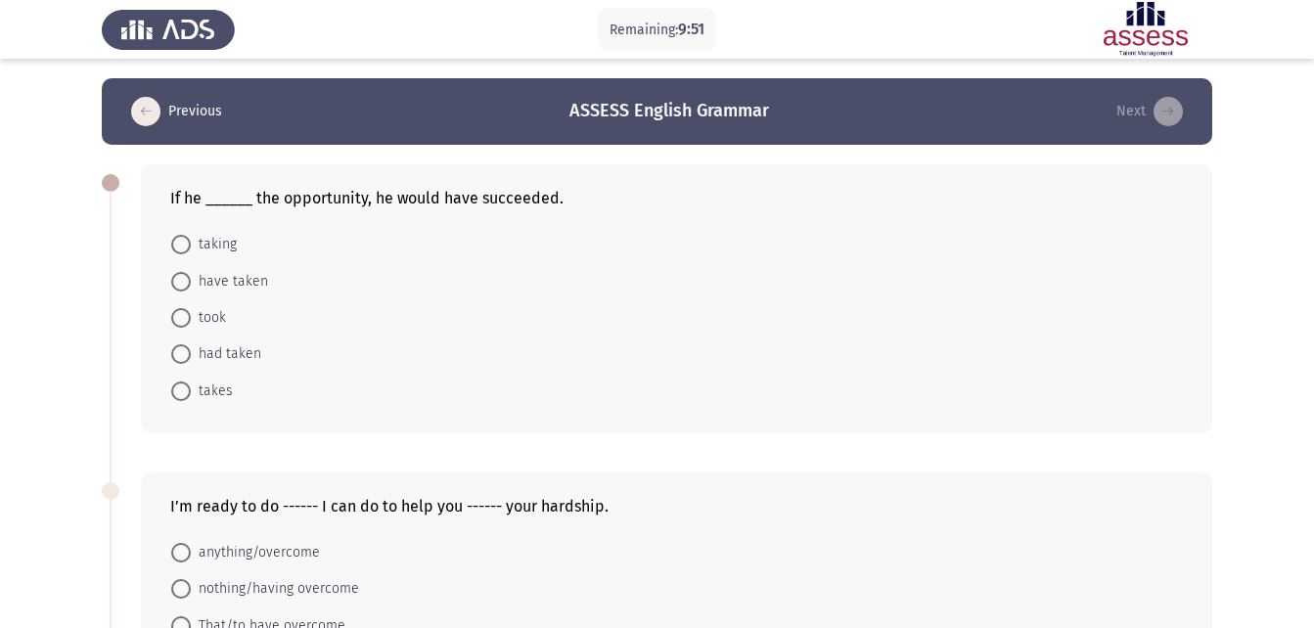
scroll to position [36, 0]
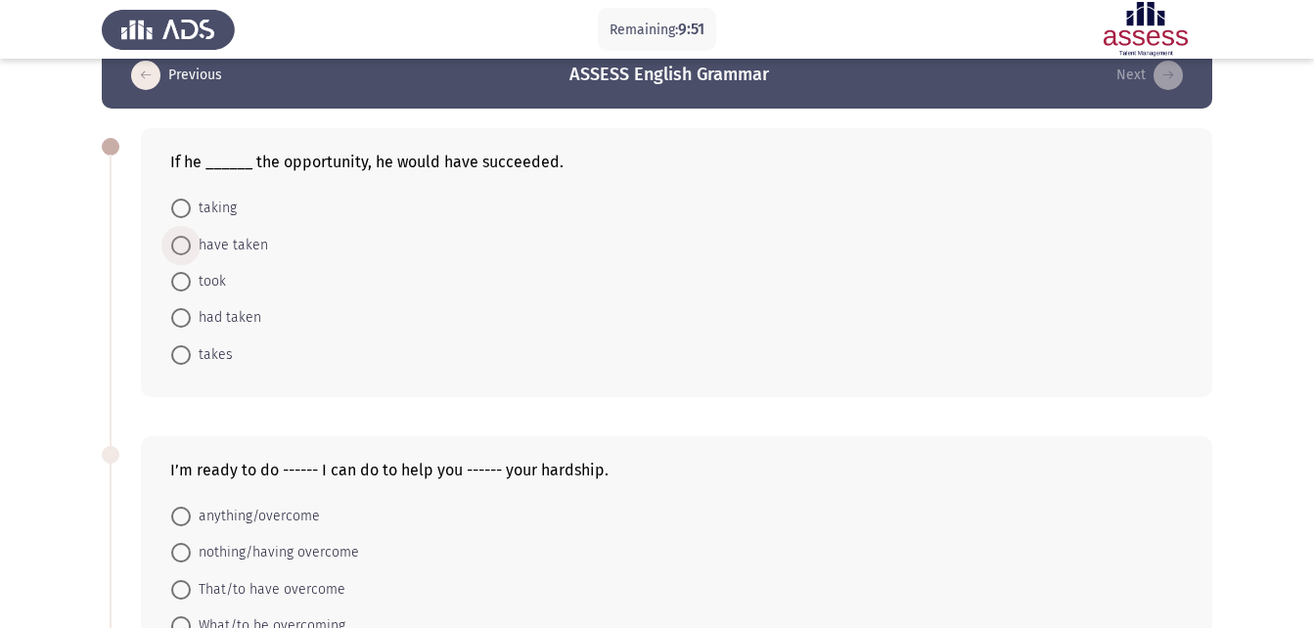
click at [236, 245] on span "have taken" at bounding box center [229, 245] width 77 height 23
click at [191, 245] on input "have taken" at bounding box center [181, 246] width 20 height 20
radio input "true"
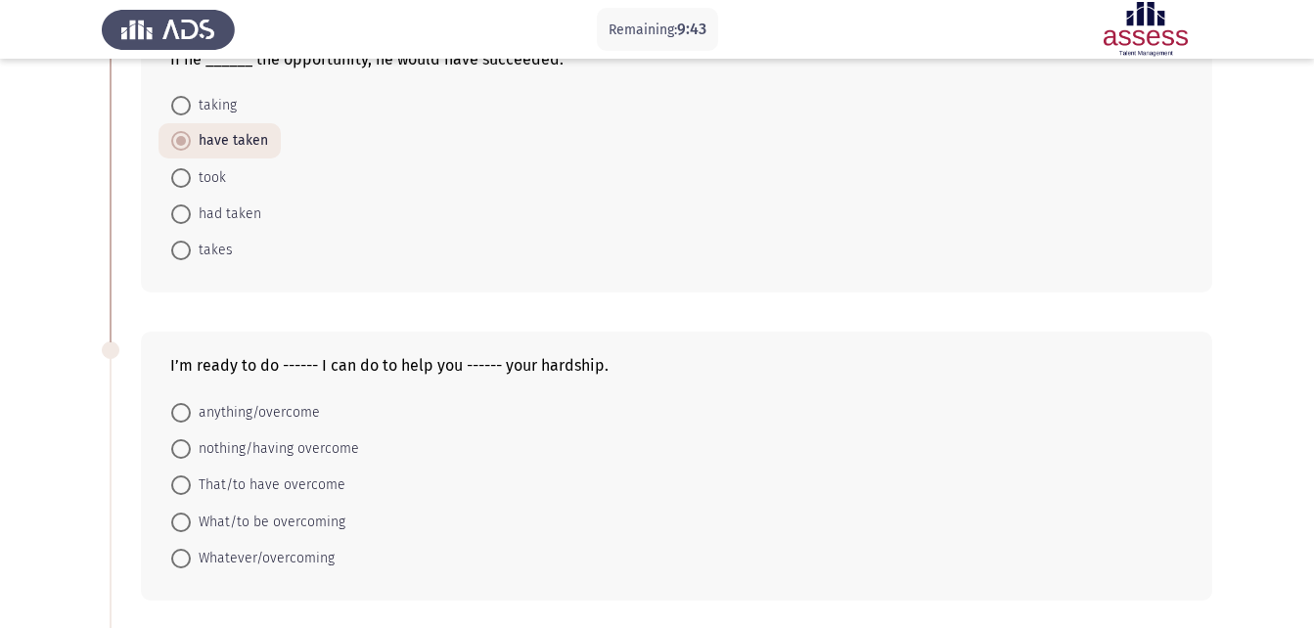
scroll to position [140, 0]
click at [282, 558] on span "Whatever/overcoming" at bounding box center [263, 557] width 144 height 23
click at [191, 558] on input "Whatever/overcoming" at bounding box center [181, 558] width 20 height 20
radio input "true"
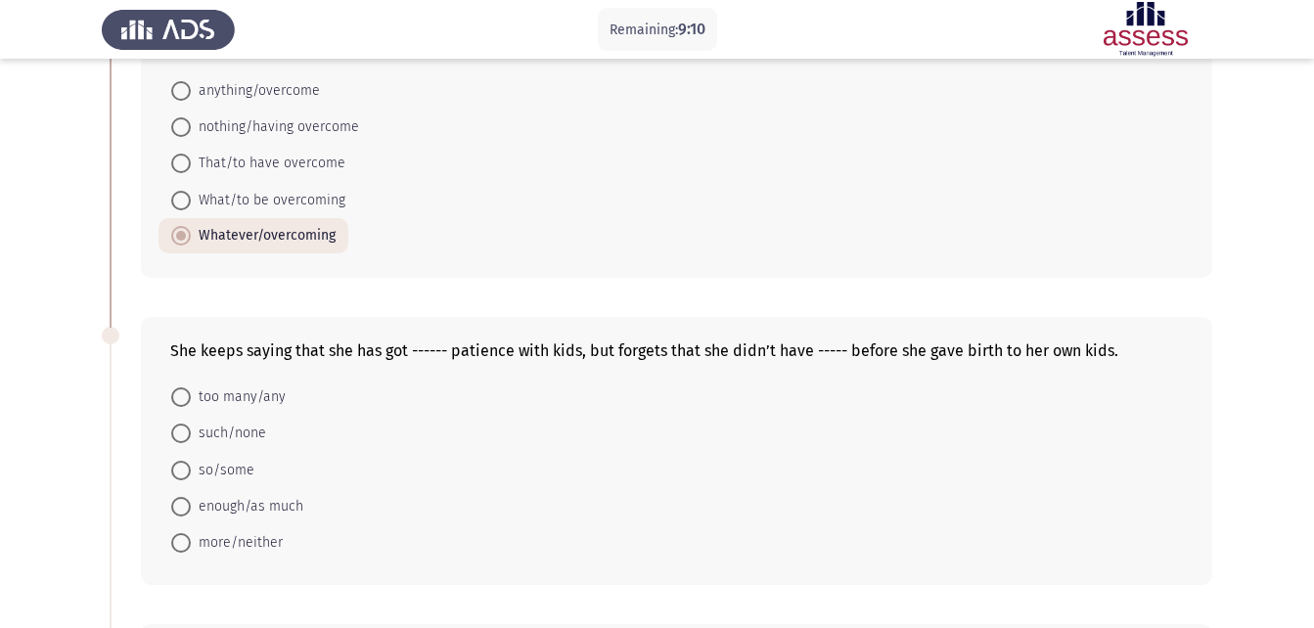
scroll to position [474, 0]
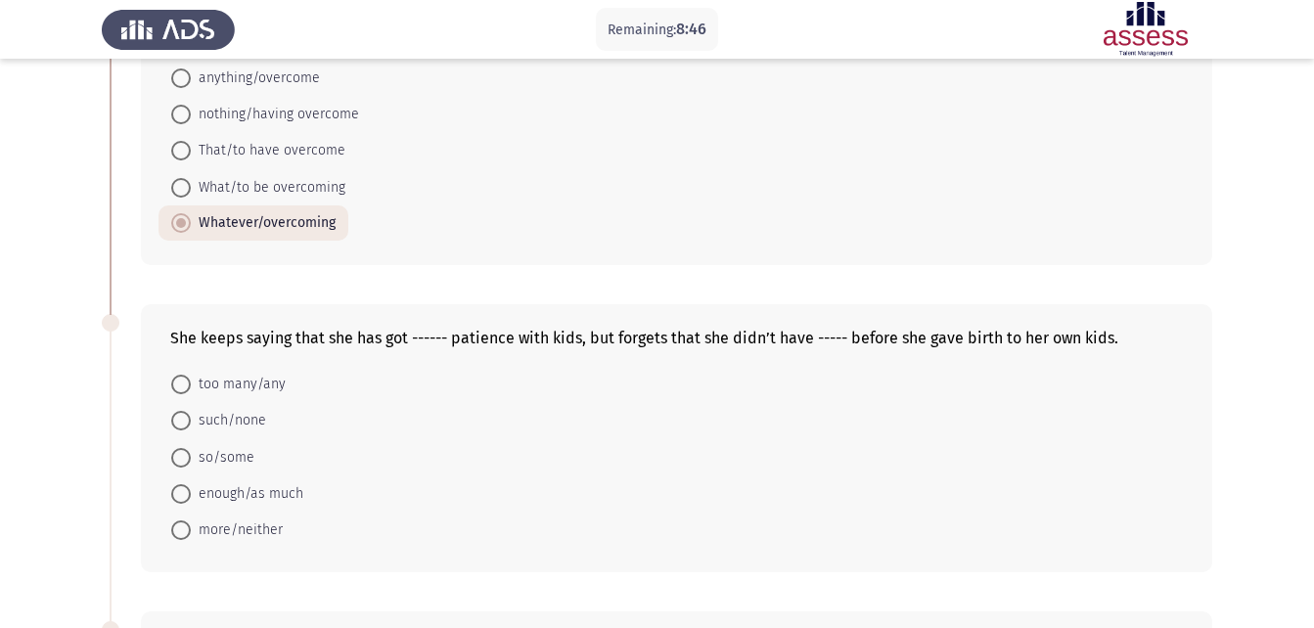
click at [244, 487] on span "enough/as much" at bounding box center [247, 493] width 113 height 23
click at [191, 487] on input "enough/as much" at bounding box center [181, 494] width 20 height 20
radio input "true"
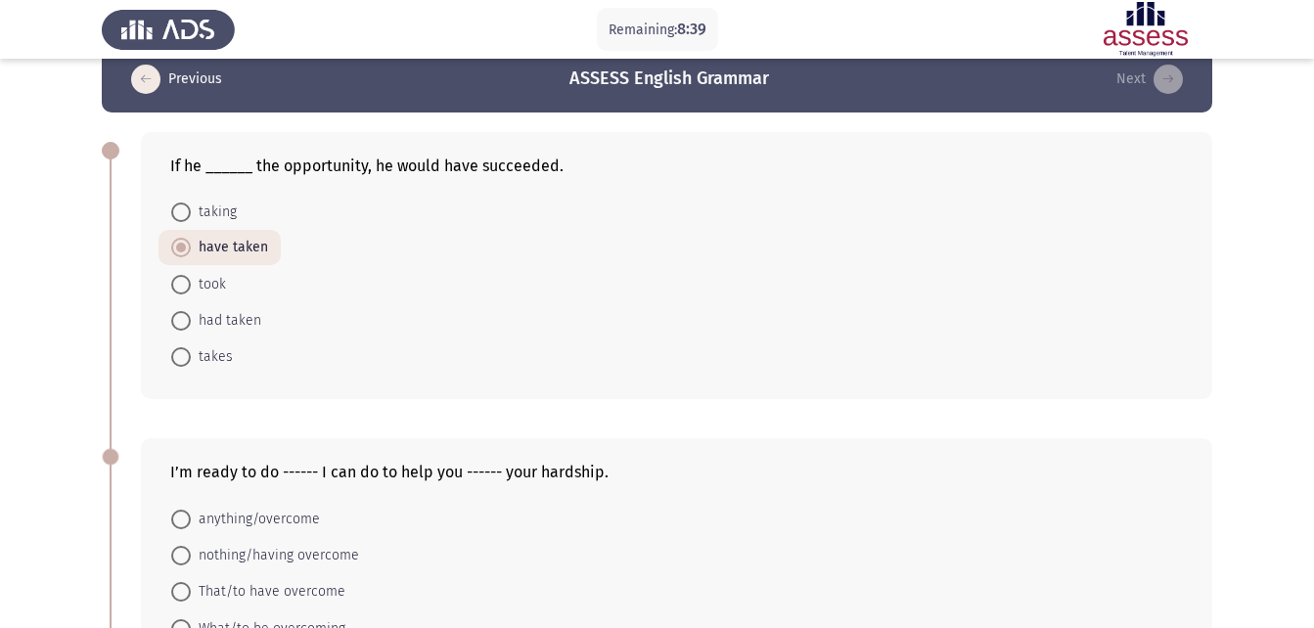
scroll to position [38, 0]
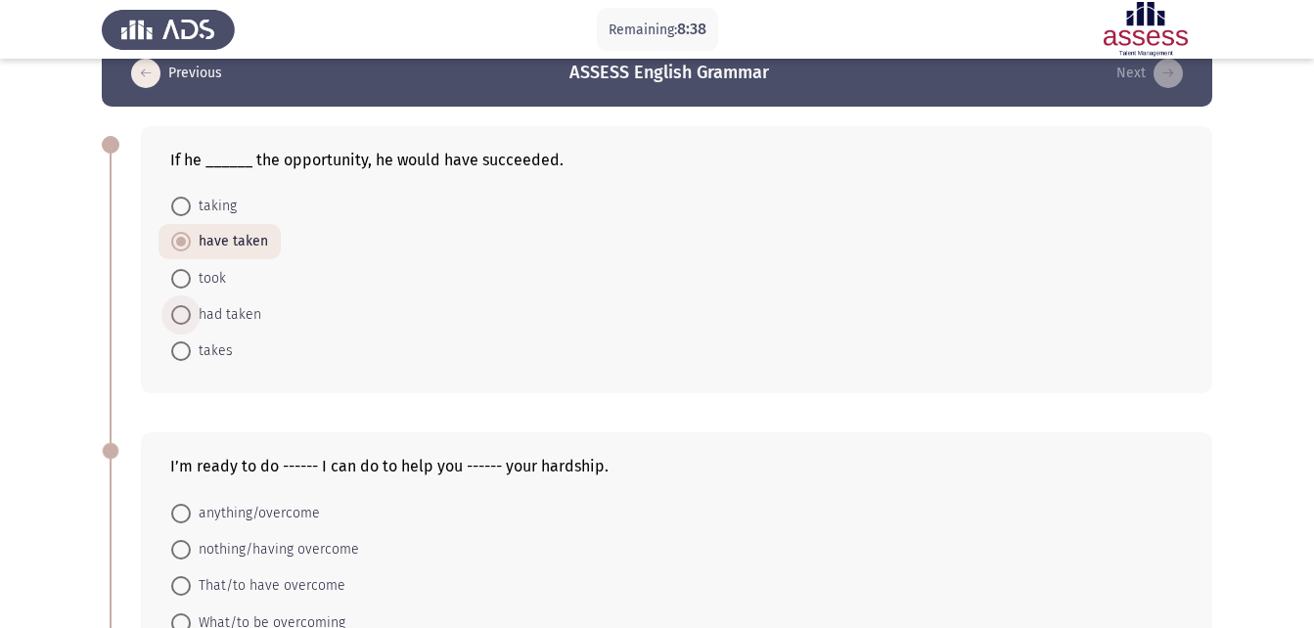
click at [240, 311] on span "had taken" at bounding box center [226, 314] width 70 height 23
click at [191, 311] on input "had taken" at bounding box center [181, 315] width 20 height 20
radio input "true"
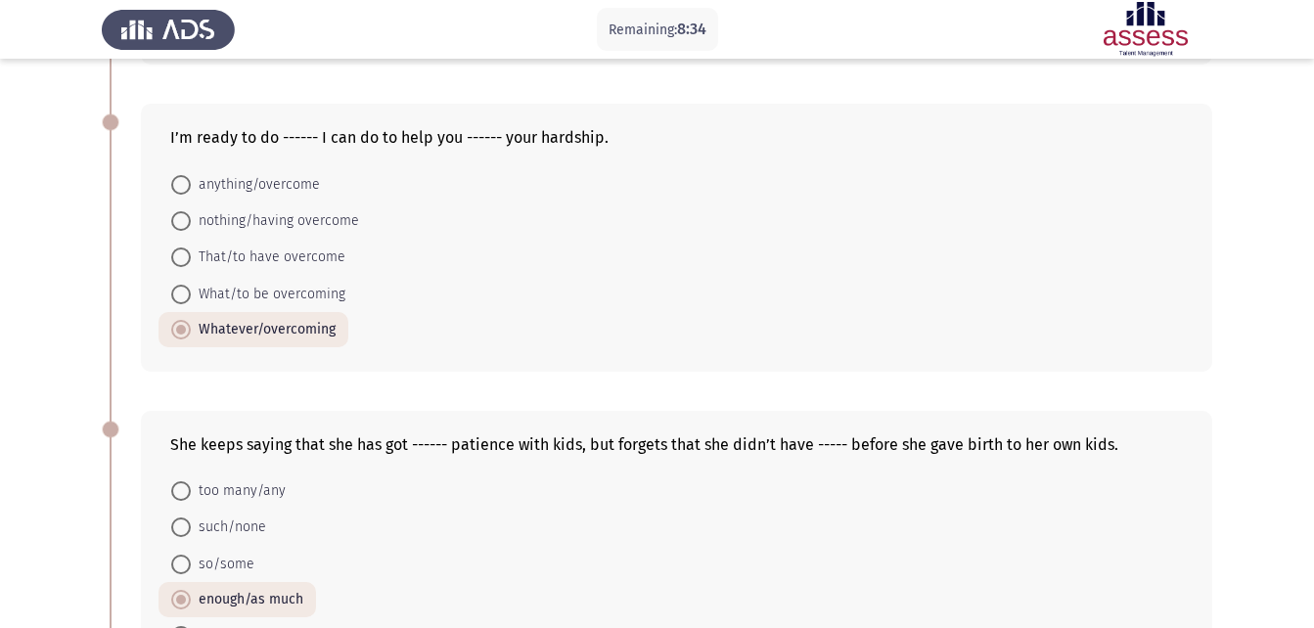
scroll to position [372, 0]
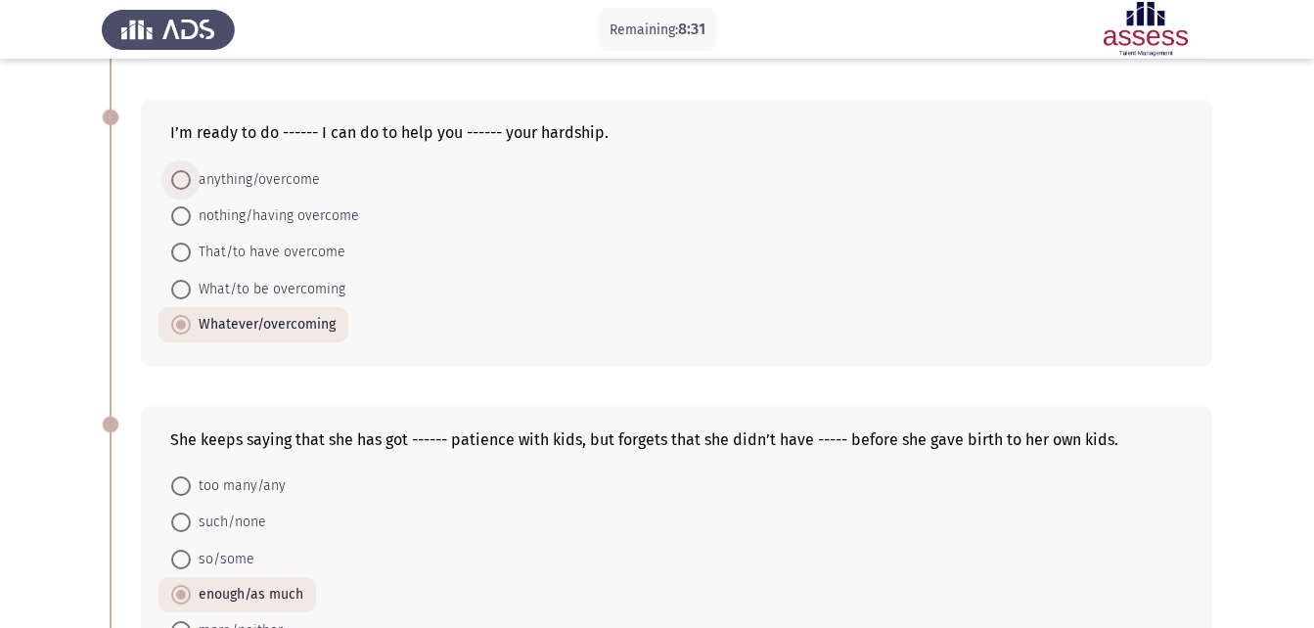
click at [290, 172] on span "anything/overcome" at bounding box center [255, 179] width 129 height 23
click at [191, 172] on input "anything/overcome" at bounding box center [181, 180] width 20 height 20
radio input "true"
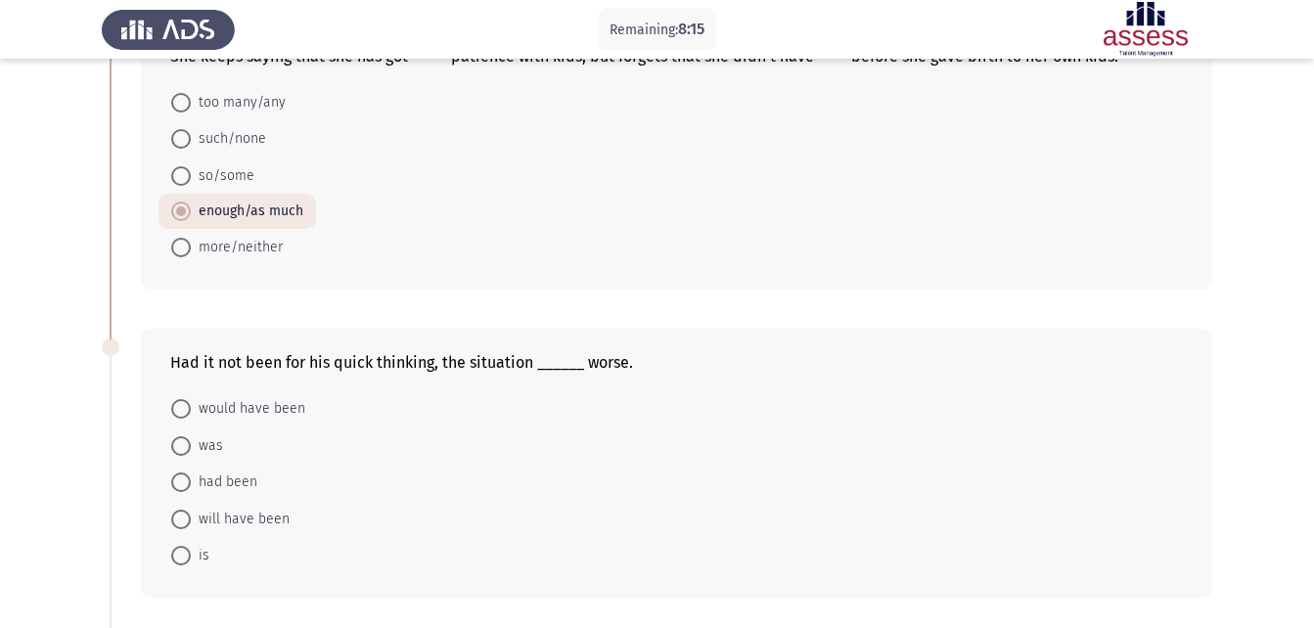
scroll to position [760, 0]
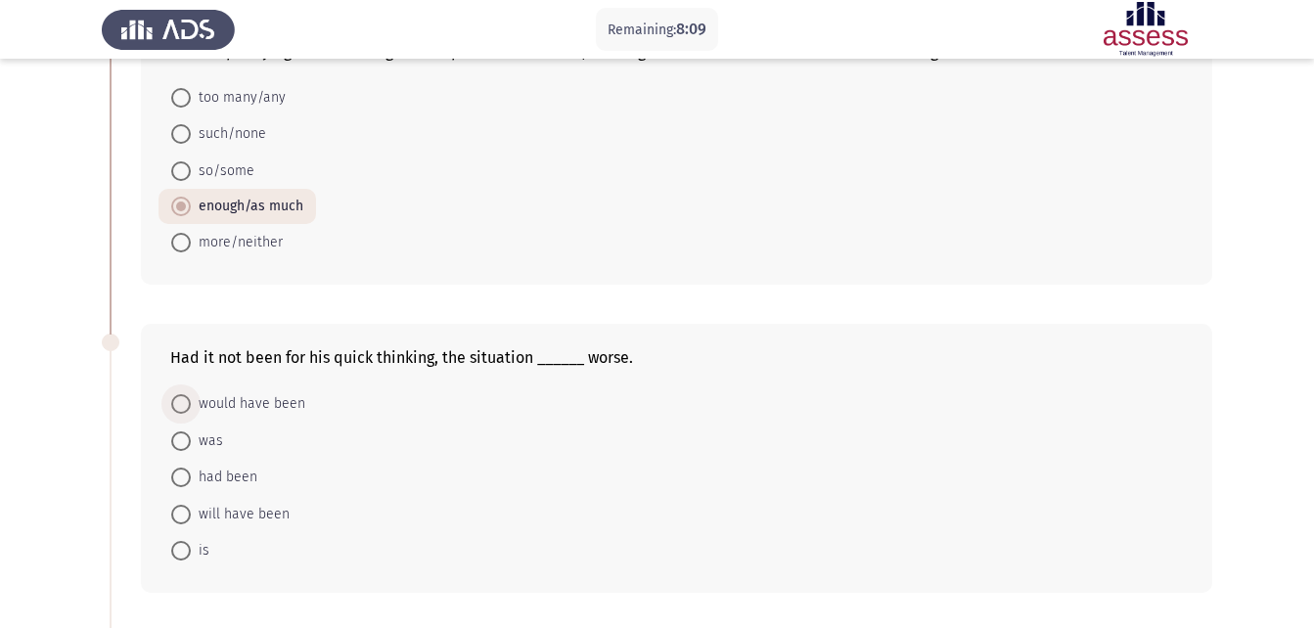
click at [253, 404] on span "would have been" at bounding box center [248, 403] width 114 height 23
click at [191, 404] on input "would have been" at bounding box center [181, 404] width 20 height 20
radio input "true"
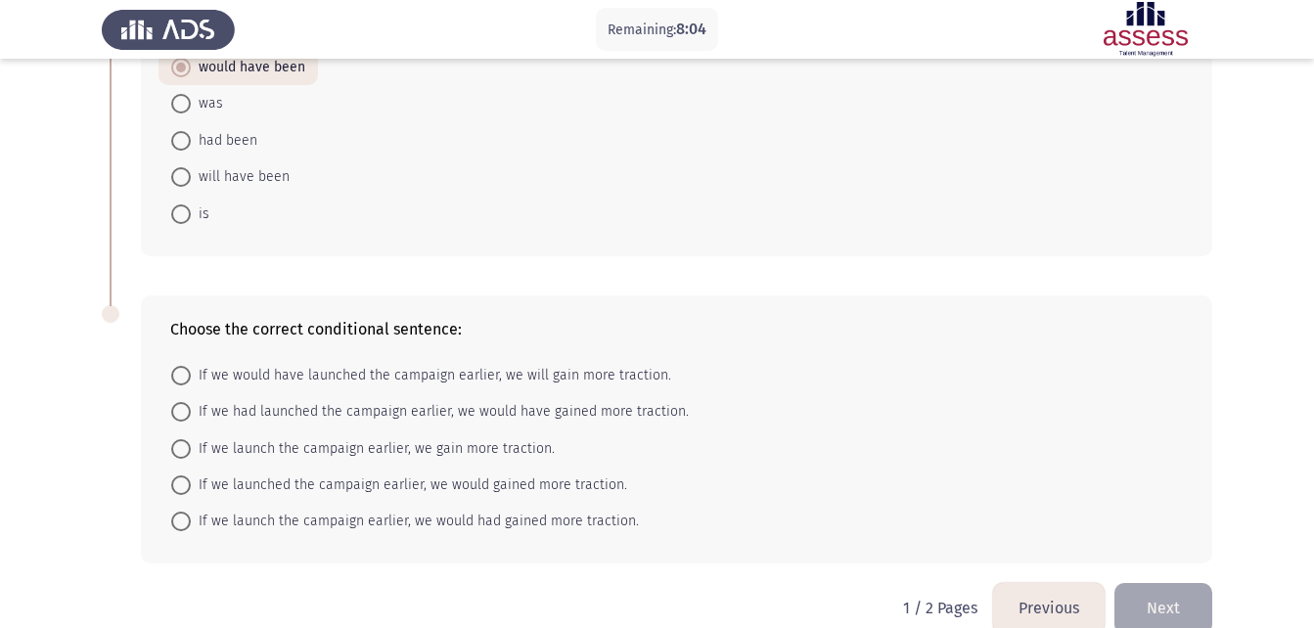
scroll to position [1129, 0]
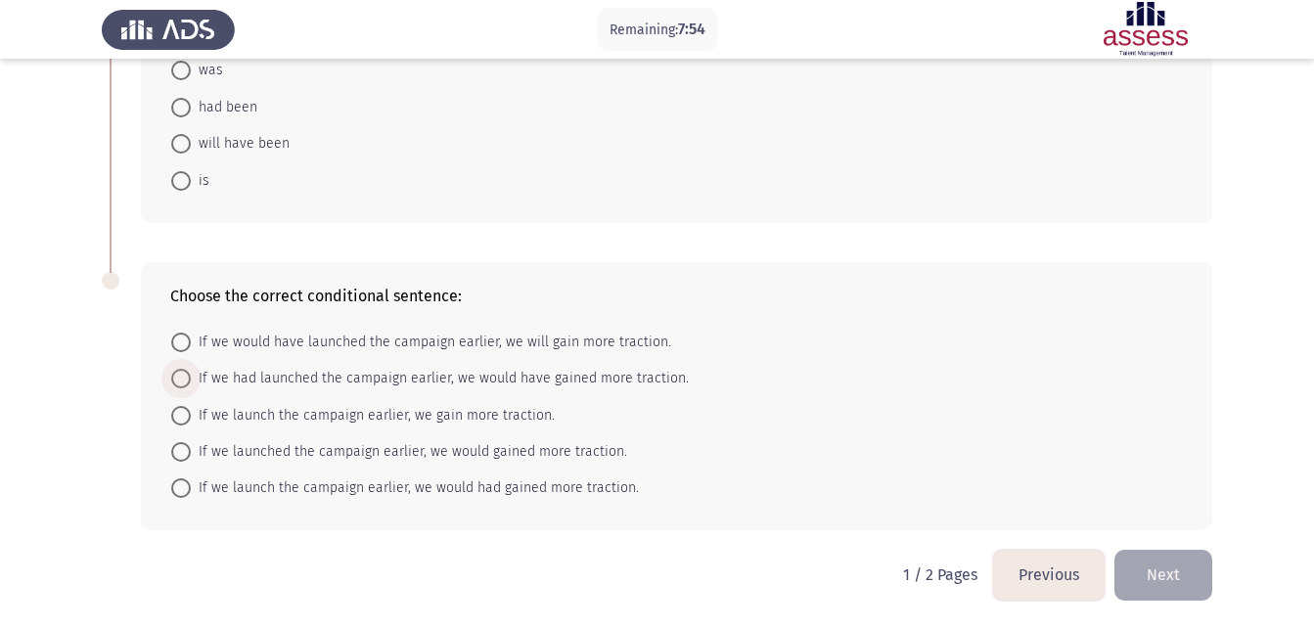
click at [559, 375] on span "If we had launched the campaign earlier, we would have gained more traction." at bounding box center [440, 378] width 498 height 23
click at [191, 375] on input "If we had launched the campaign earlier, we would have gained more traction." at bounding box center [181, 379] width 20 height 20
radio input "true"
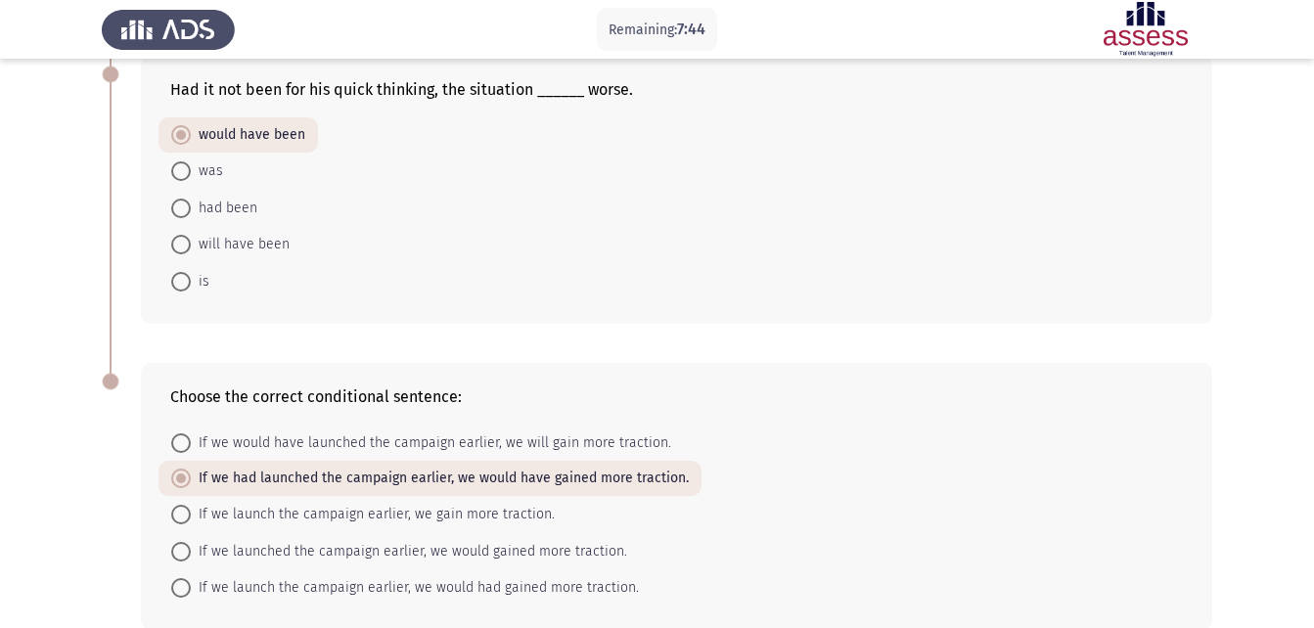
scroll to position [1128, 0]
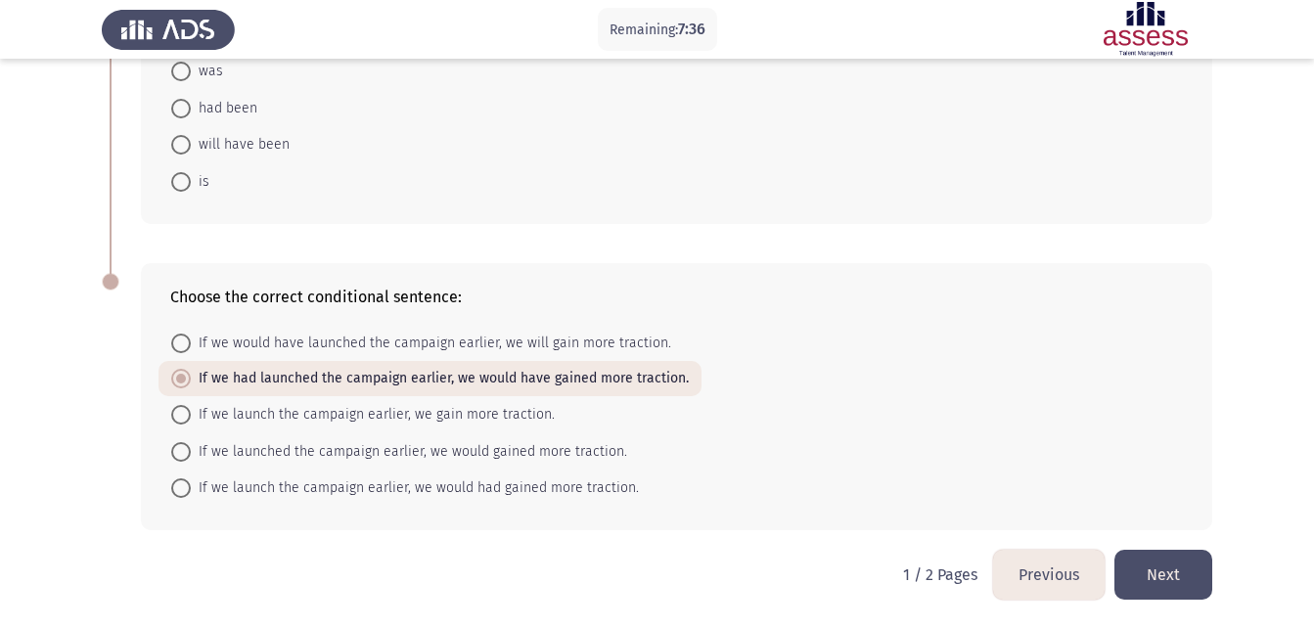
click at [1149, 575] on button "Next" at bounding box center [1164, 575] width 98 height 50
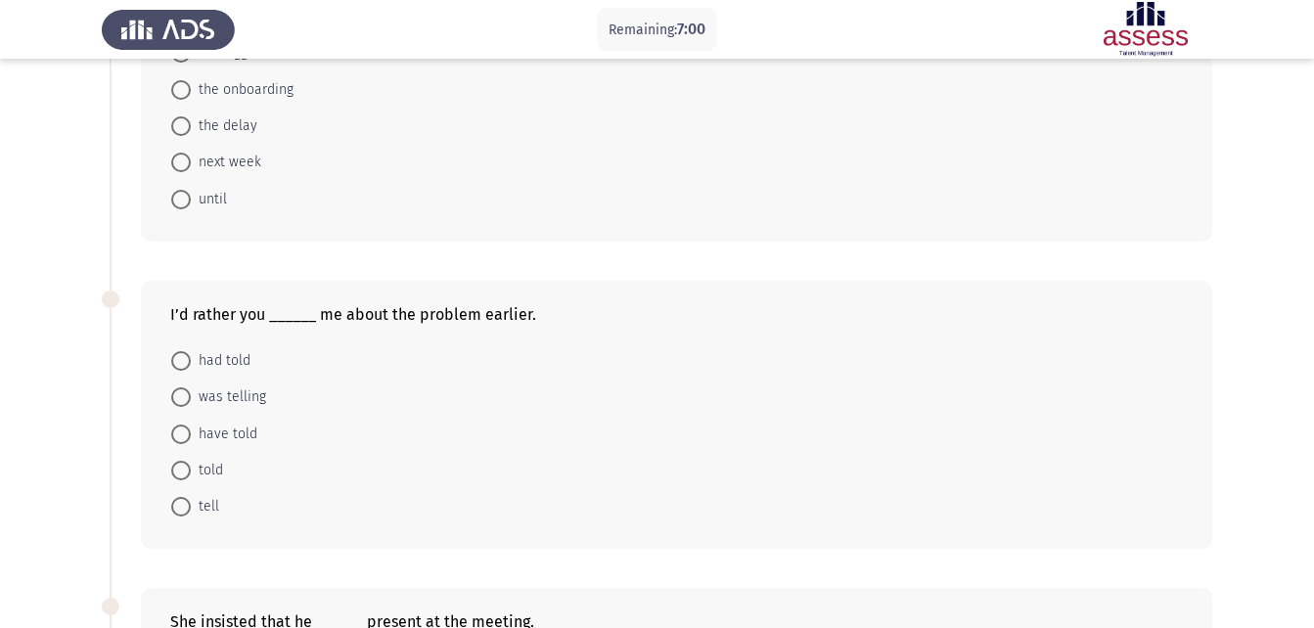
scroll to position [79, 0]
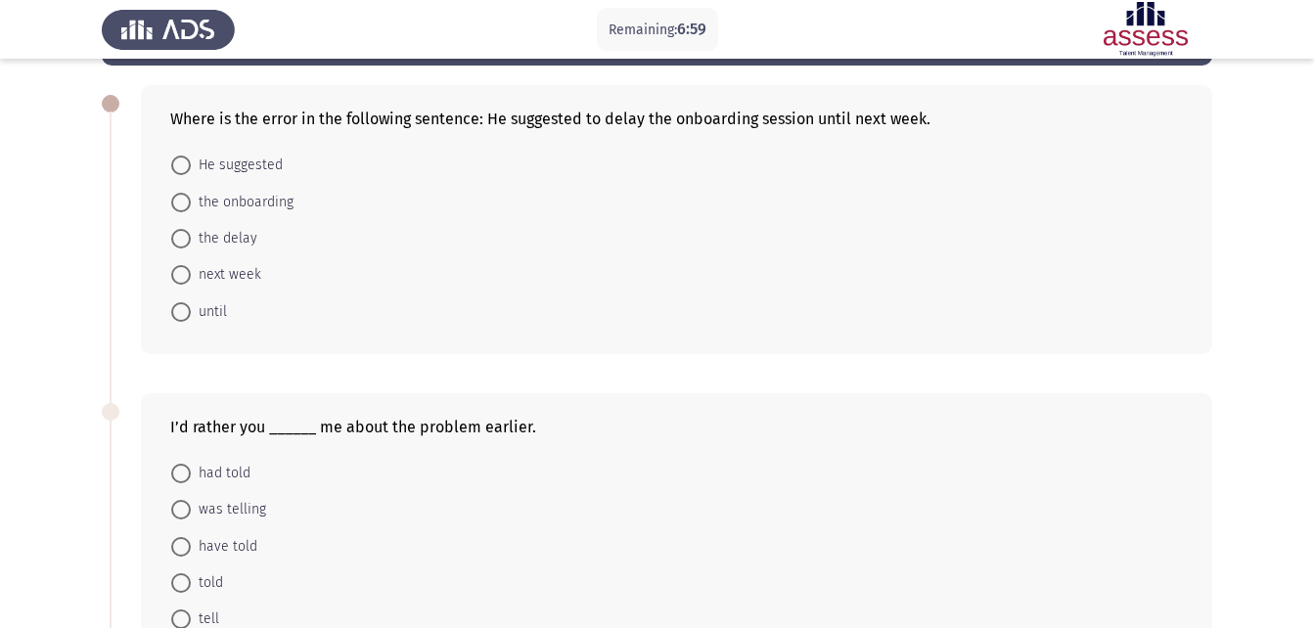
click at [267, 169] on span "He suggested" at bounding box center [237, 165] width 92 height 23
click at [191, 169] on input "He suggested" at bounding box center [181, 166] width 20 height 20
radio input "true"
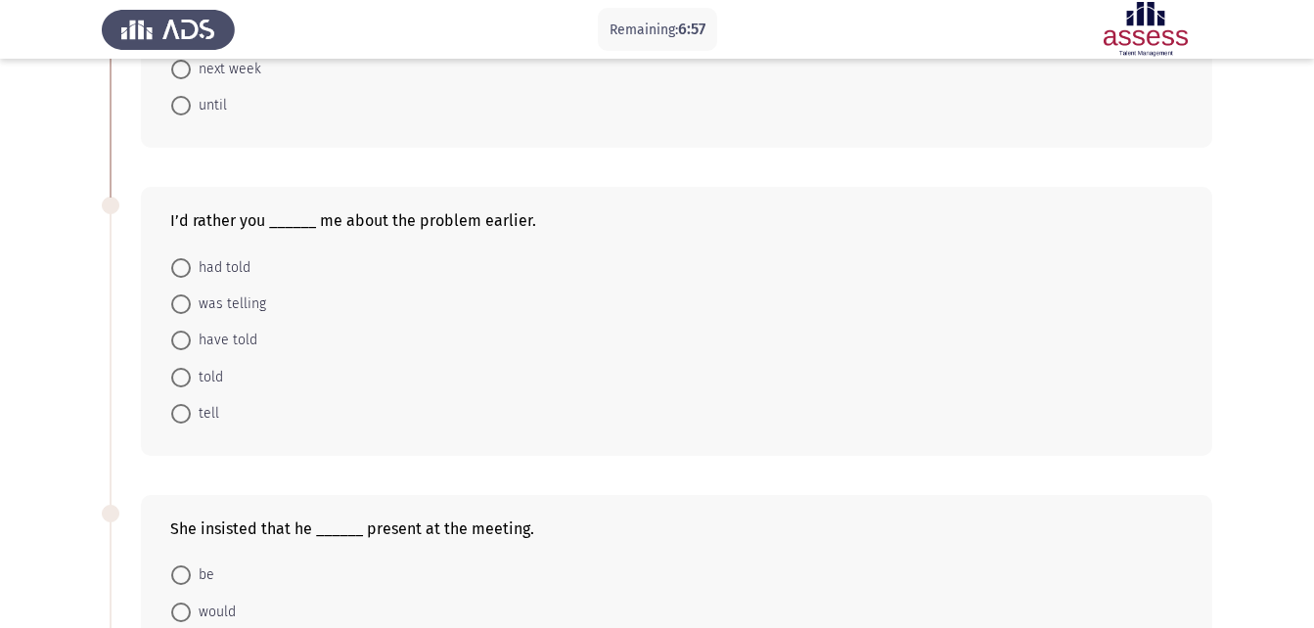
scroll to position [361, 0]
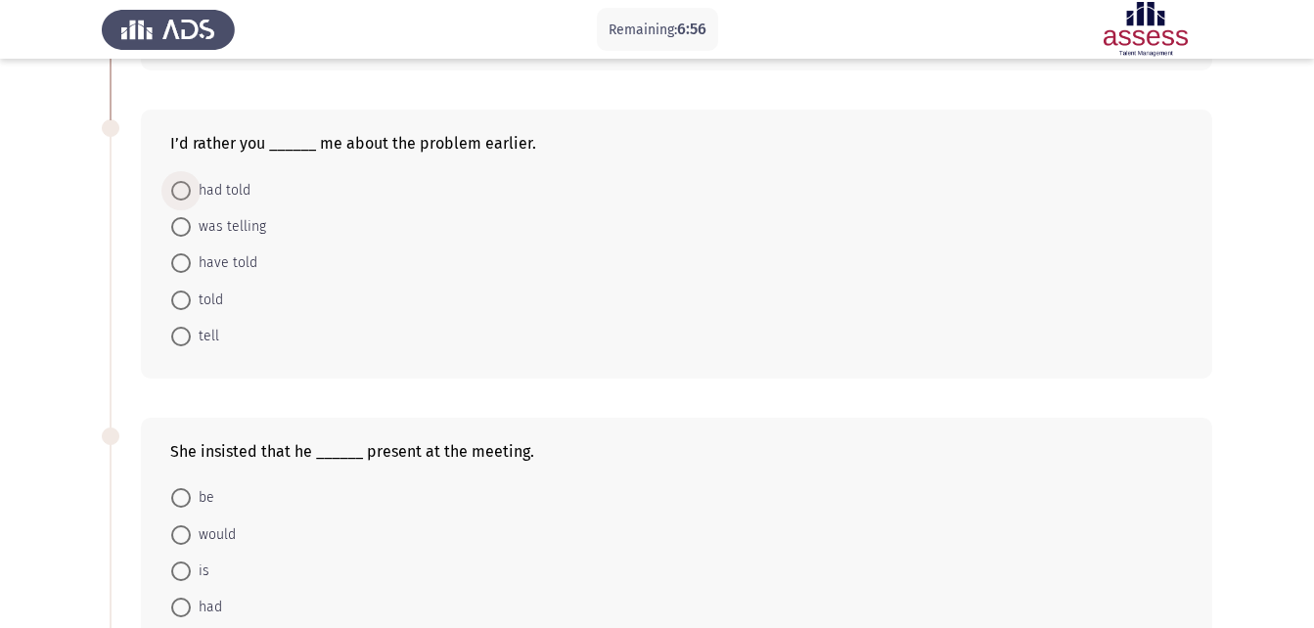
click at [250, 183] on span "had told" at bounding box center [221, 190] width 60 height 23
click at [191, 183] on input "had told" at bounding box center [181, 191] width 20 height 20
radio input "true"
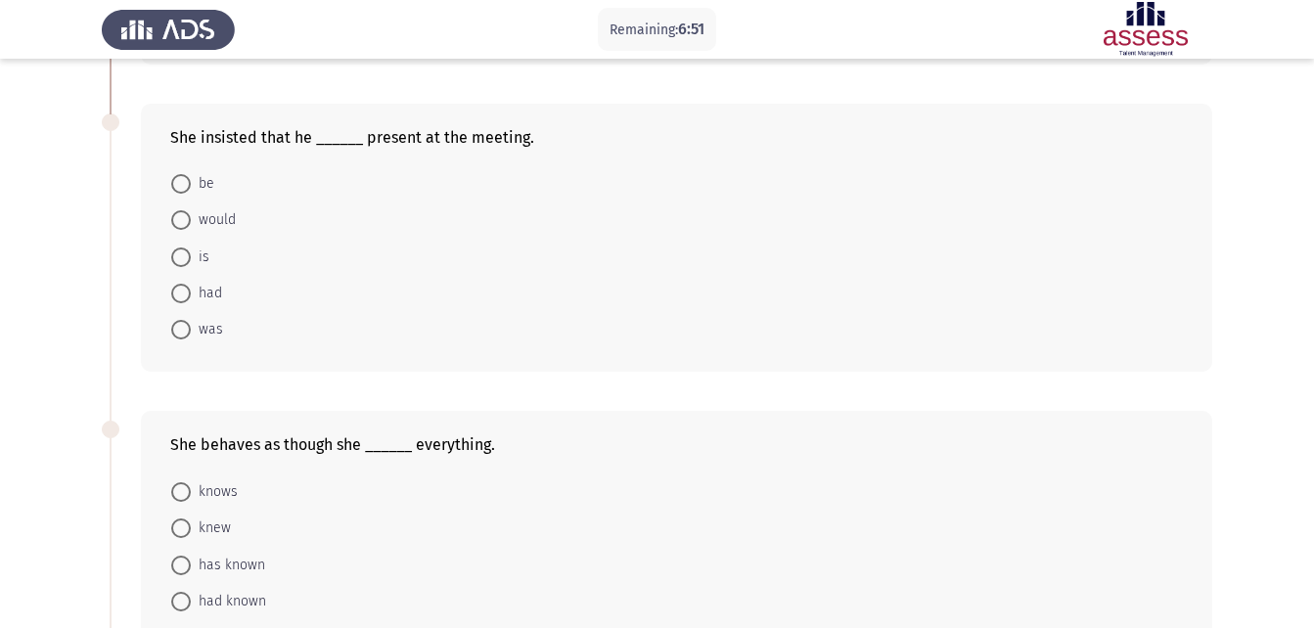
scroll to position [699, 0]
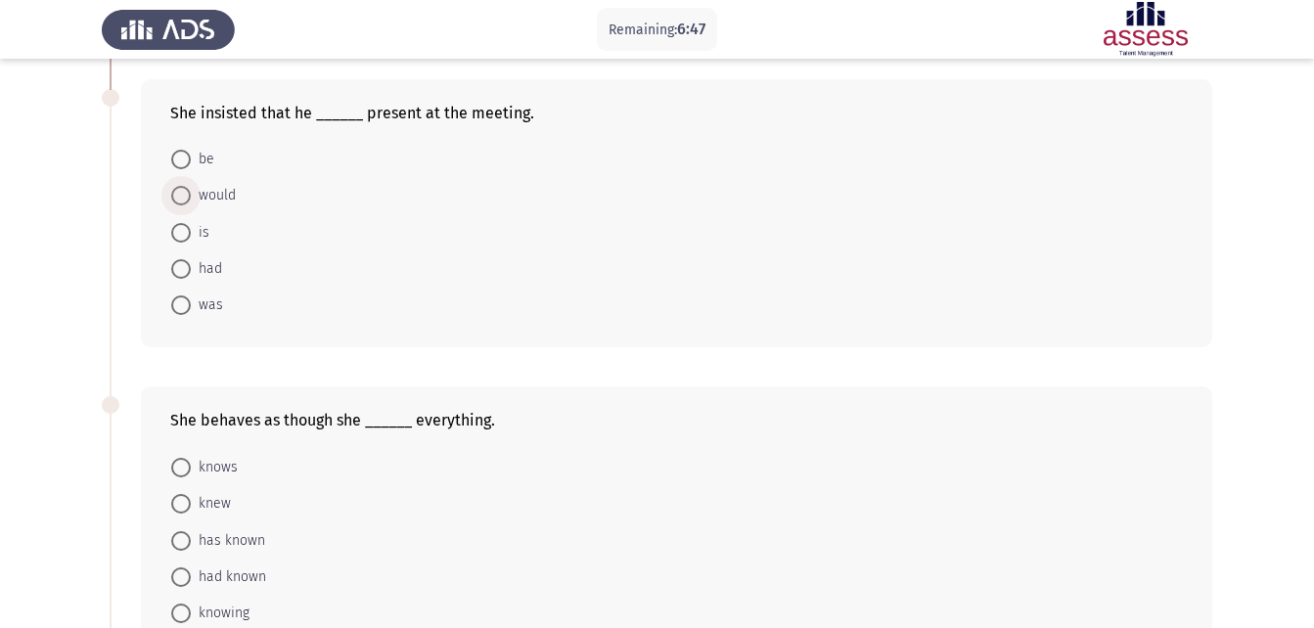
click at [222, 194] on span "would" at bounding box center [213, 195] width 45 height 23
click at [191, 194] on input "would" at bounding box center [181, 196] width 20 height 20
radio input "true"
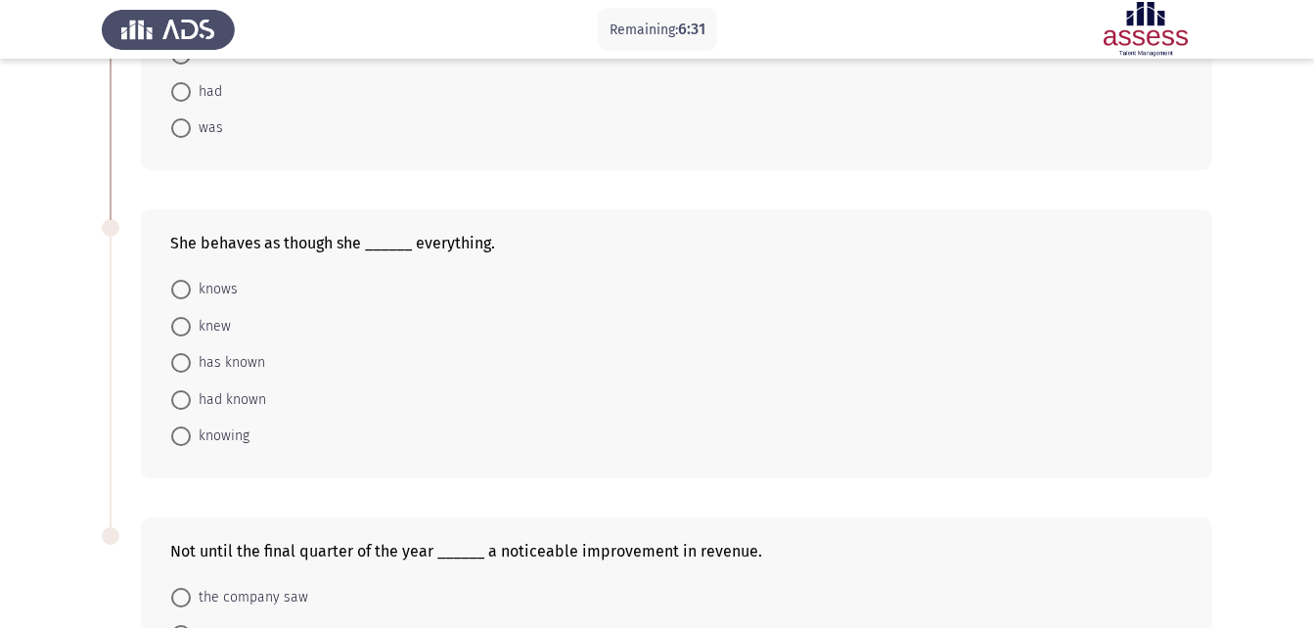
scroll to position [873, 0]
click at [240, 359] on span "has known" at bounding box center [228, 364] width 74 height 23
click at [191, 359] on input "has known" at bounding box center [181, 365] width 20 height 20
radio input "true"
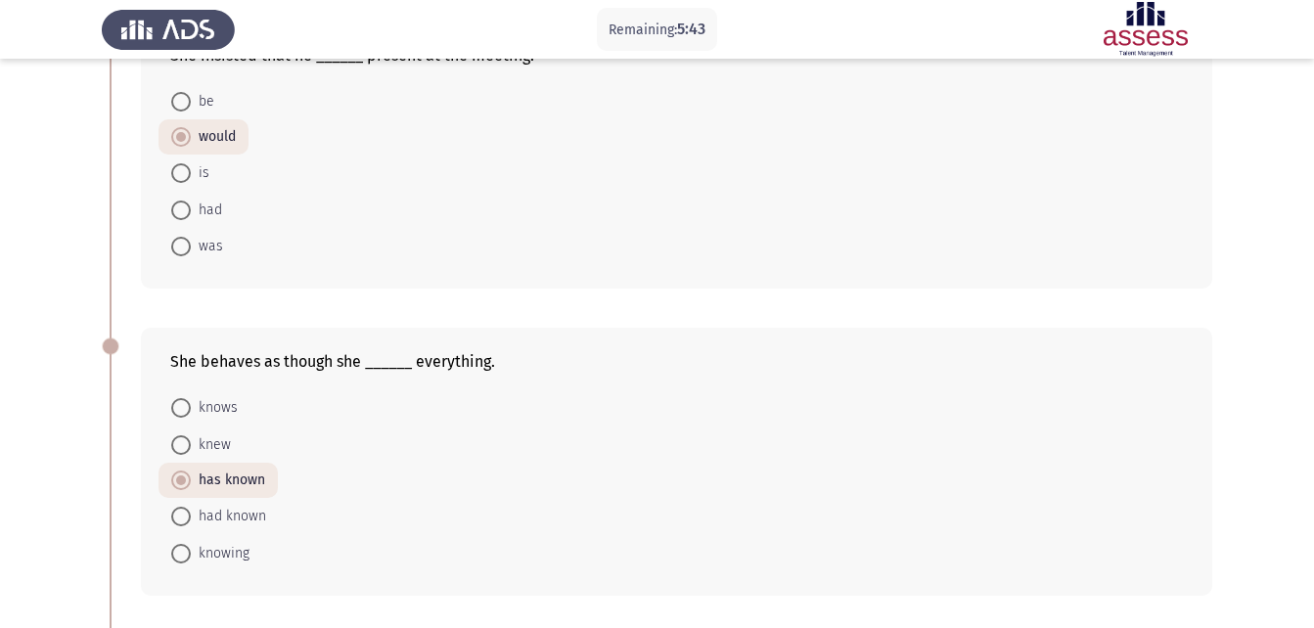
scroll to position [751, 0]
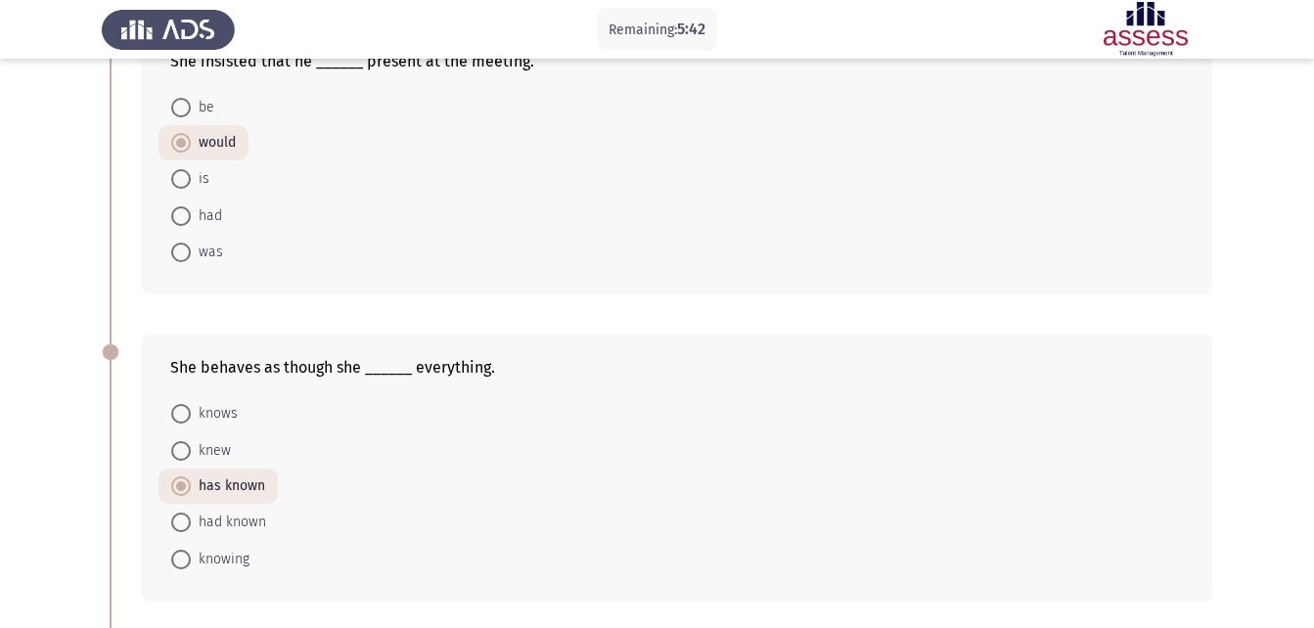
click at [203, 101] on span "be" at bounding box center [202, 107] width 23 height 23
click at [191, 101] on input "be" at bounding box center [181, 108] width 20 height 20
radio input "true"
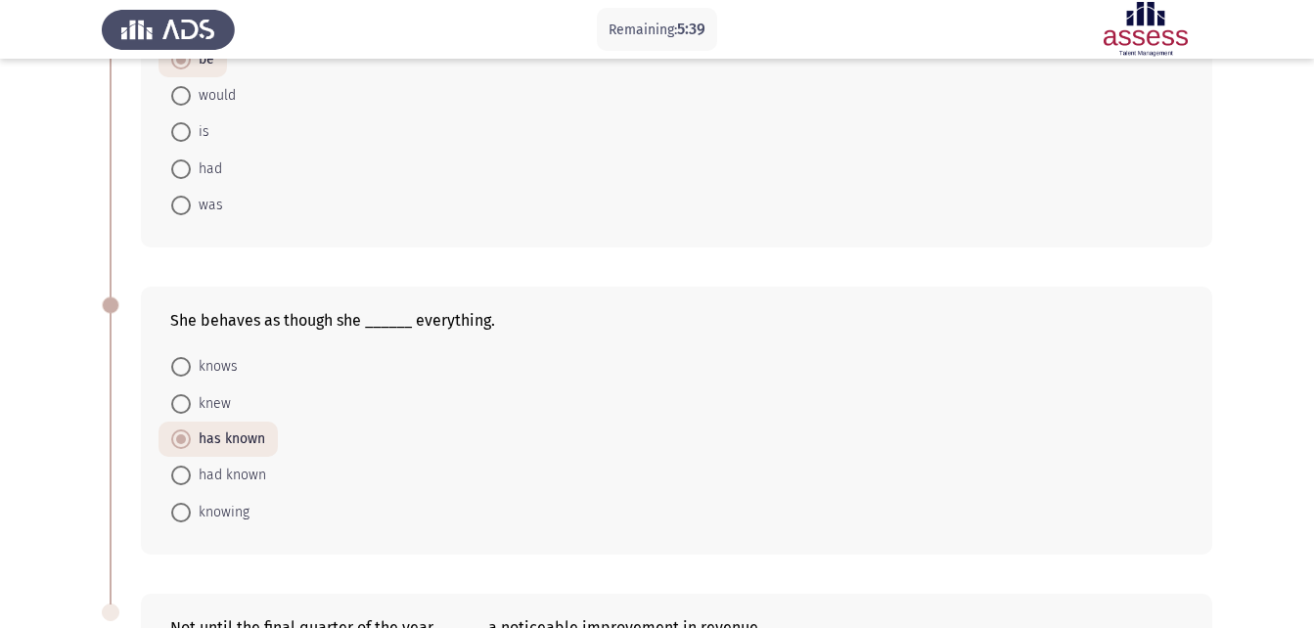
scroll to position [840, 0]
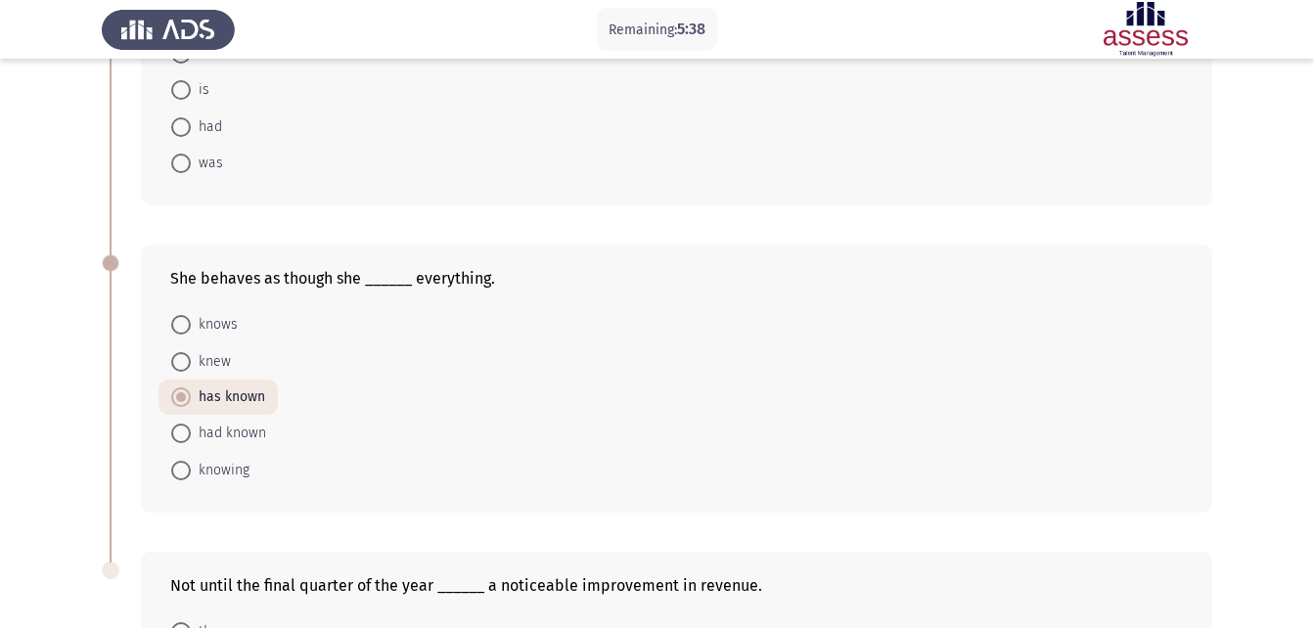
click at [214, 355] on span "knew" at bounding box center [211, 361] width 40 height 23
click at [191, 355] on input "knew" at bounding box center [181, 362] width 20 height 20
radio input "true"
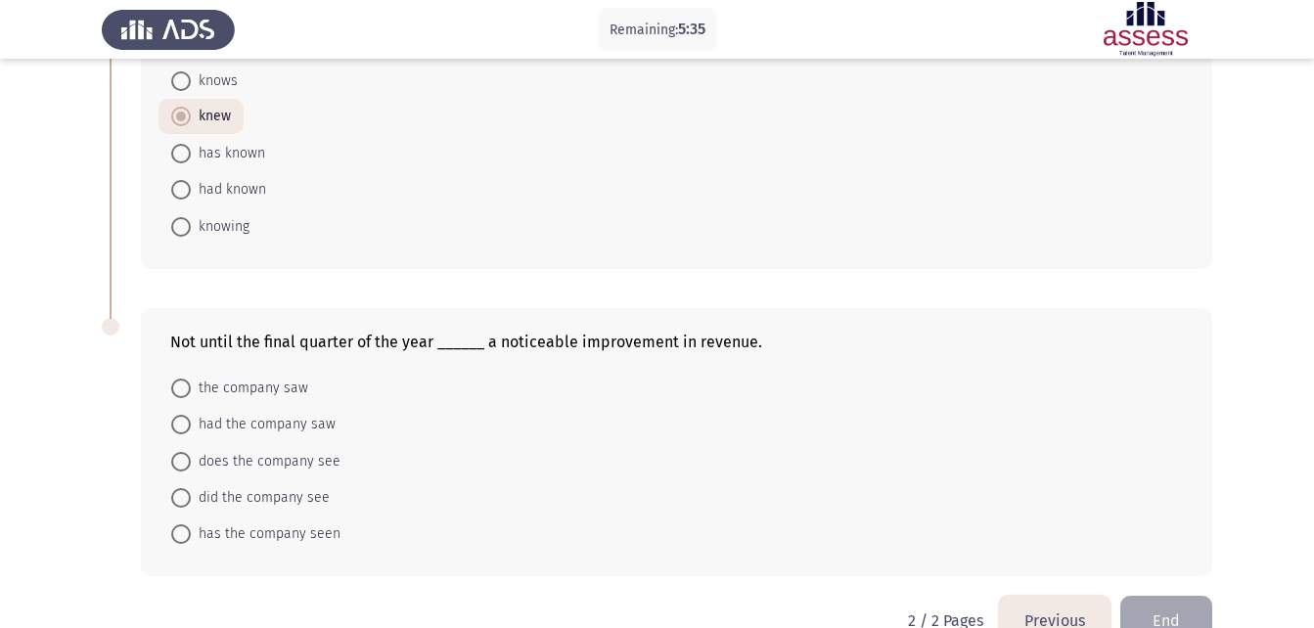
scroll to position [1087, 0]
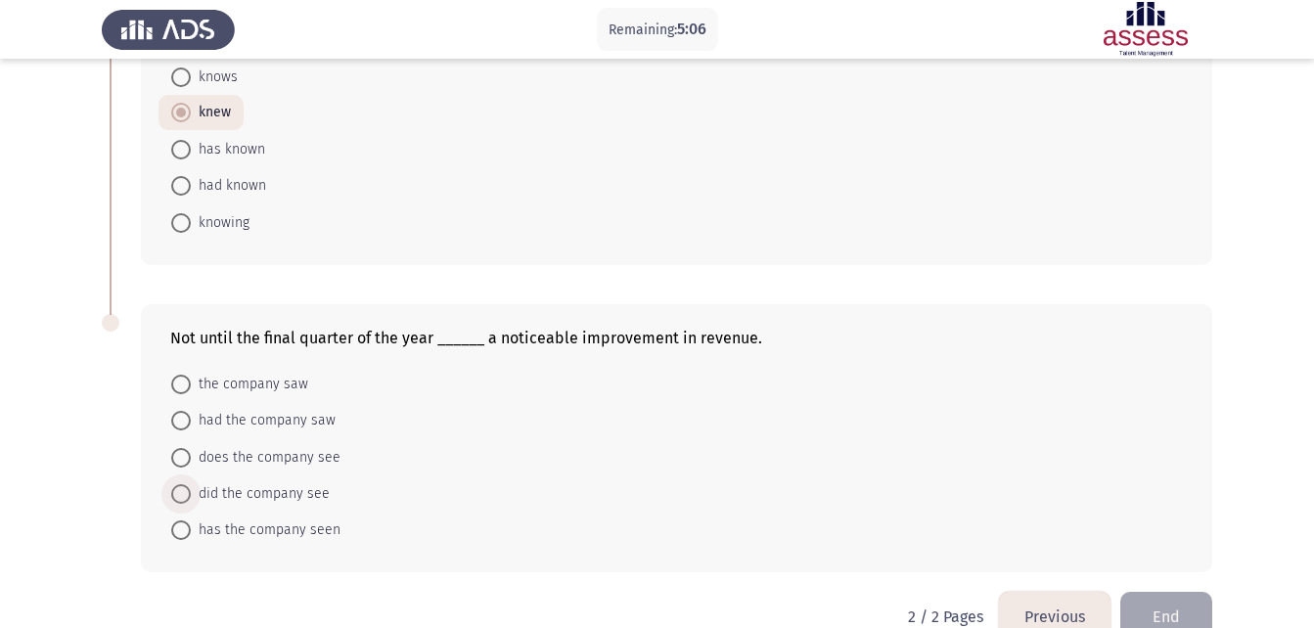
click at [204, 490] on span "did the company see" at bounding box center [260, 493] width 139 height 23
click at [191, 490] on input "did the company see" at bounding box center [181, 494] width 20 height 20
radio input "true"
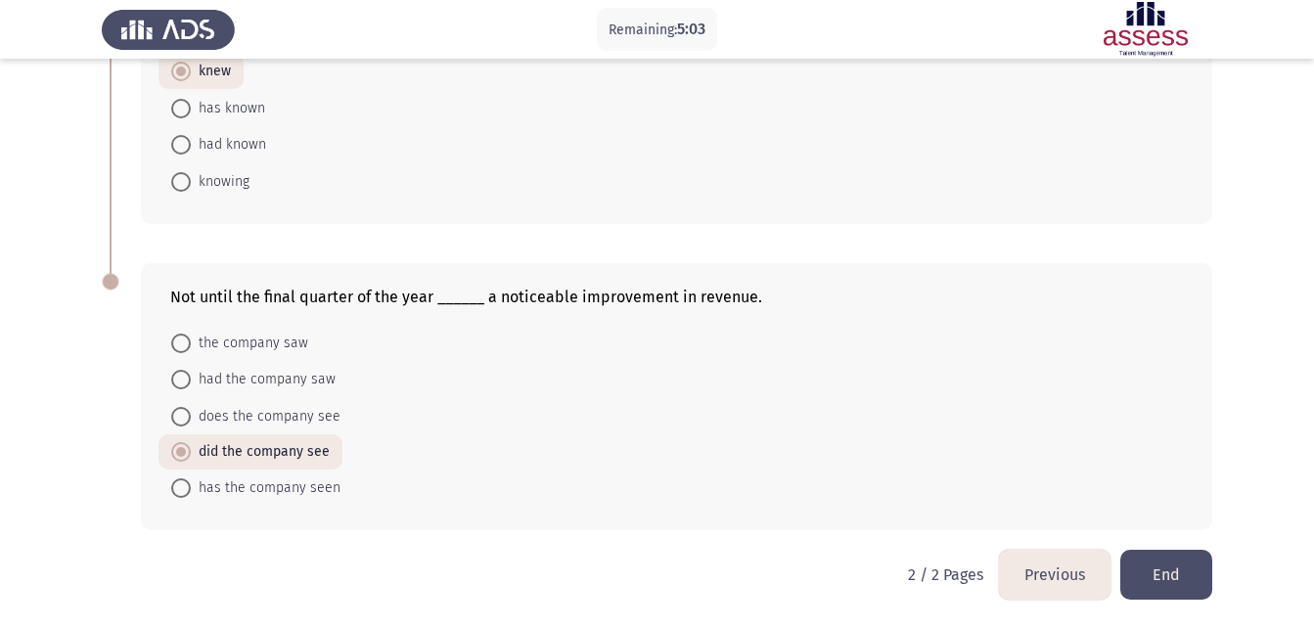
click at [1167, 584] on button "End" at bounding box center [1166, 575] width 92 height 50
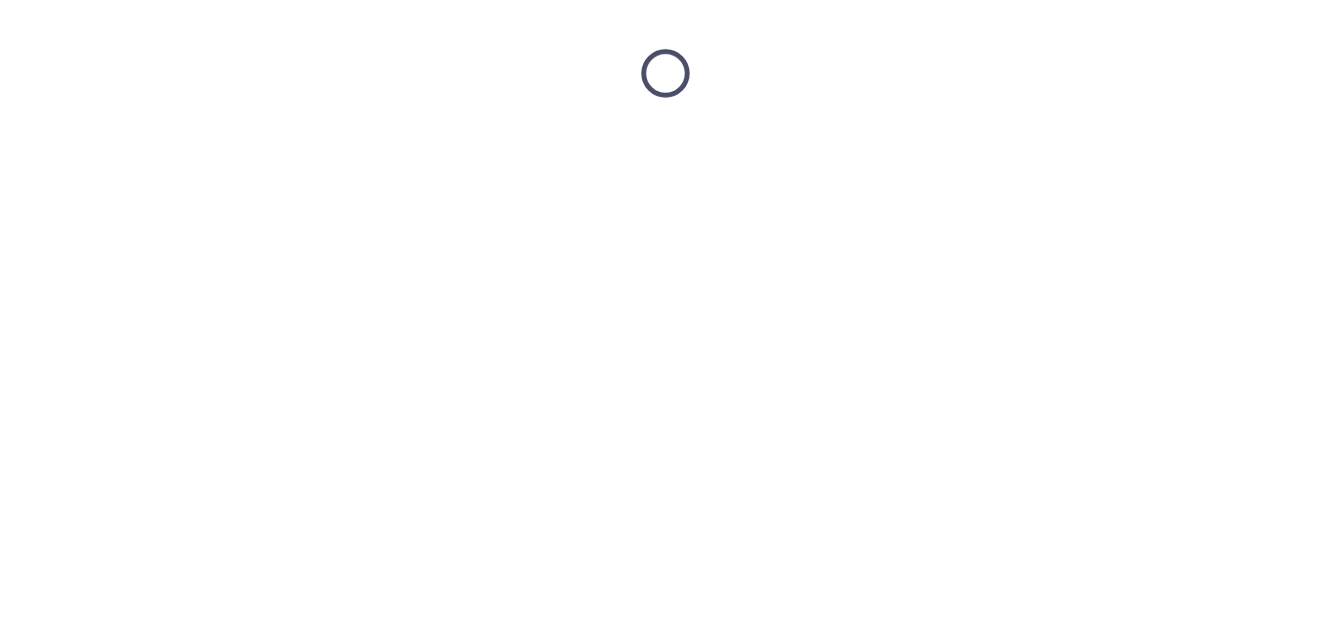
scroll to position [0, 0]
